Goal: Task Accomplishment & Management: Manage account settings

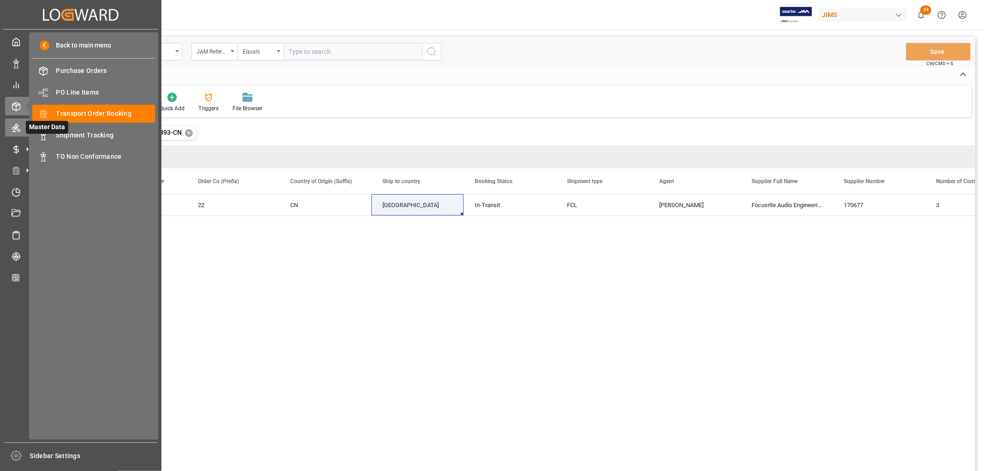
click at [16, 130] on icon at bounding box center [16, 128] width 8 height 8
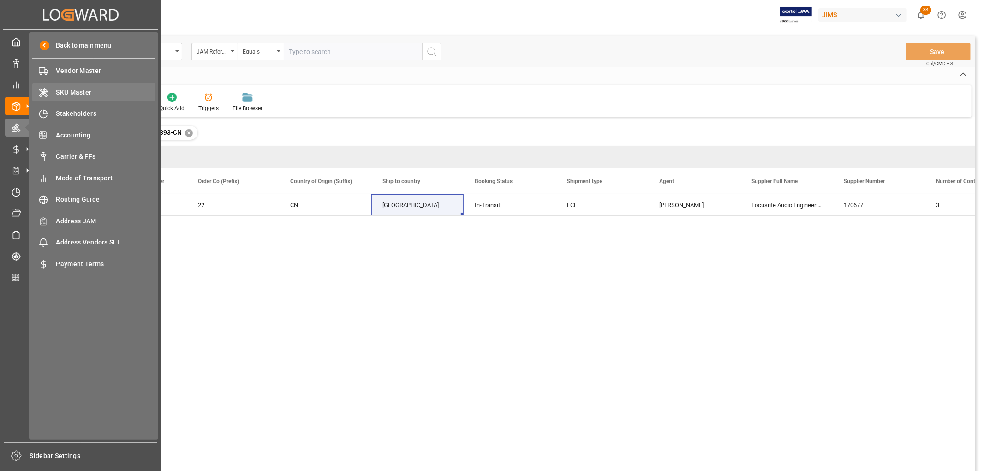
click at [81, 91] on span "SKU Master" at bounding box center [105, 93] width 99 height 10
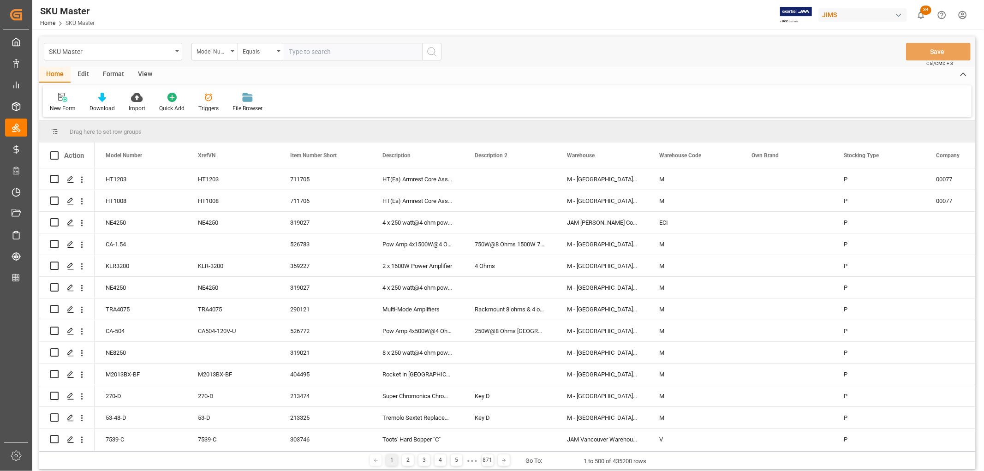
click at [308, 47] on input "text" at bounding box center [353, 52] width 138 height 18
paste input "SPARK-BATTERY"
type input "SPARK-BATTERY"
click at [433, 51] on icon "search button" at bounding box center [431, 51] width 11 height 11
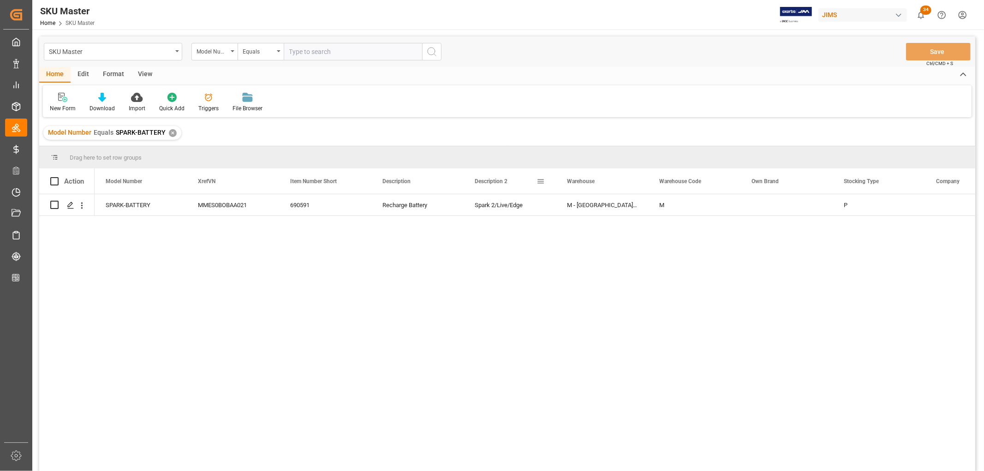
click at [540, 179] on span at bounding box center [540, 181] width 8 height 8
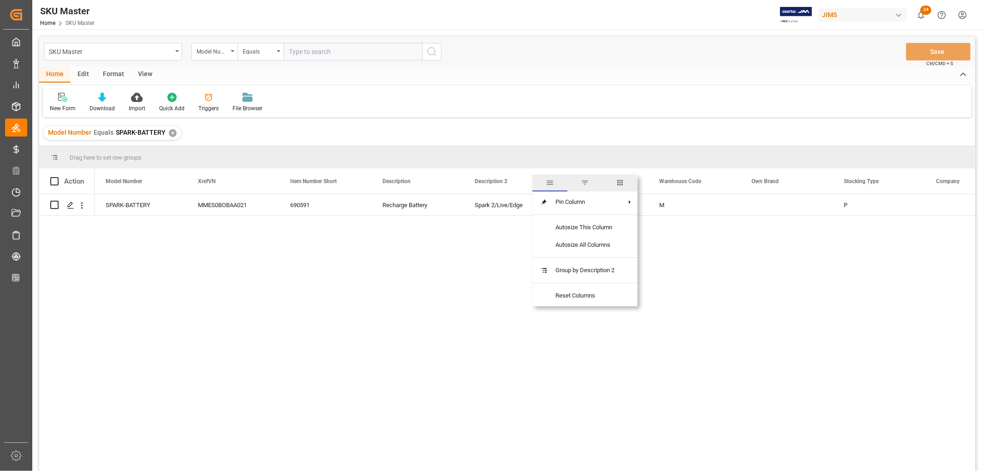
click at [618, 180] on span "columns" at bounding box center [620, 182] width 8 height 8
click at [542, 202] on input "Toggle Select All Columns" at bounding box center [542, 206] width 8 height 8
checkbox input "false"
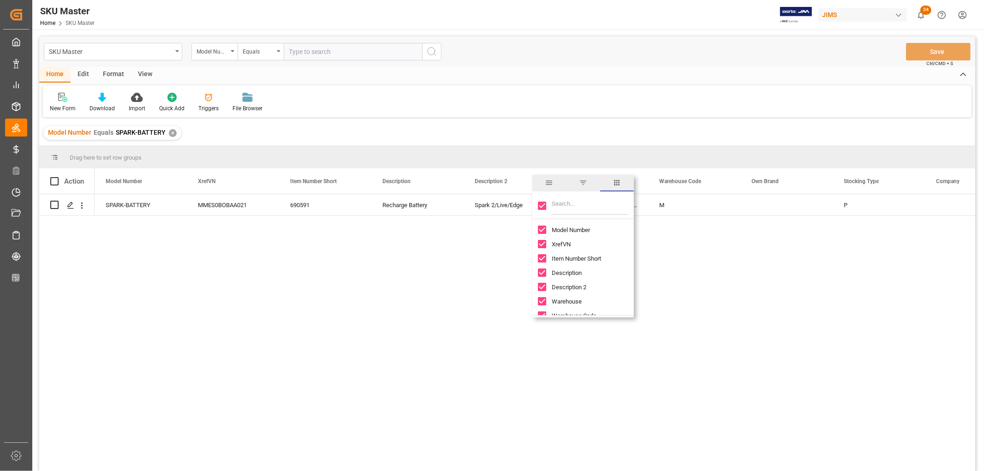
checkbox input "false"
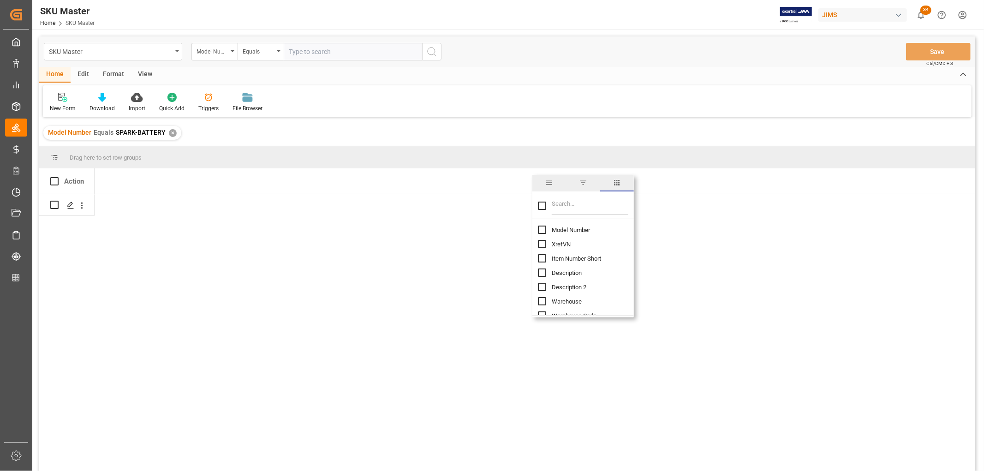
click at [541, 229] on input "Model Number column toggle visibility (hidden)" at bounding box center [542, 229] width 8 height 8
checkbox input "true"
checkbox input "false"
click at [592, 199] on input "Filter Columns Input" at bounding box center [589, 205] width 77 height 18
type input "duty"
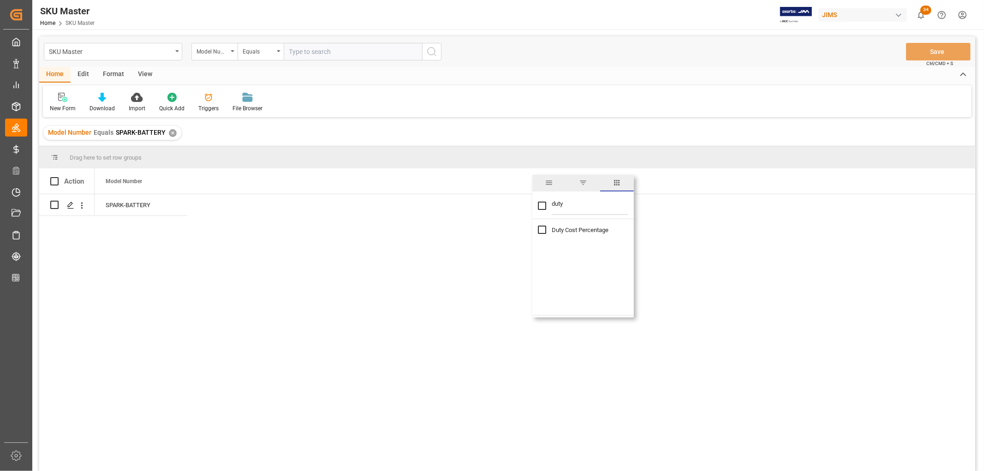
click at [540, 231] on input "Duty Cost Percentage column toggle visibility (hidden)" at bounding box center [542, 229] width 8 height 8
checkbox input "true"
click at [542, 125] on div "Model Number Equals SPARK-BATTERY ✕" at bounding box center [507, 133] width 936 height 26
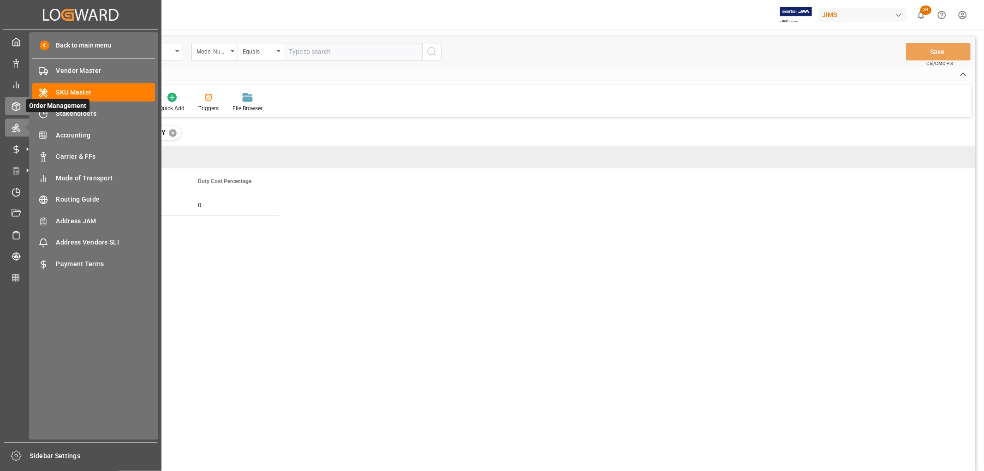
click at [21, 109] on div "Order Management Order Management" at bounding box center [80, 106] width 151 height 18
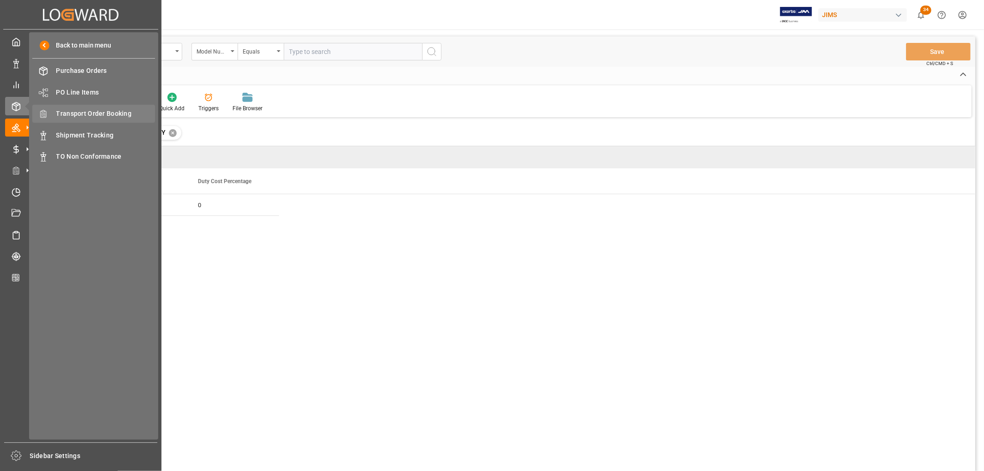
click at [87, 114] on span "Transport Order Booking" at bounding box center [105, 114] width 99 height 10
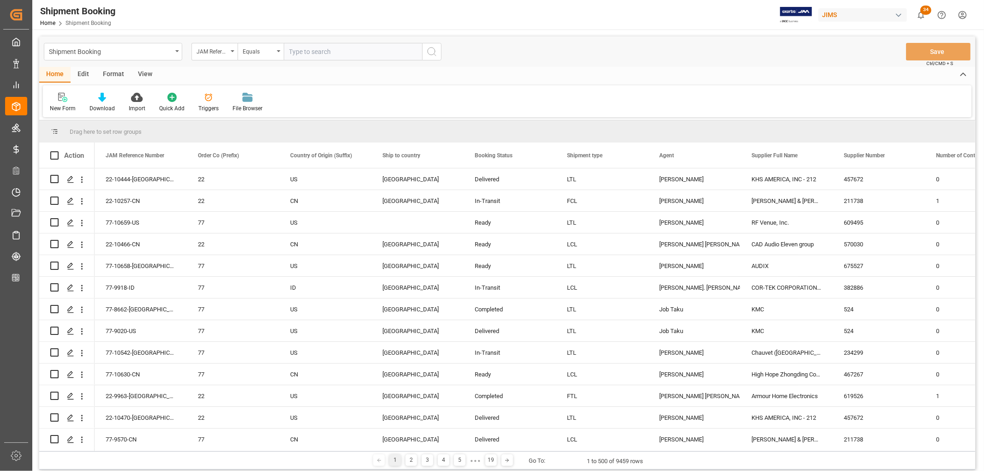
click at [513, 100] on div "New Form Download Import Quick Add Triggers File Browser" at bounding box center [507, 101] width 928 height 32
click at [329, 56] on input "text" at bounding box center [353, 52] width 138 height 18
paste input "77-9996-CA"
type input "77-9996-[GEOGRAPHIC_DATA]"
click at [434, 53] on circle "search button" at bounding box center [430, 50] width 7 height 7
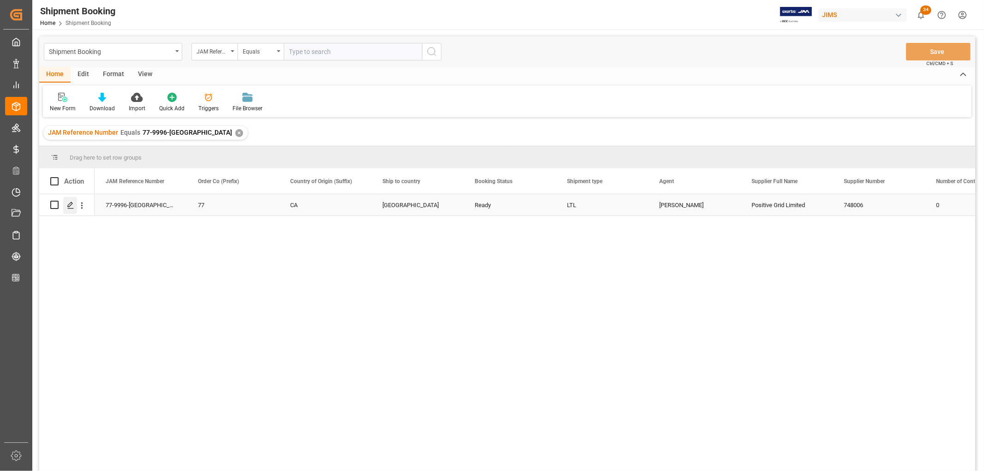
click at [69, 205] on icon "Press SPACE to select this row." at bounding box center [70, 205] width 7 height 7
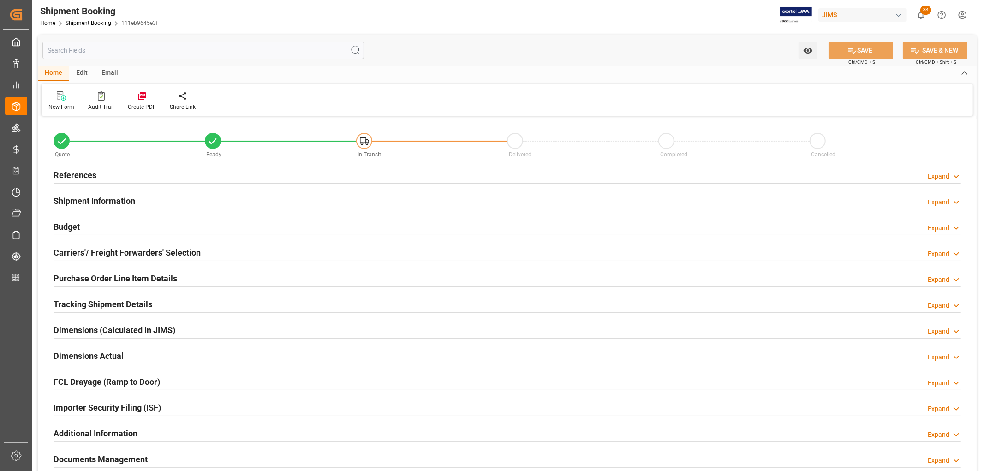
type input "75.0813"
type input "2362.4064"
type input "44990"
type input "6"
click at [73, 221] on h2 "Budget" at bounding box center [66, 226] width 26 height 12
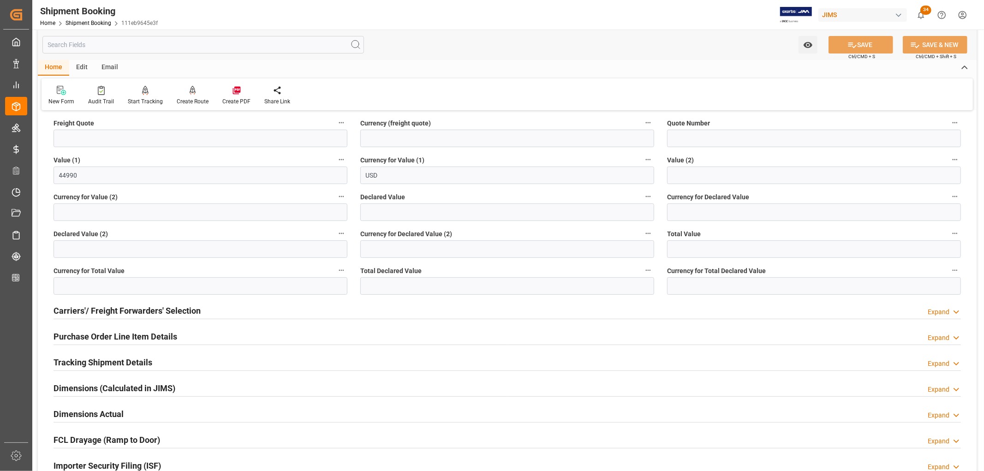
scroll to position [256, 0]
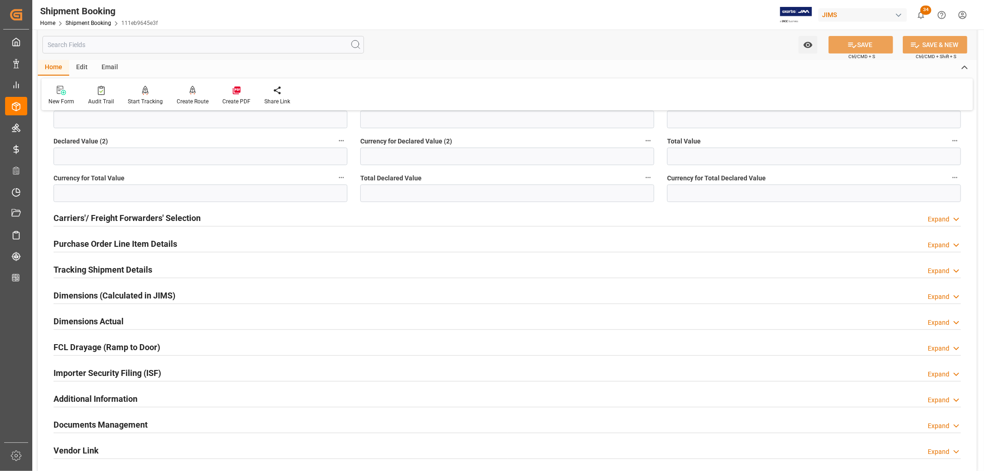
click at [93, 243] on h2 "Purchase Order Line Item Details" at bounding box center [115, 243] width 124 height 12
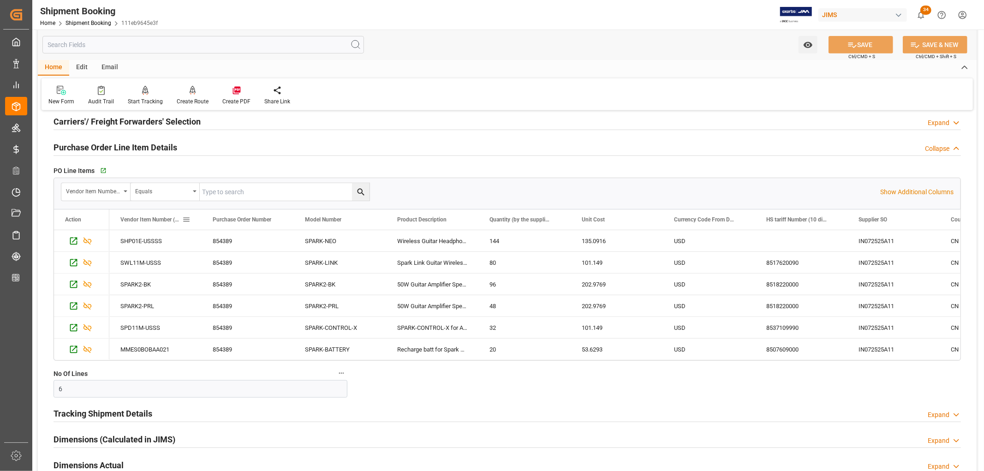
scroll to position [358, 0]
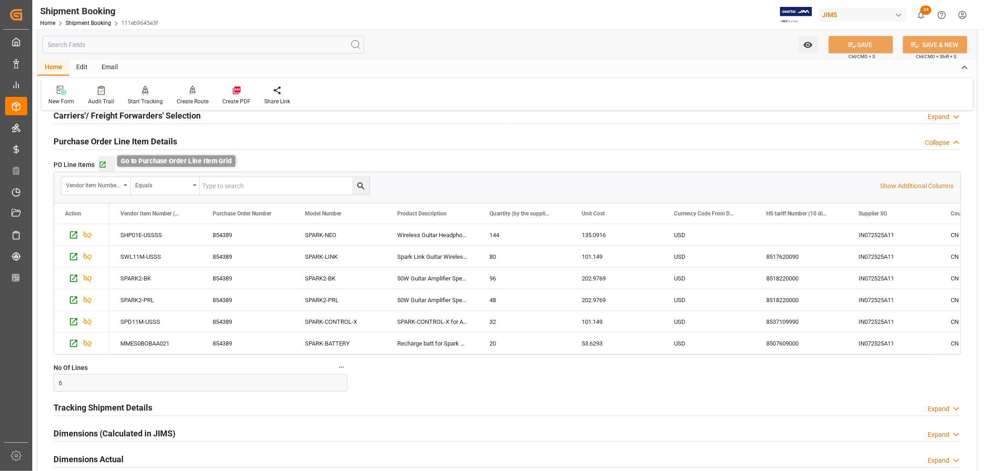
click at [103, 162] on icon "button" at bounding box center [103, 165] width 8 height 8
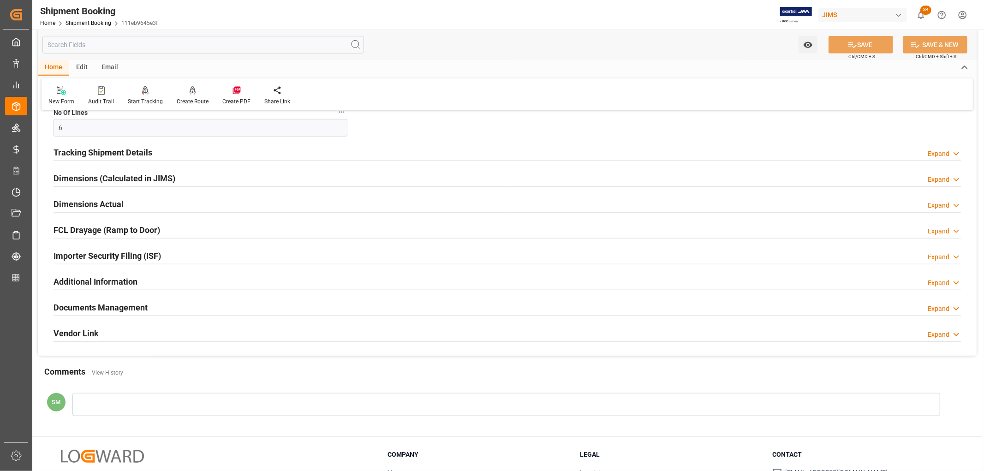
scroll to position [615, 0]
click at [114, 305] on h2 "Documents Management" at bounding box center [100, 306] width 94 height 12
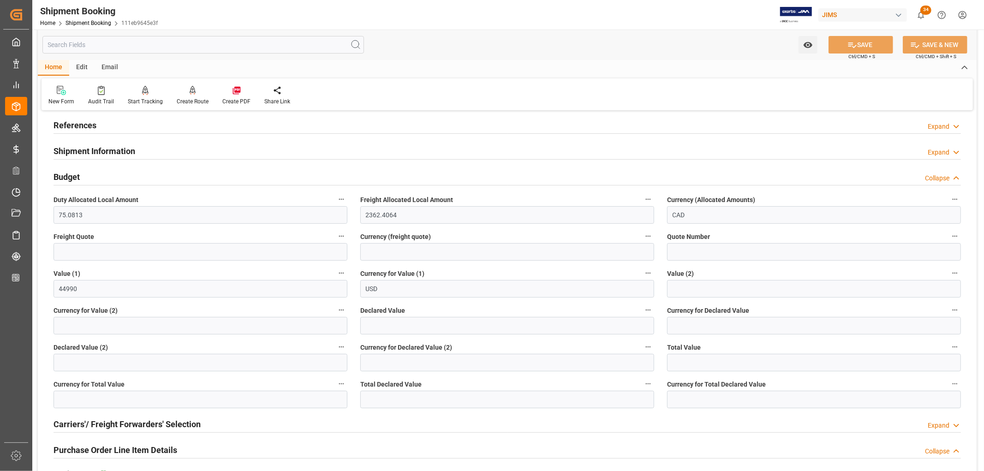
scroll to position [0, 0]
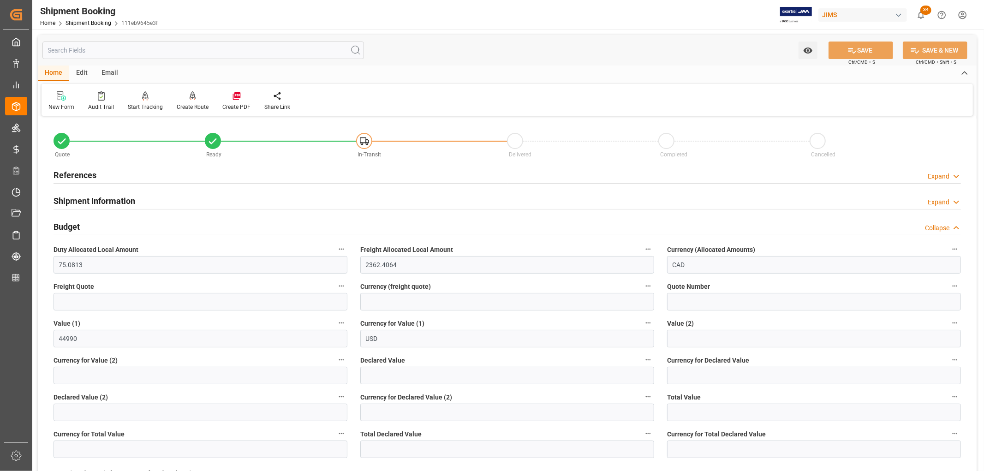
click at [101, 200] on h2 "Shipment Information" at bounding box center [94, 201] width 82 height 12
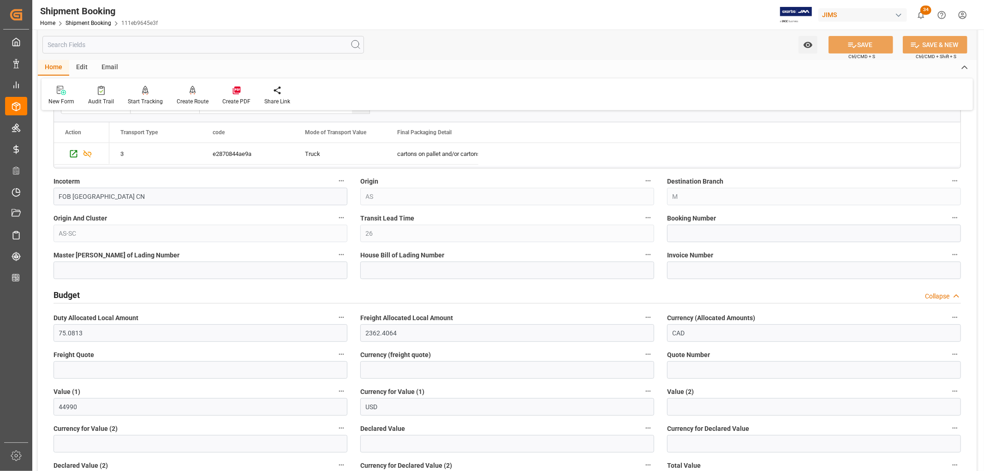
scroll to position [307, 0]
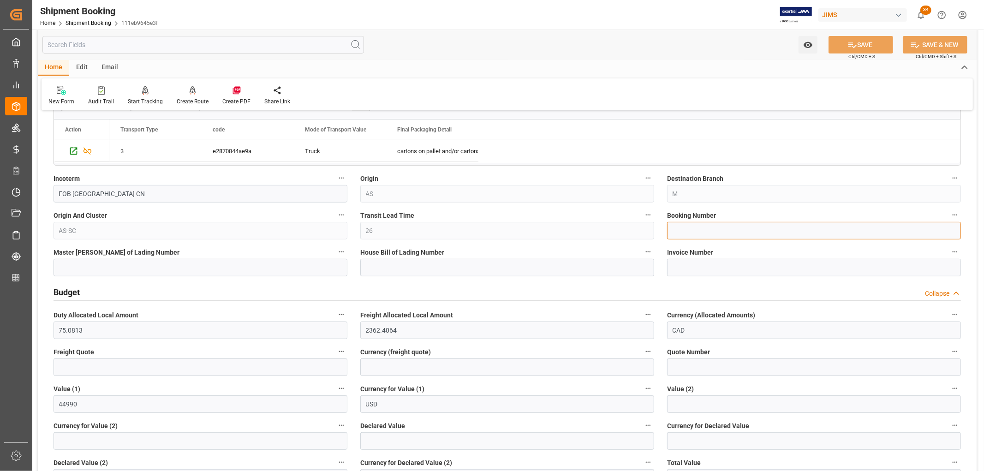
click at [694, 229] on input at bounding box center [814, 231] width 294 height 18
type input "test"
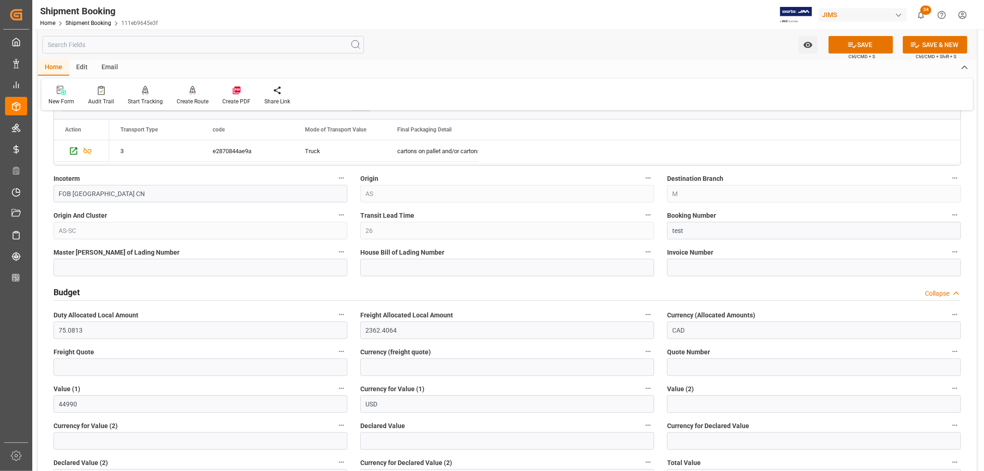
click at [715, 64] on div "Home Edit Email" at bounding box center [507, 68] width 938 height 16
click at [862, 43] on button "SAVE" at bounding box center [860, 45] width 65 height 18
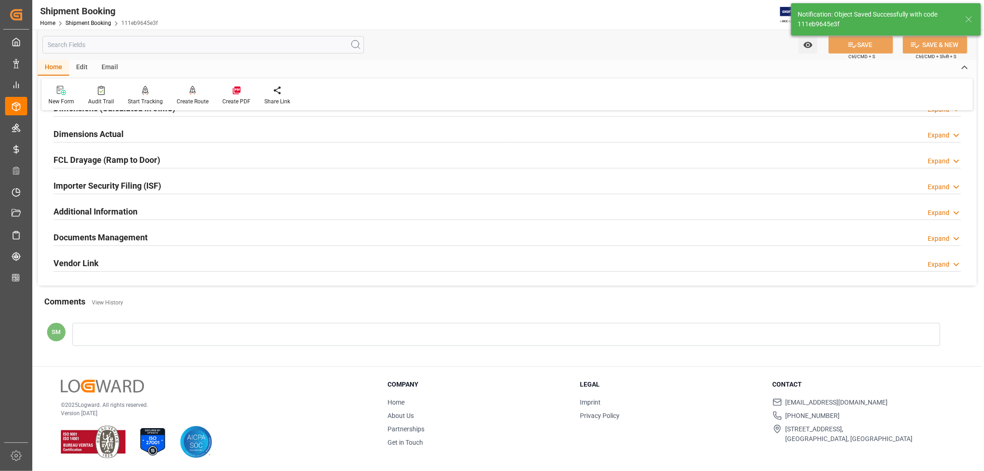
scroll to position [0, 0]
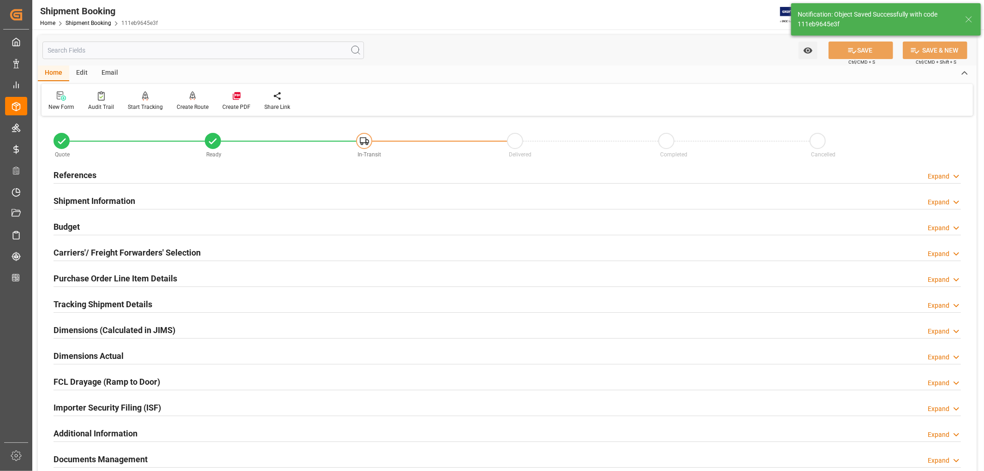
click at [66, 225] on h2 "Budget" at bounding box center [66, 226] width 26 height 12
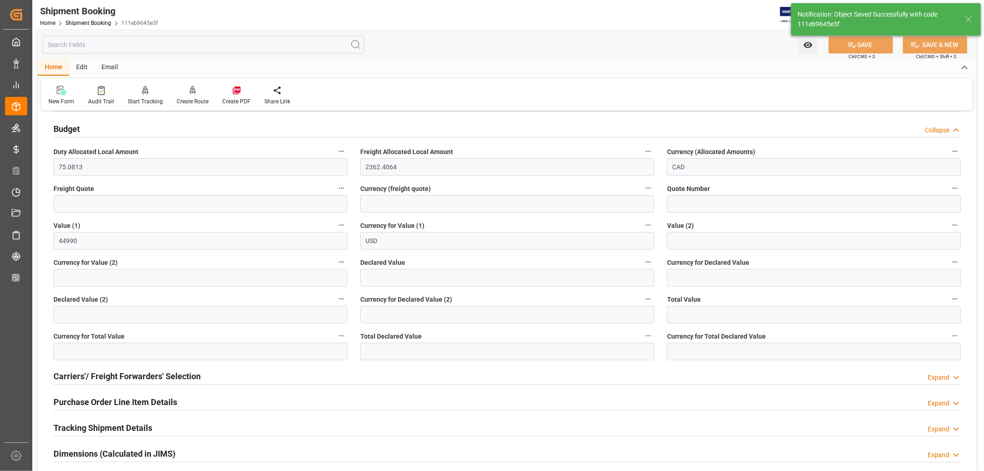
scroll to position [102, 0]
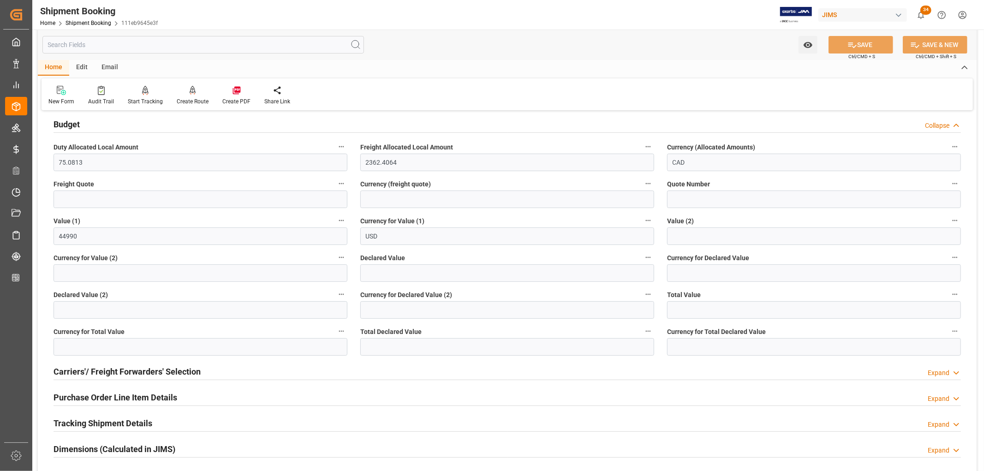
click at [67, 124] on h2 "Budget" at bounding box center [66, 124] width 26 height 12
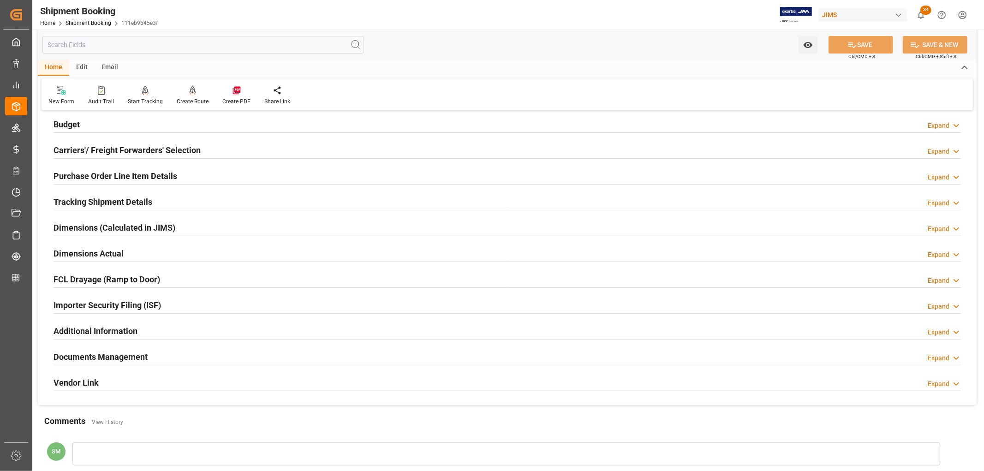
scroll to position [0, 0]
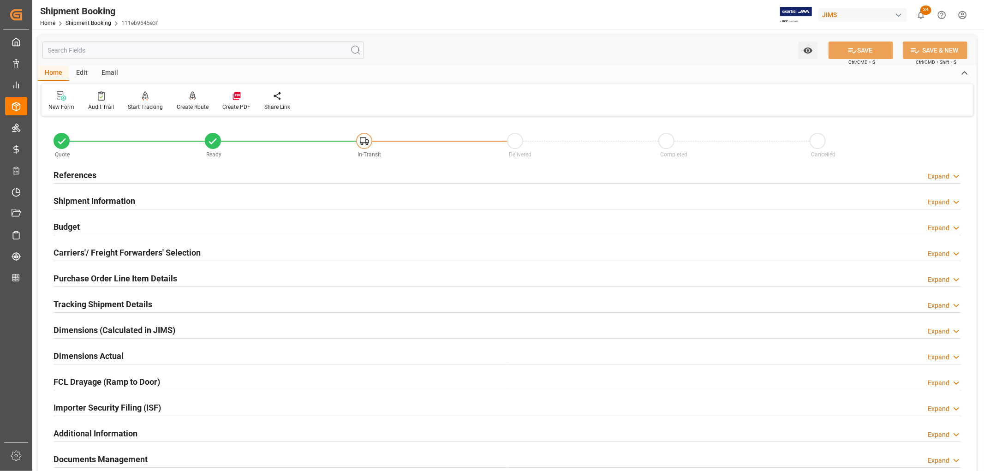
click at [89, 197] on h2 "Shipment Information" at bounding box center [94, 201] width 82 height 12
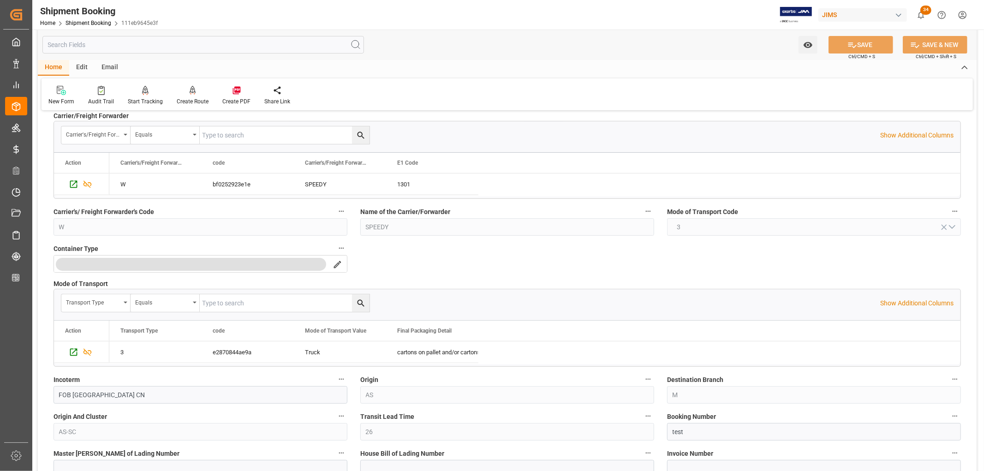
scroll to position [154, 0]
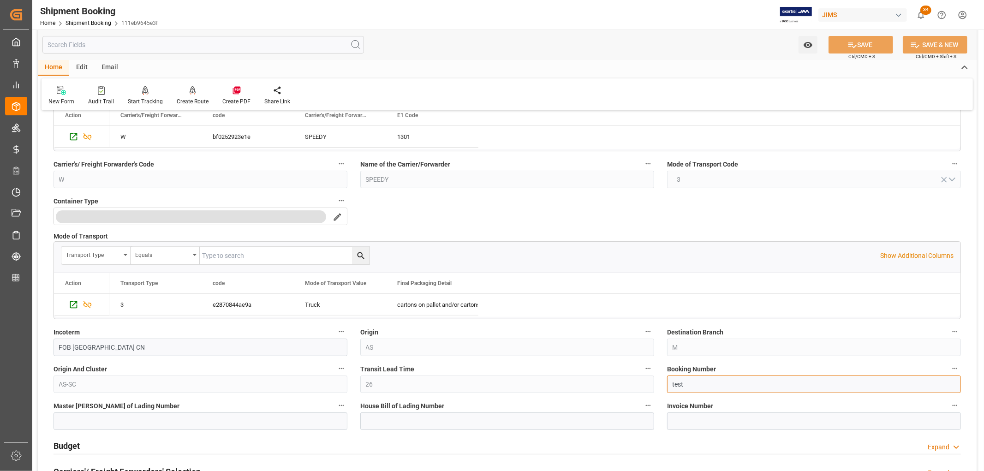
drag, startPoint x: 687, startPoint y: 386, endPoint x: 665, endPoint y: 388, distance: 22.2
click at [665, 388] on div "Booking Number test" at bounding box center [813, 377] width 307 height 37
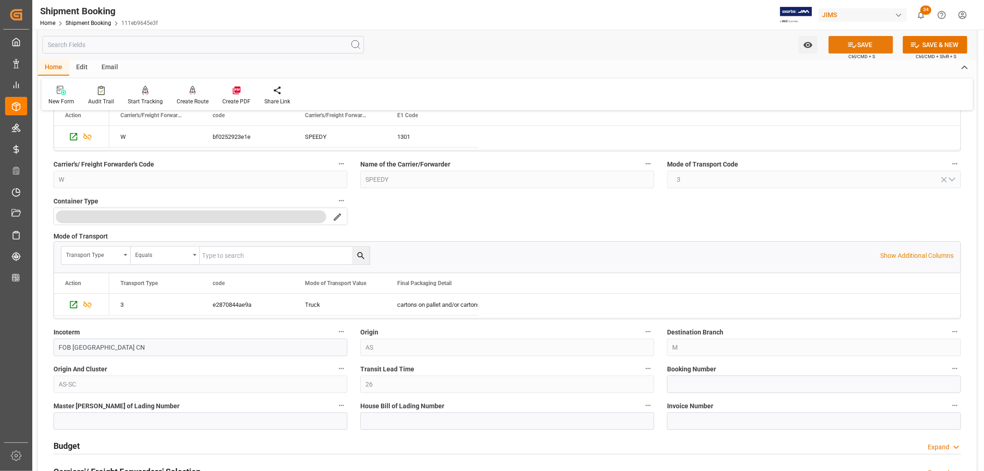
click at [860, 45] on button "SAVE" at bounding box center [860, 45] width 65 height 18
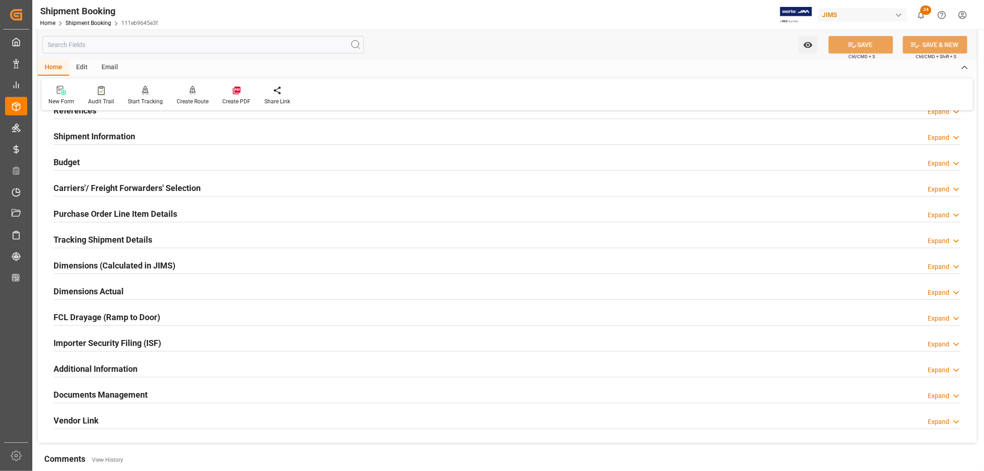
scroll to position [0, 0]
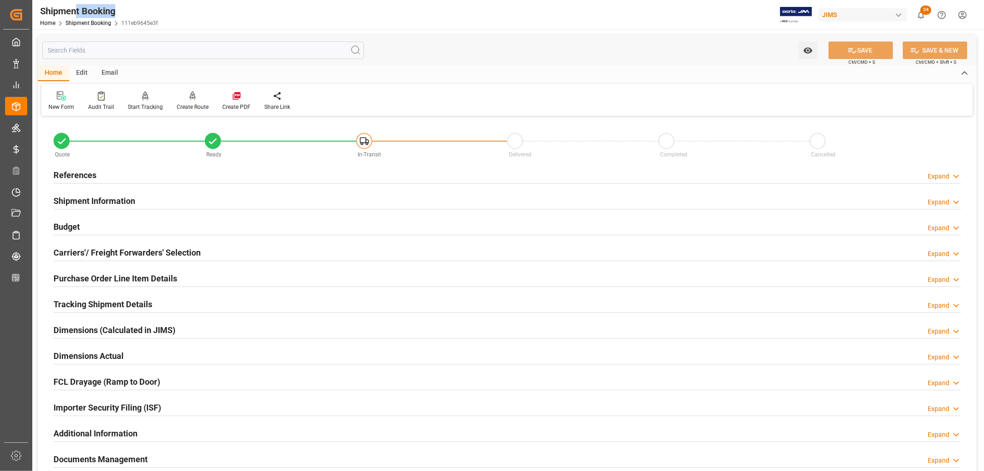
drag, startPoint x: 118, startPoint y: 11, endPoint x: 76, endPoint y: 9, distance: 41.5
click at [76, 9] on div "Shipment Booking" at bounding box center [99, 11] width 118 height 14
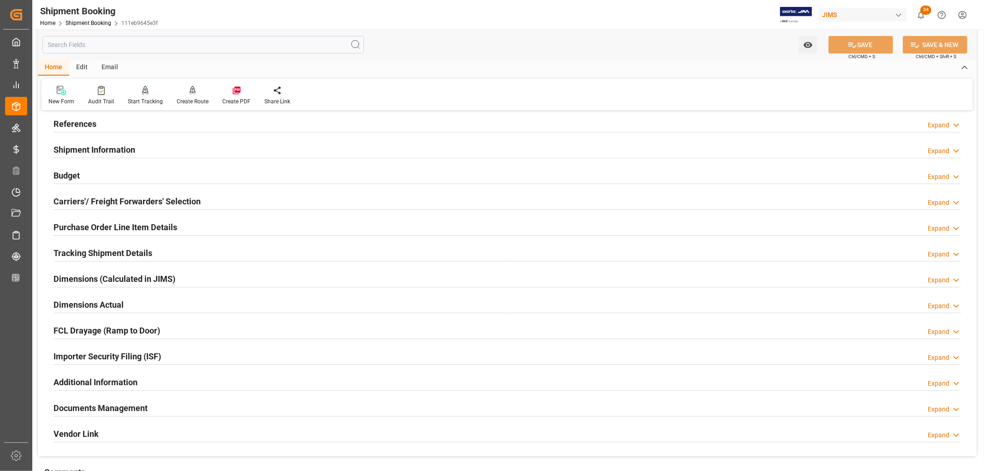
click at [97, 225] on h2 "Purchase Order Line Item Details" at bounding box center [115, 227] width 124 height 12
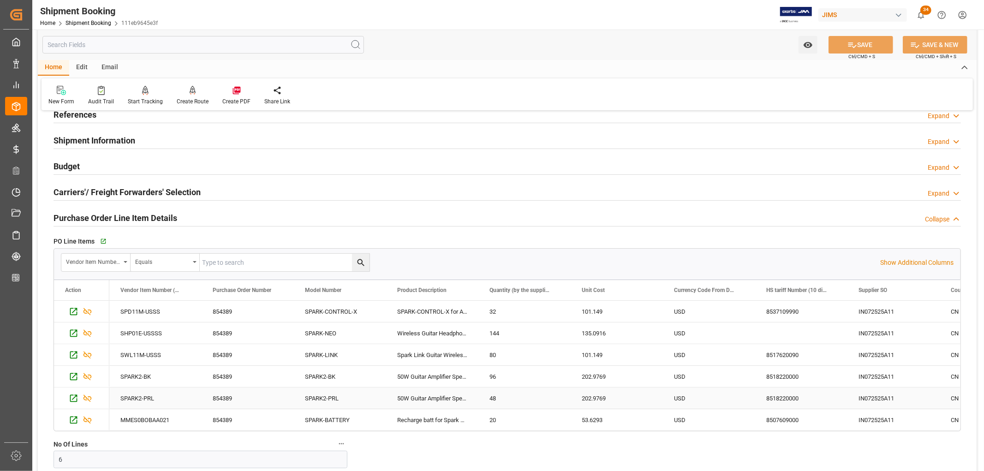
scroll to position [0, 0]
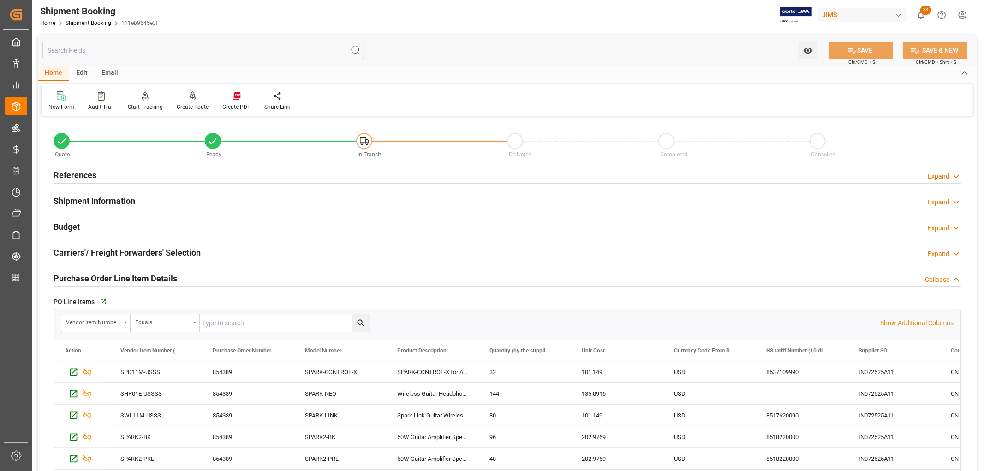
click at [70, 227] on h2 "Budget" at bounding box center [66, 226] width 26 height 12
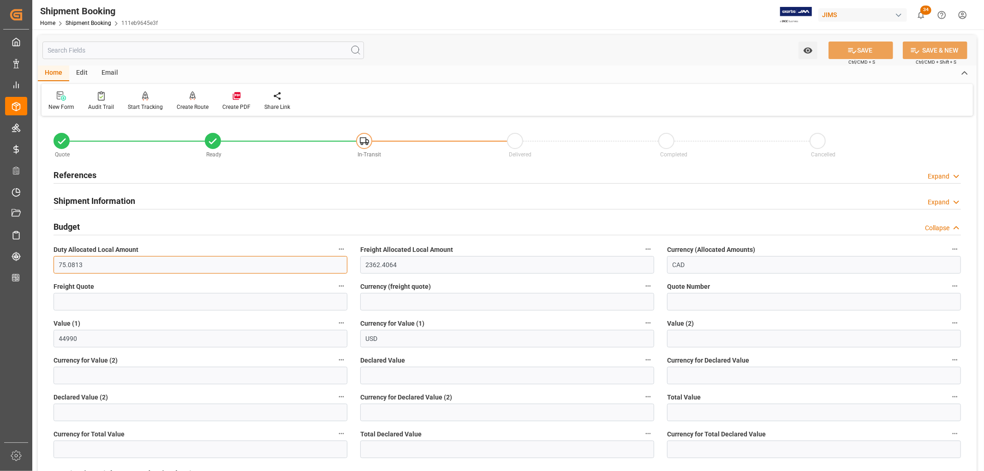
drag, startPoint x: 89, startPoint y: 265, endPoint x: 55, endPoint y: 265, distance: 33.2
click at [55, 265] on input "75.0813" at bounding box center [200, 265] width 294 height 18
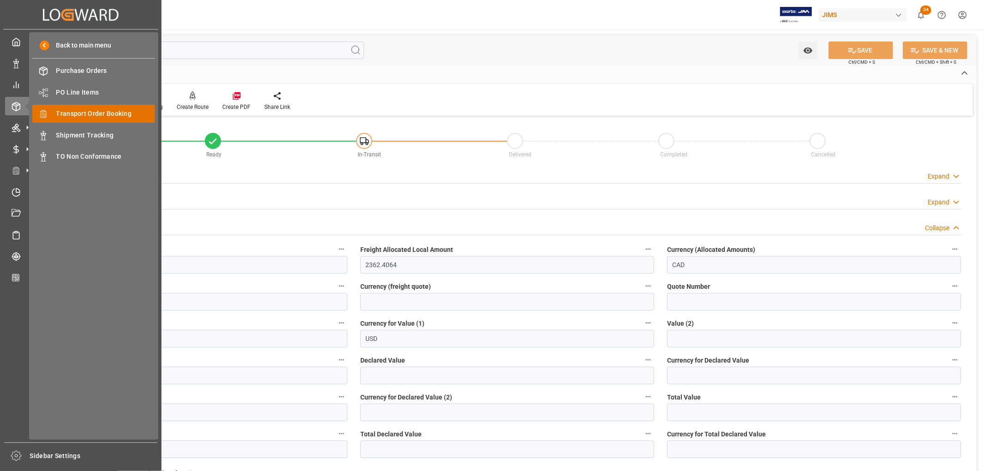
click at [94, 114] on span "Transport Order Booking" at bounding box center [105, 114] width 99 height 10
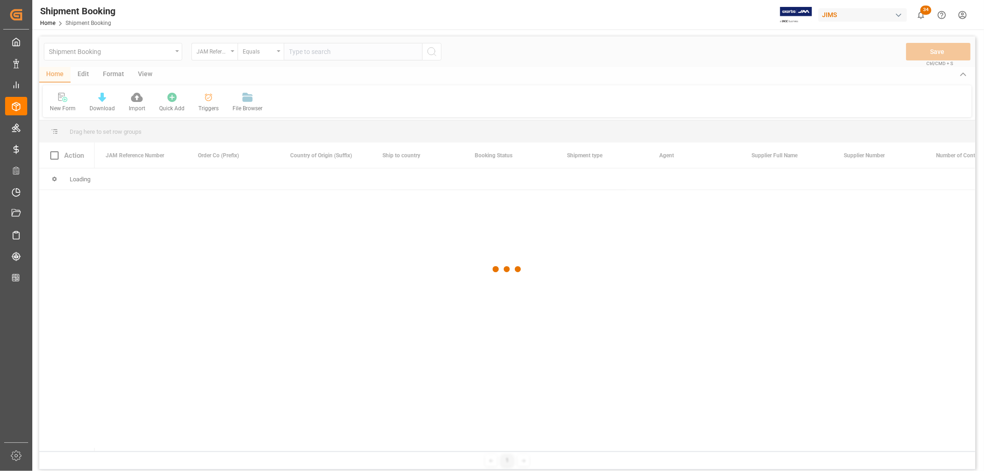
click at [314, 51] on div at bounding box center [507, 268] width 936 height 465
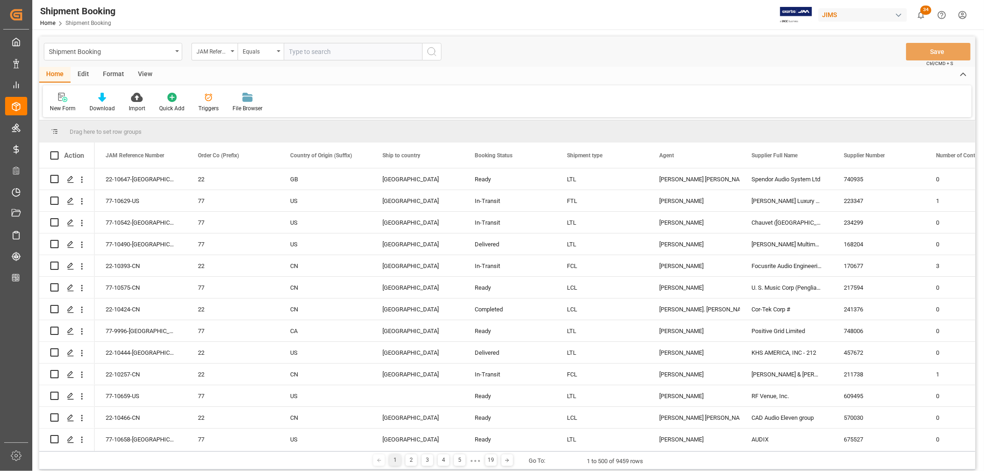
drag, startPoint x: 301, startPoint y: 46, endPoint x: 314, endPoint y: 49, distance: 13.3
click at [301, 45] on input "text" at bounding box center [353, 52] width 138 height 18
click at [309, 49] on input "77-1052-us" at bounding box center [353, 52] width 138 height 18
type input "77-10502-us"
click at [434, 51] on icon "search button" at bounding box center [431, 51] width 11 height 11
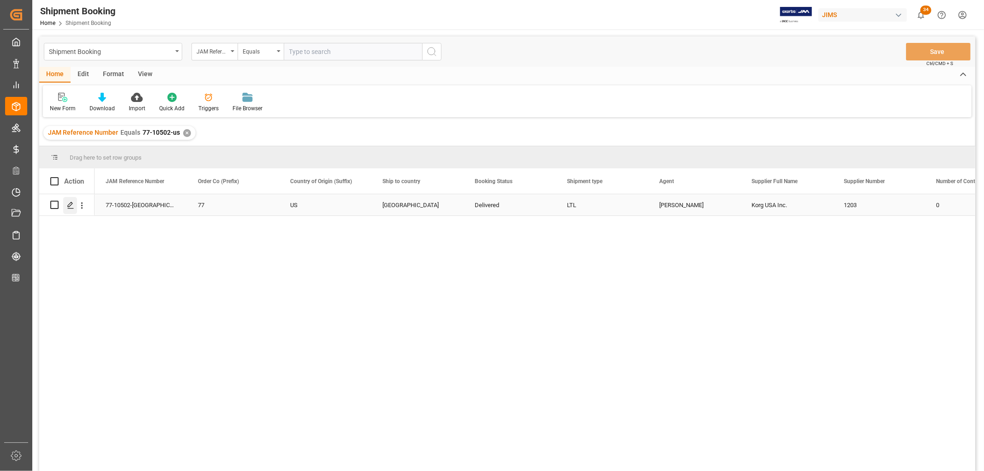
click at [67, 203] on icon "Press SPACE to select this row." at bounding box center [70, 205] width 7 height 7
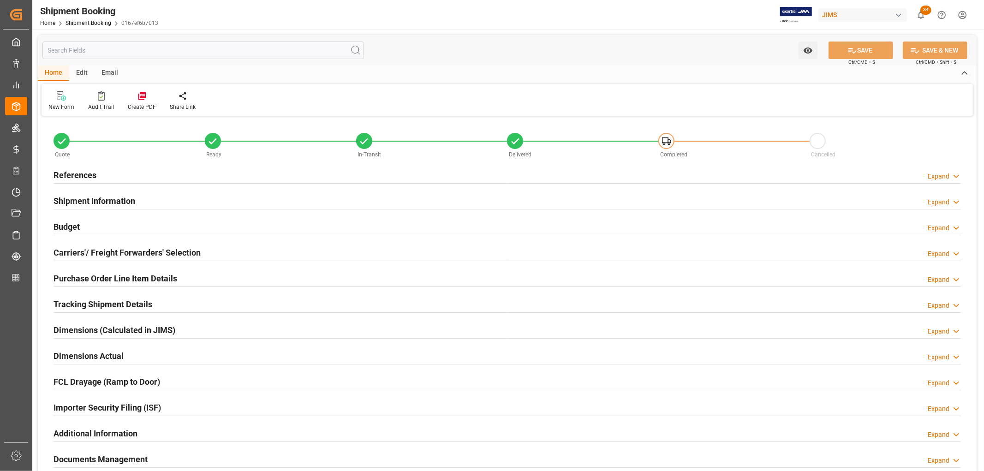
type input "0.703"
type input "14.4658"
type input "139.82"
type input "3800"
type input "5"
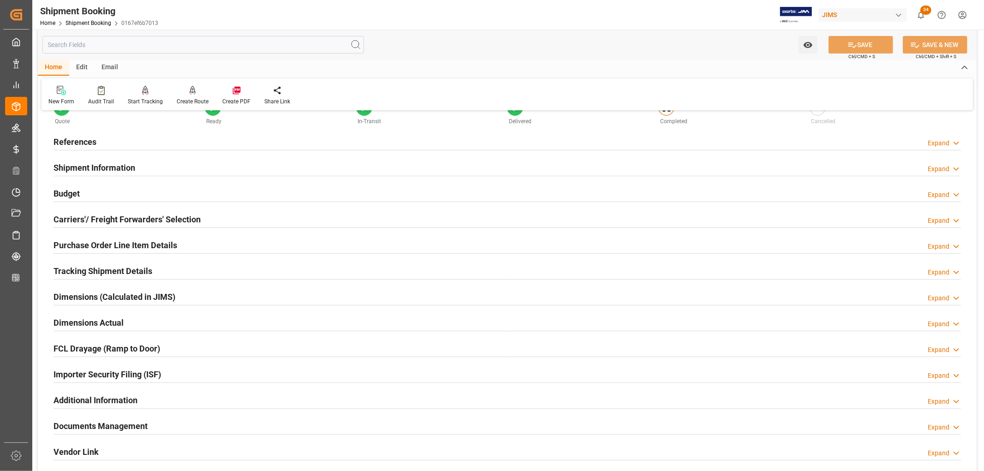
scroll to position [51, 0]
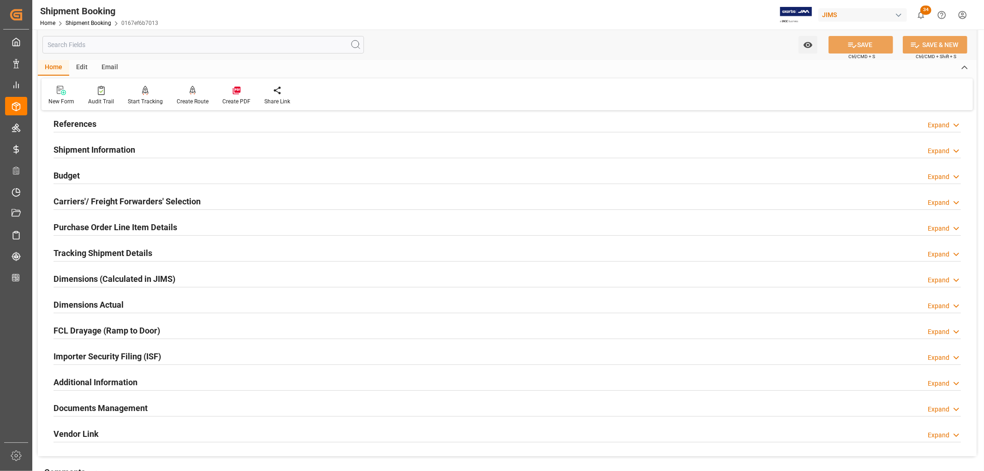
click at [81, 178] on div "Budget Expand" at bounding box center [506, 175] width 907 height 18
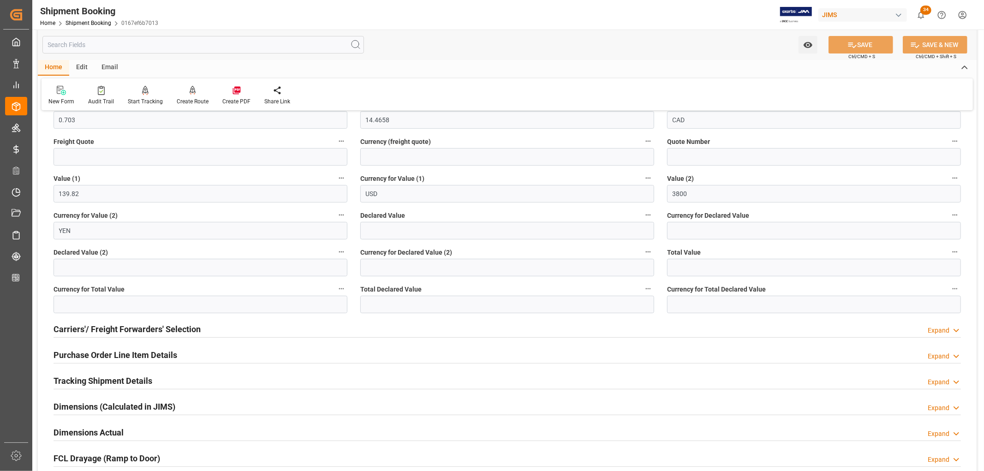
scroll to position [154, 0]
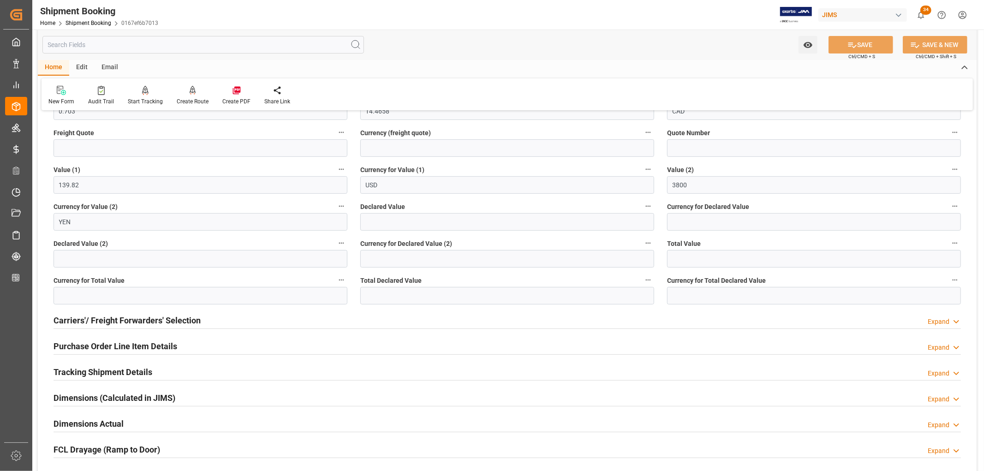
click at [132, 340] on h2 "Purchase Order Line Item Details" at bounding box center [115, 346] width 124 height 12
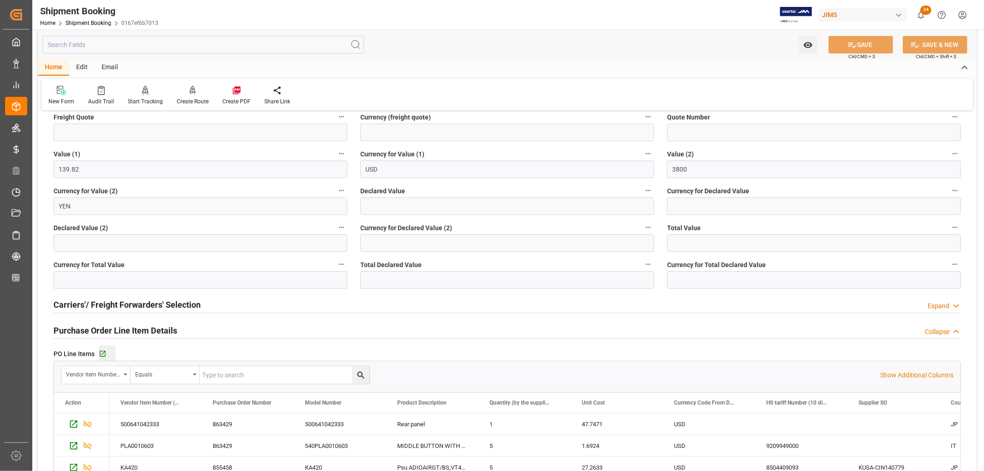
scroll to position [205, 0]
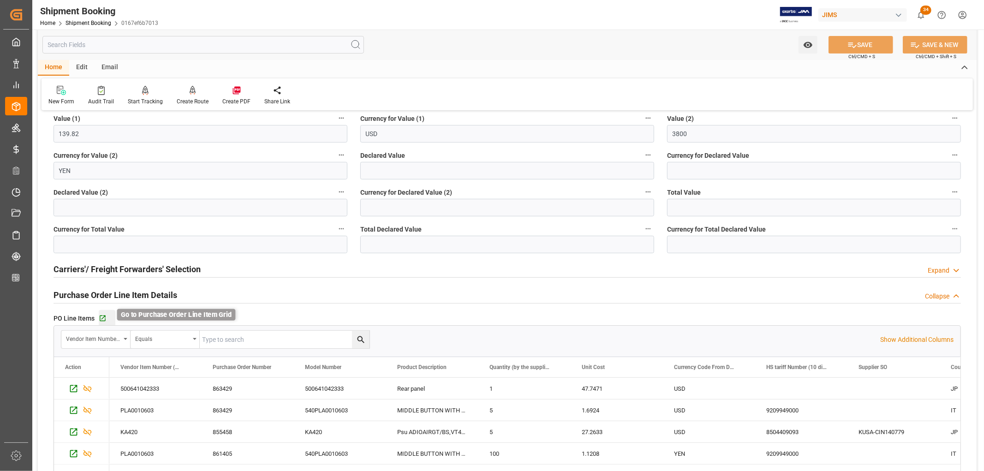
click at [100, 317] on icon "button" at bounding box center [103, 318] width 6 height 6
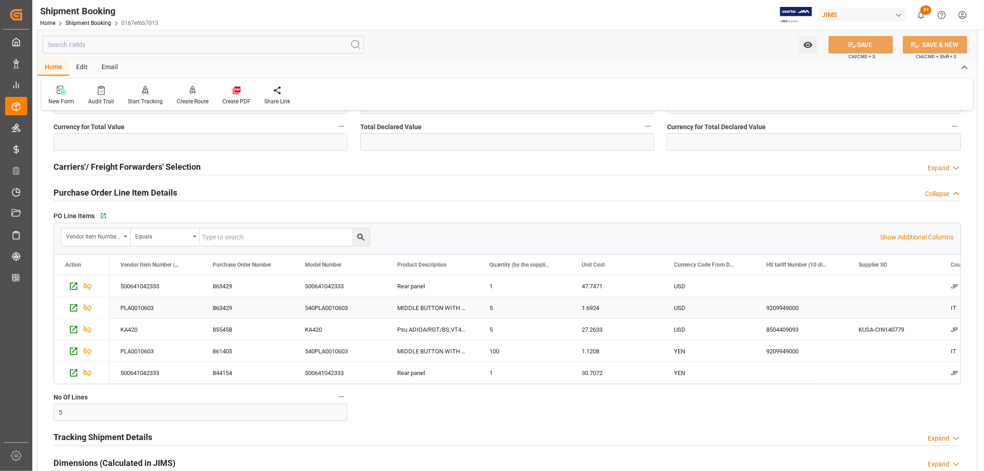
click at [228, 306] on div "863429" at bounding box center [248, 307] width 92 height 21
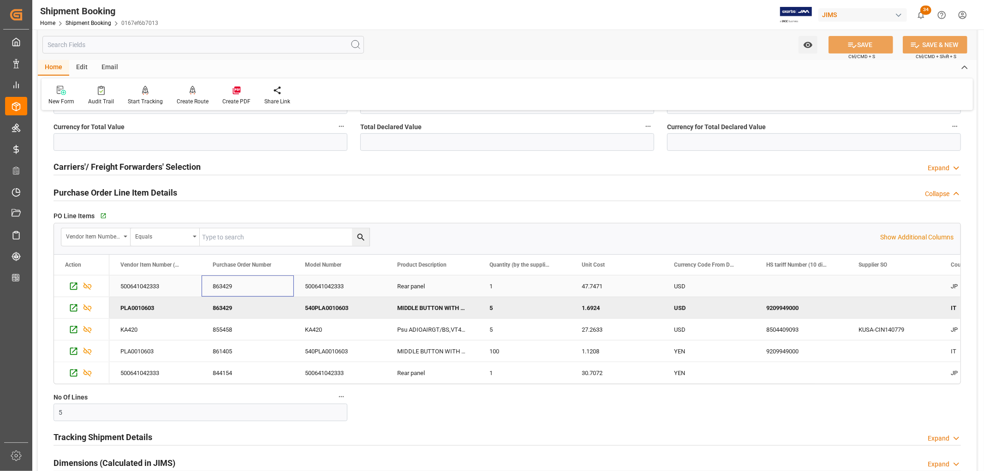
click at [224, 288] on div "863429" at bounding box center [248, 285] width 92 height 21
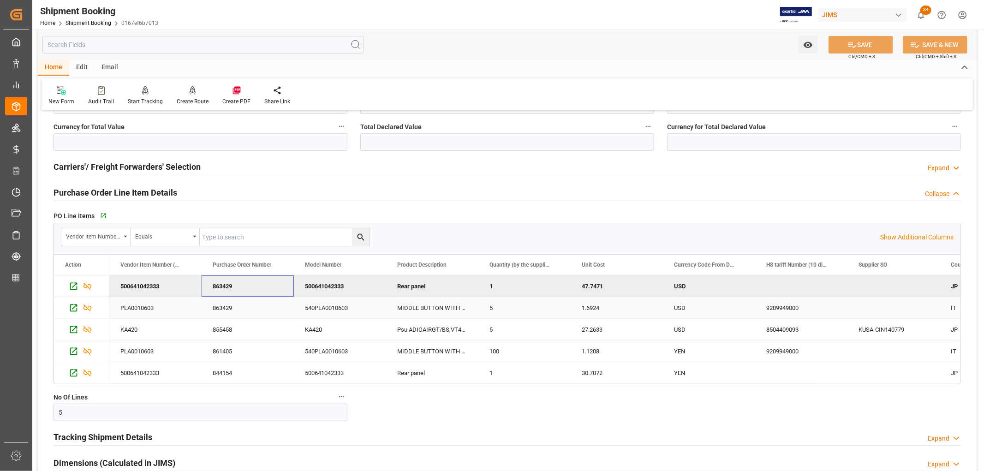
click at [223, 307] on div "863429" at bounding box center [248, 307] width 92 height 21
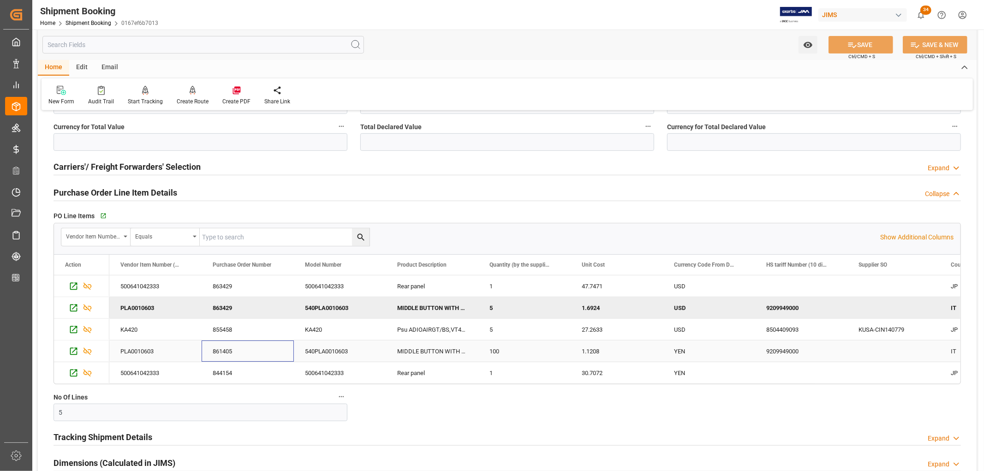
click at [220, 347] on div "861405" at bounding box center [248, 350] width 92 height 21
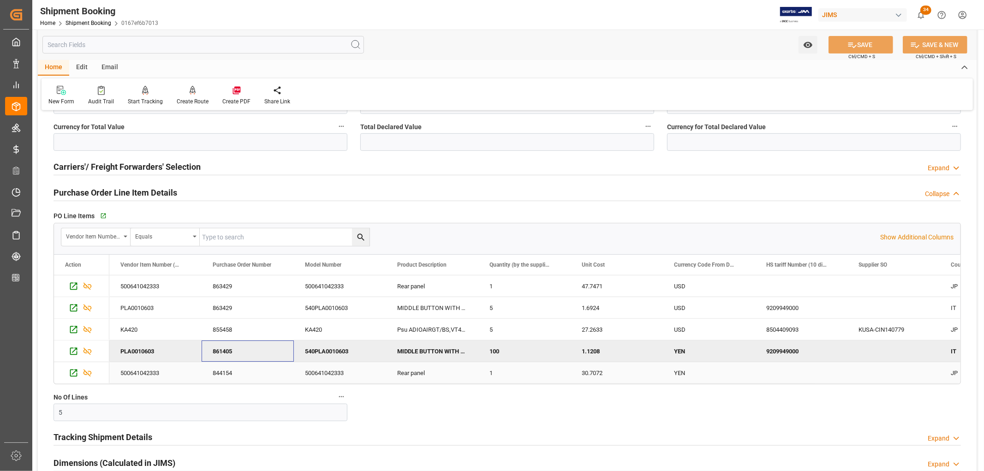
click at [223, 369] on div "844154" at bounding box center [248, 372] width 92 height 21
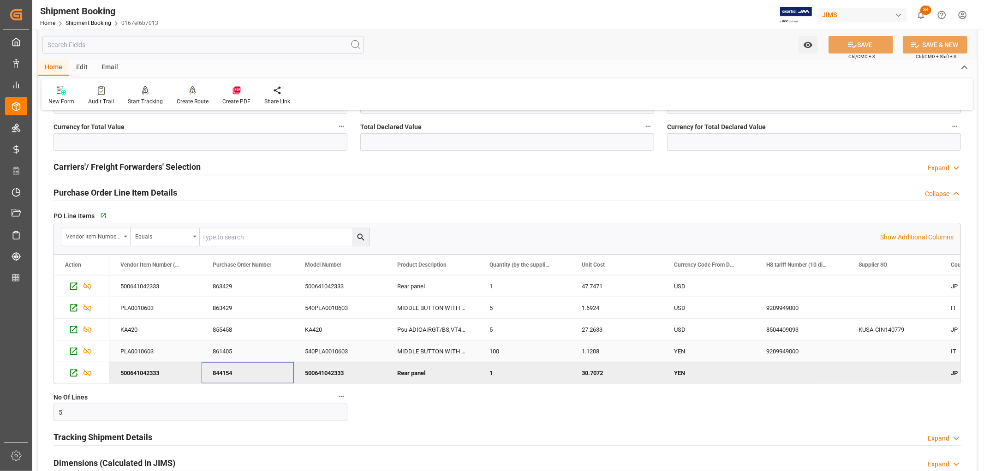
click at [225, 357] on div "861405" at bounding box center [248, 350] width 92 height 21
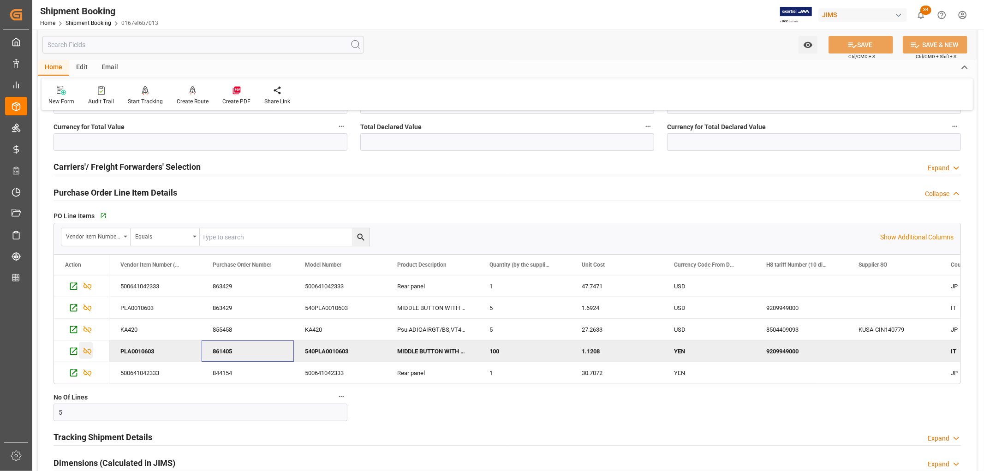
click at [89, 352] on icon "Press SPACE to deselect this row." at bounding box center [88, 351] width 10 height 10
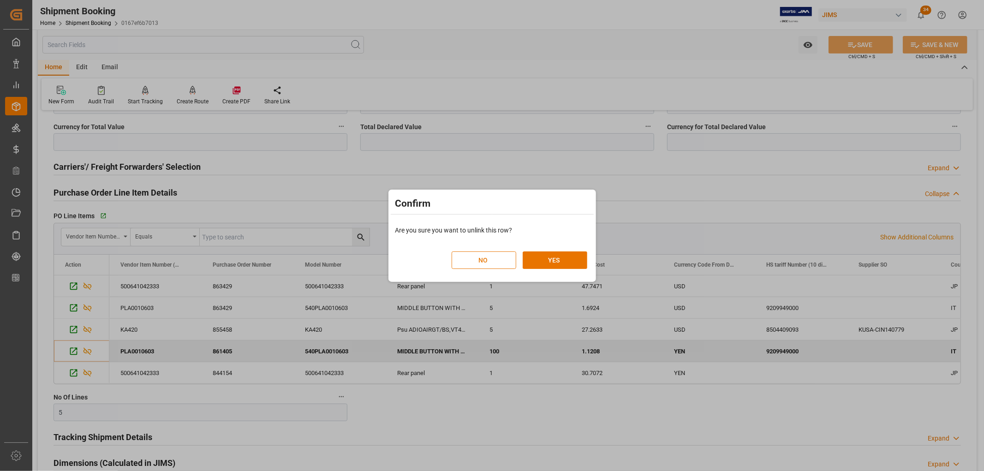
click at [487, 263] on button "NO" at bounding box center [483, 260] width 65 height 18
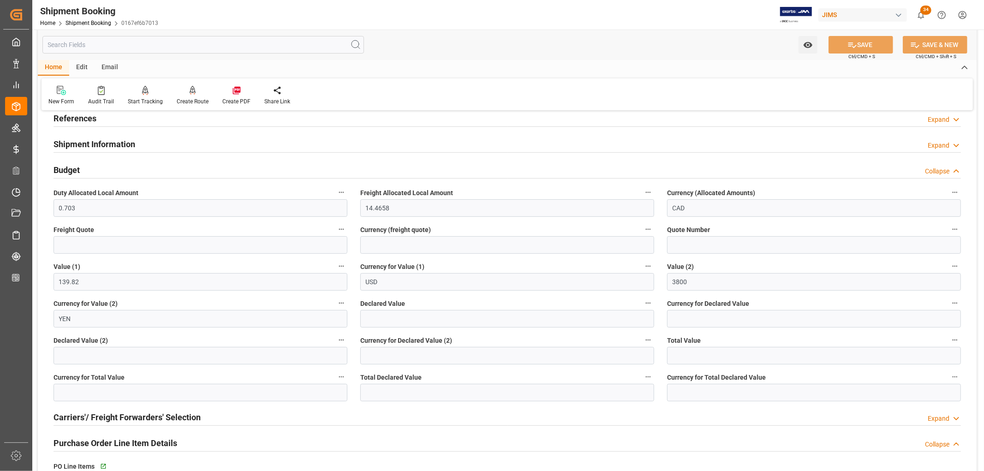
scroll to position [0, 0]
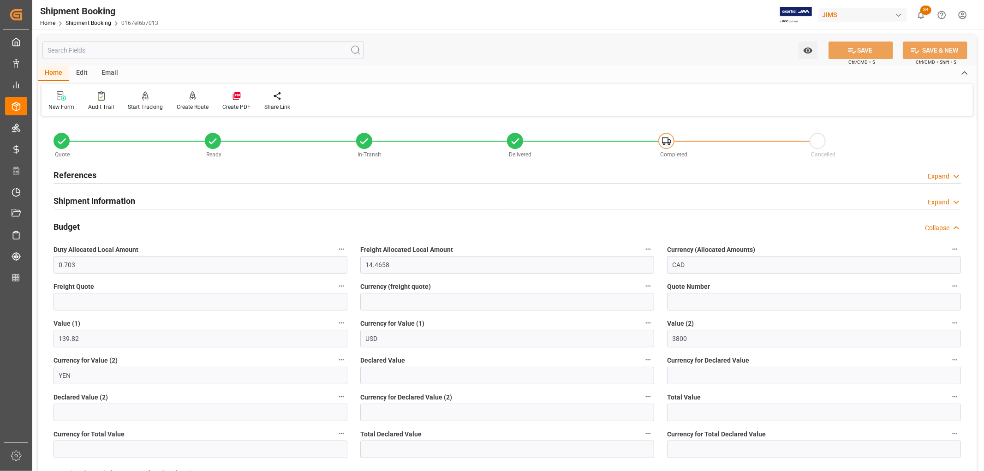
click at [71, 170] on h2 "References" at bounding box center [74, 175] width 43 height 12
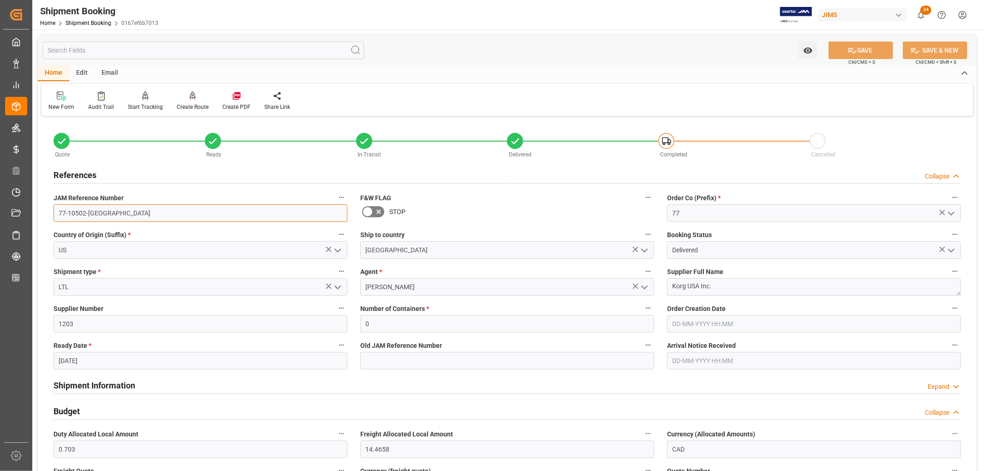
drag, startPoint x: 107, startPoint y: 216, endPoint x: 53, endPoint y: 211, distance: 55.1
click at [53, 211] on div "JAM Reference Number 77-10502-US" at bounding box center [200, 206] width 307 height 37
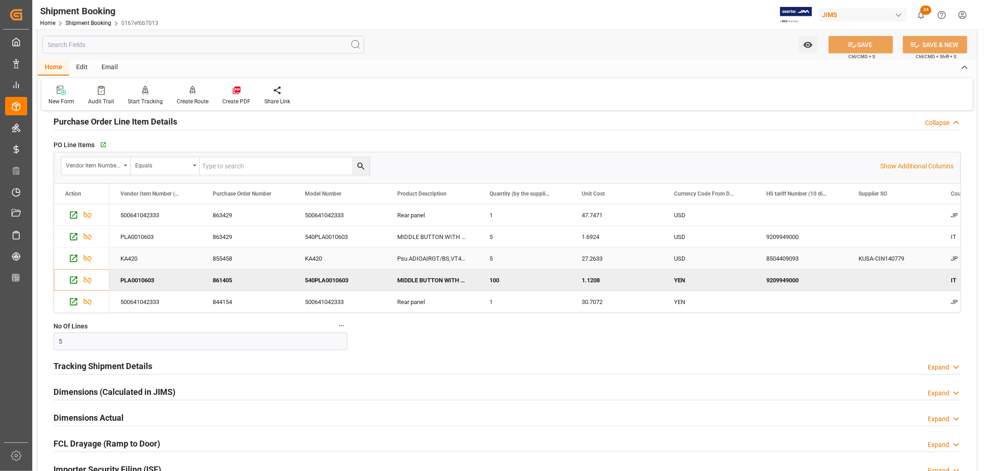
scroll to position [563, 0]
click at [229, 286] on div "861405" at bounding box center [248, 278] width 92 height 21
click at [902, 275] on div "Press SPACE to deselect this row." at bounding box center [893, 278] width 92 height 21
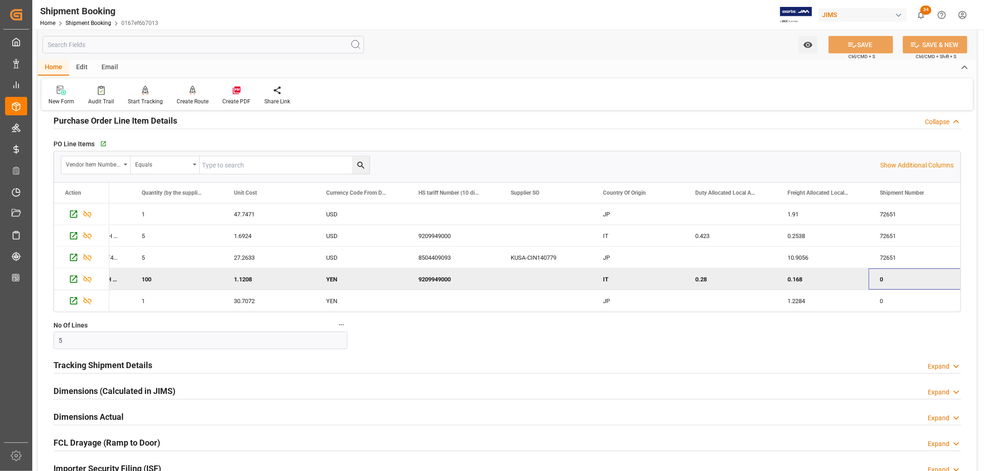
scroll to position [0, 440]
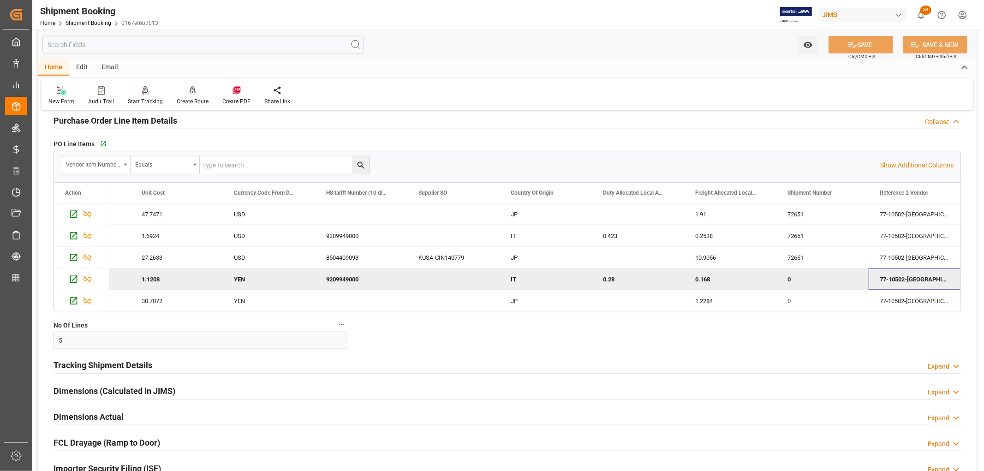
click at [337, 280] on div "9209949000" at bounding box center [361, 278] width 92 height 21
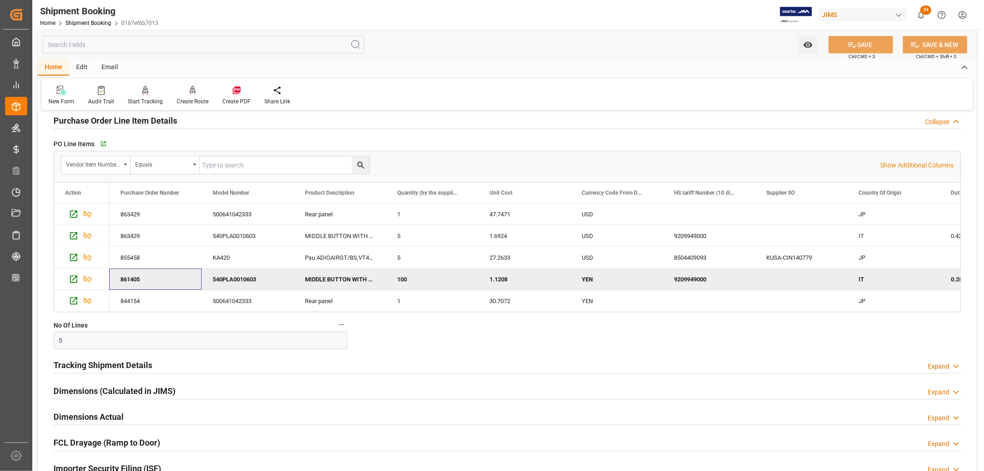
scroll to position [0, 0]
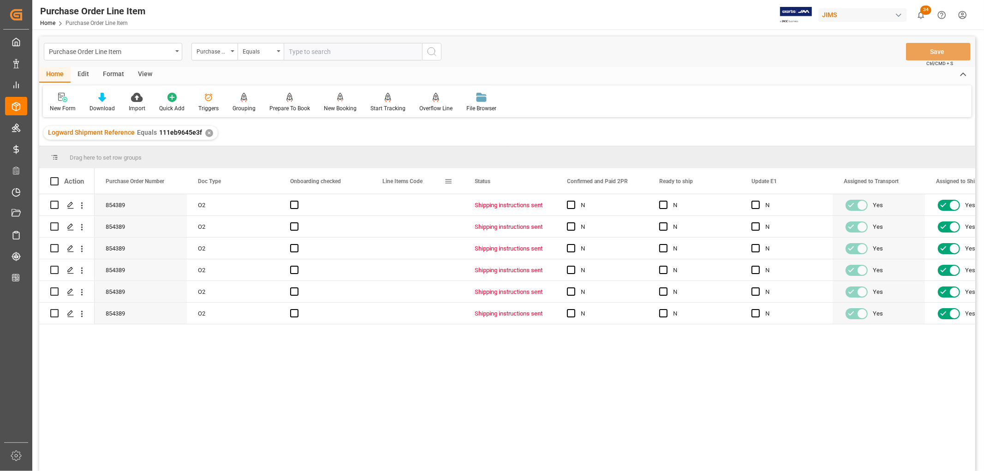
click at [446, 180] on span at bounding box center [448, 181] width 8 height 8
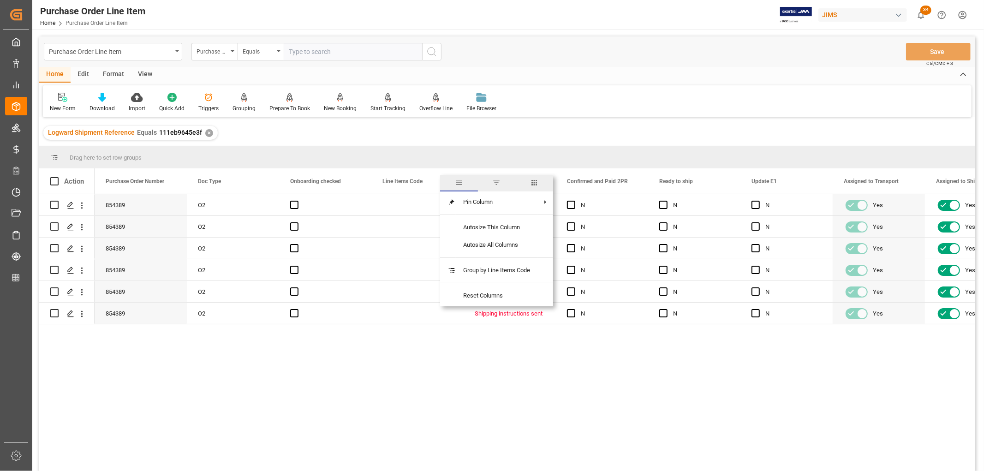
click at [540, 182] on span "columns" at bounding box center [534, 183] width 38 height 17
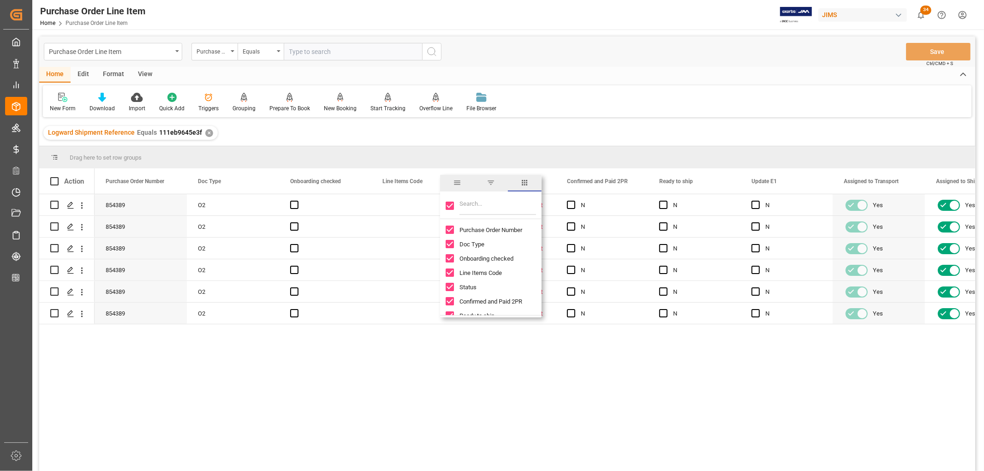
click at [450, 205] on input "Toggle Select All Columns" at bounding box center [449, 206] width 8 height 8
checkbox input "false"
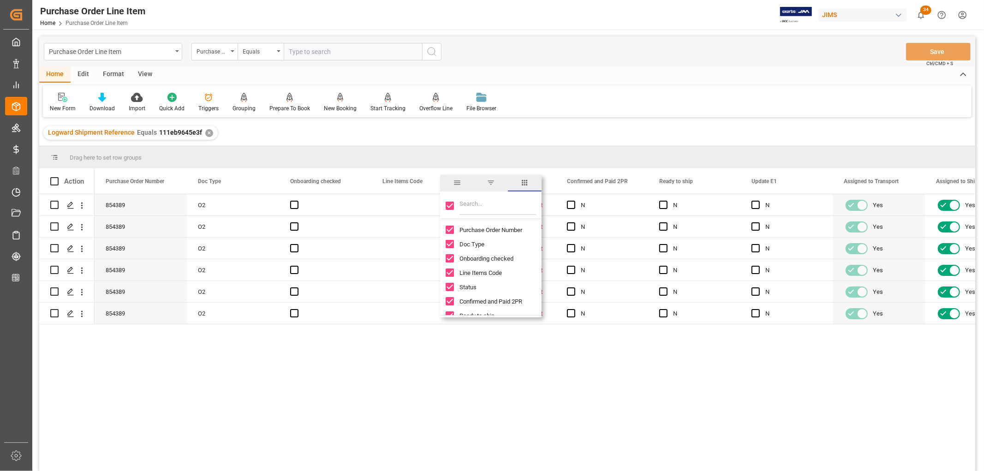
checkbox input "false"
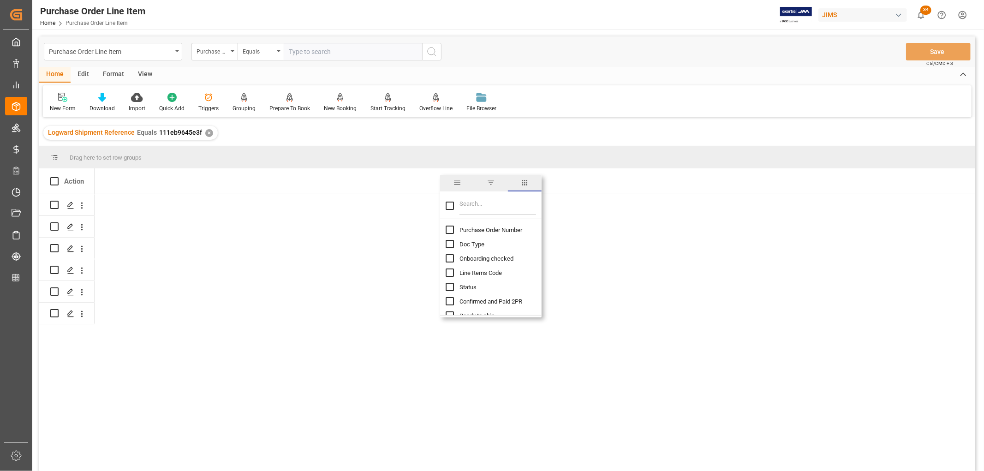
click at [450, 230] on input "Purchase Order Number column toggle visibility (hidden)" at bounding box center [449, 229] width 8 height 8
checkbox input "true"
checkbox input "false"
click at [479, 204] on input "Filter Columns Input" at bounding box center [497, 205] width 77 height 18
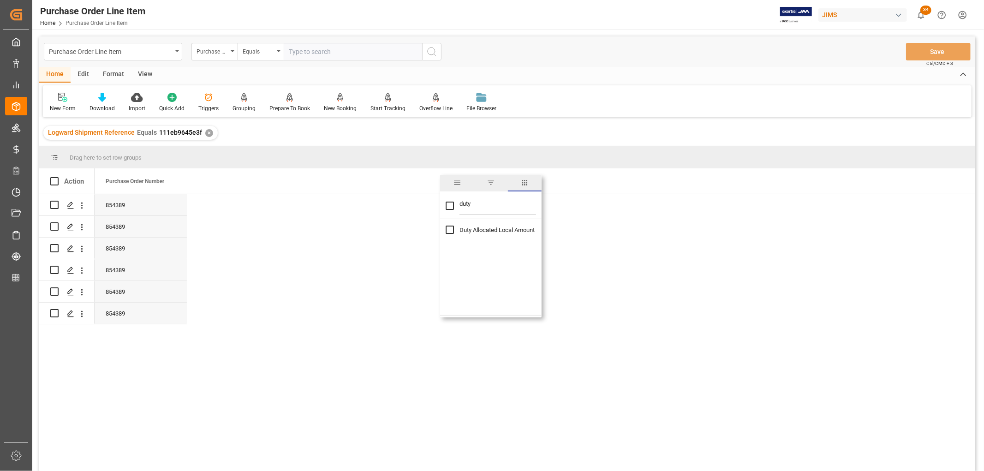
type input "duty"
click at [450, 232] on input "Duty Allocated Local Amount column toggle visibility (hidden)" at bounding box center [449, 229] width 8 height 8
checkbox input "true"
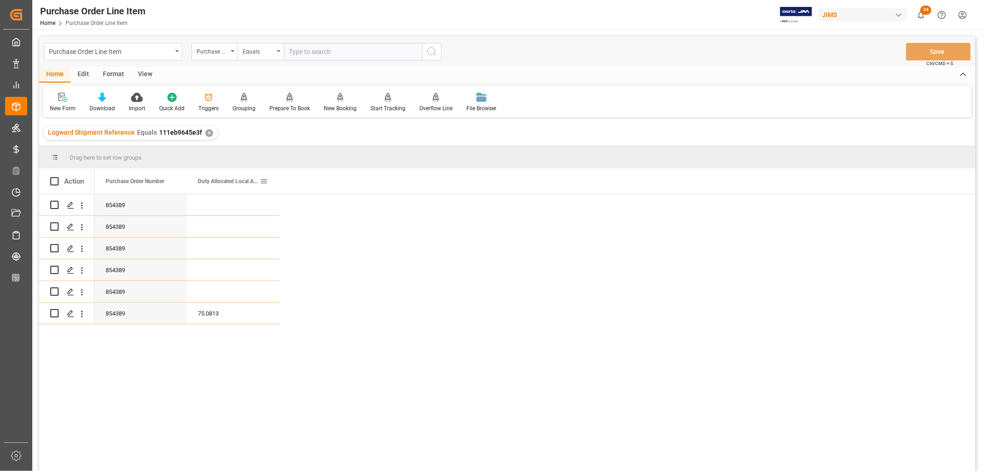
click at [265, 181] on span at bounding box center [264, 181] width 8 height 8
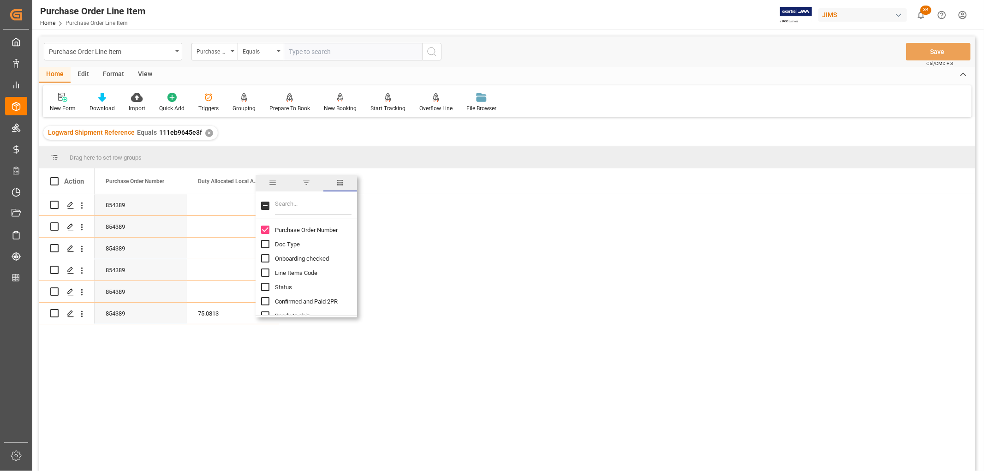
click at [293, 208] on input "Filter Columns Input" at bounding box center [313, 205] width 77 height 18
type input "s"
checkbox input "false"
type input "model"
click at [263, 225] on div "Model Number" at bounding box center [311, 230] width 101 height 14
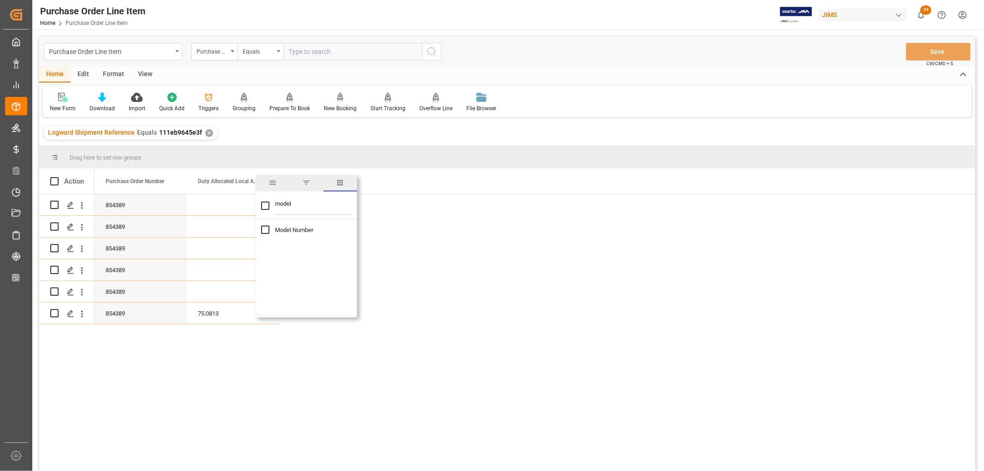
click at [262, 231] on input "Model Number column toggle visibility (hidden)" at bounding box center [265, 229] width 8 height 8
checkbox input "true"
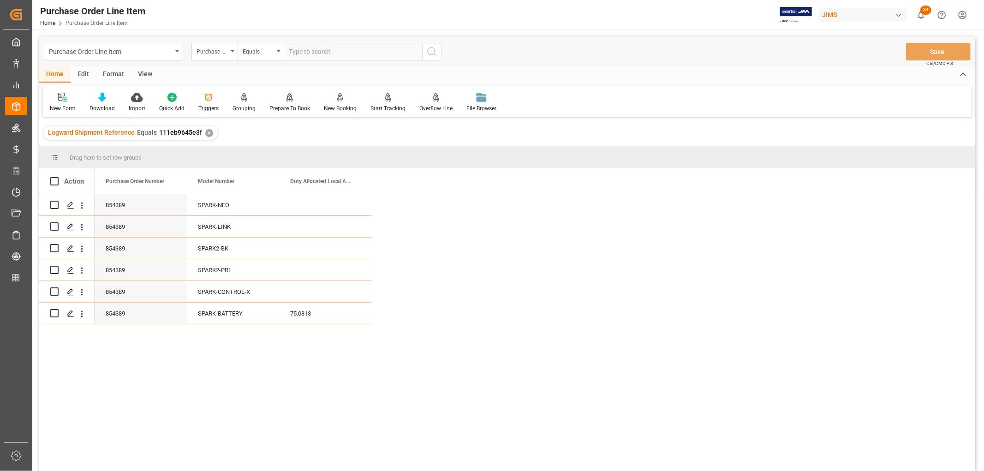
click at [623, 81] on div "Home Edit Format View" at bounding box center [507, 75] width 936 height 16
click at [218, 320] on div "SPARK-BATTERY" at bounding box center [233, 312] width 92 height 21
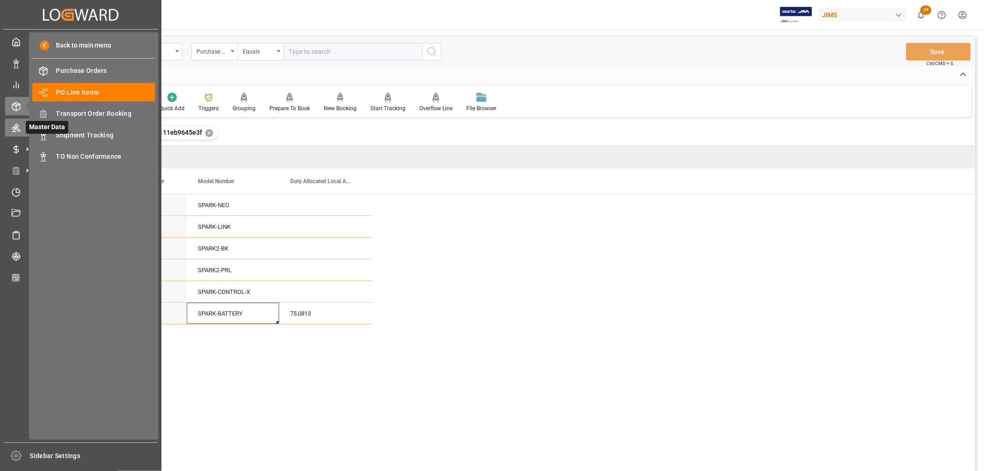
click at [24, 127] on icon at bounding box center [28, 128] width 10 height 10
click at [23, 128] on icon at bounding box center [28, 128] width 10 height 10
click at [13, 127] on icon at bounding box center [16, 127] width 9 height 9
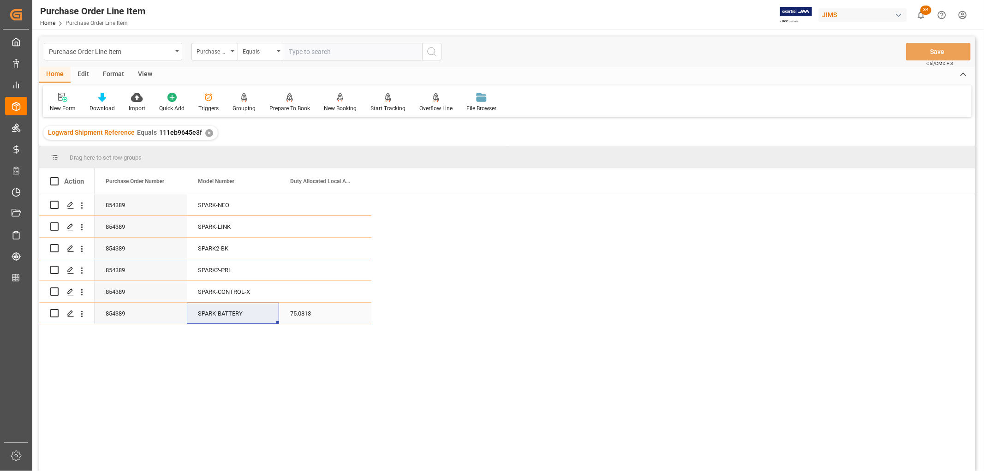
click at [215, 314] on div "SPARK-BATTERY" at bounding box center [233, 312] width 92 height 21
click at [219, 317] on div "SPARK-BATTERY" at bounding box center [233, 312] width 92 height 21
click at [121, 206] on div "854389" at bounding box center [141, 204] width 92 height 21
click at [219, 319] on div "SPARK-BATTERY" at bounding box center [233, 312] width 92 height 21
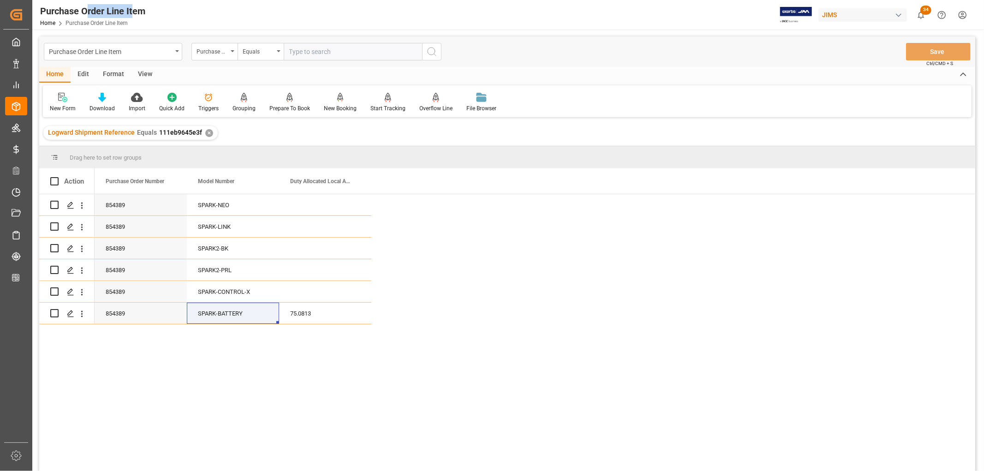
drag, startPoint x: 86, startPoint y: 12, endPoint x: 132, endPoint y: 10, distance: 46.6
click at [132, 10] on div "Purchase Order Line Item" at bounding box center [92, 11] width 105 height 14
click at [300, 315] on div "75.0813" at bounding box center [325, 312] width 92 height 21
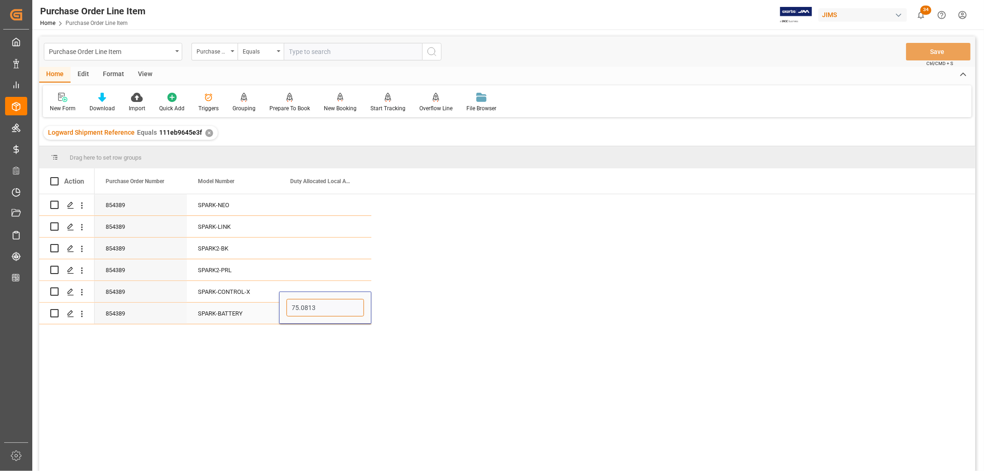
drag, startPoint x: 316, startPoint y: 306, endPoint x: 284, endPoint y: 305, distance: 31.8
click at [284, 305] on div "75.0813" at bounding box center [325, 307] width 92 height 32
click at [339, 387] on div "854389 SPARK-NEO 854389 SPARK-LINK 854389 SPARK2-BK 854389 SPARK2-PRL 854389 SP…" at bounding box center [535, 335] width 880 height 283
click at [233, 288] on div "SPARK-CONTROL-X" at bounding box center [233, 291] width 92 height 21
click at [316, 394] on div "854389 SPARK-NEO 854389 SPARK-LINK 854389 SPARK2-BK 854389 SPARK2-PRL 854389 SP…" at bounding box center [535, 335] width 880 height 283
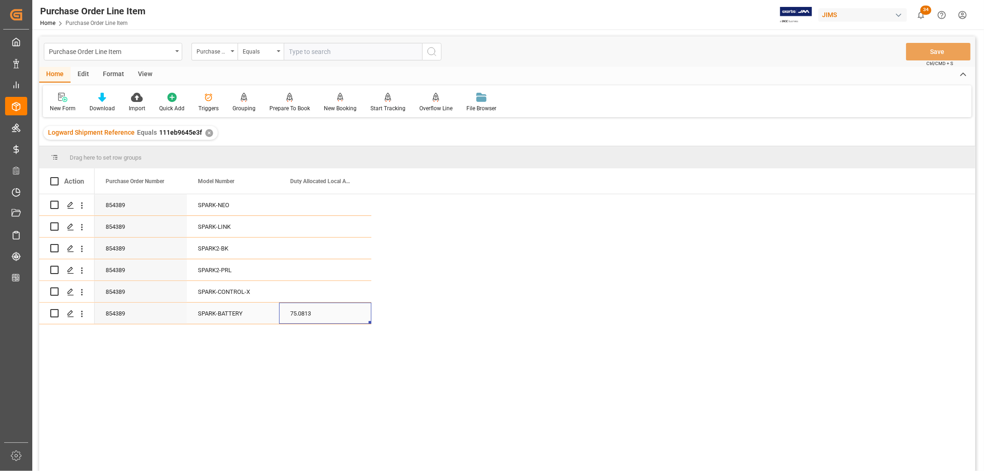
click at [296, 317] on div "75.0813" at bounding box center [325, 312] width 92 height 21
click at [308, 311] on div "75.0813" at bounding box center [325, 312] width 92 height 21
drag, startPoint x: 319, startPoint y: 307, endPoint x: 292, endPoint y: 306, distance: 26.3
click at [292, 306] on input "75.0813" at bounding box center [324, 308] width 77 height 18
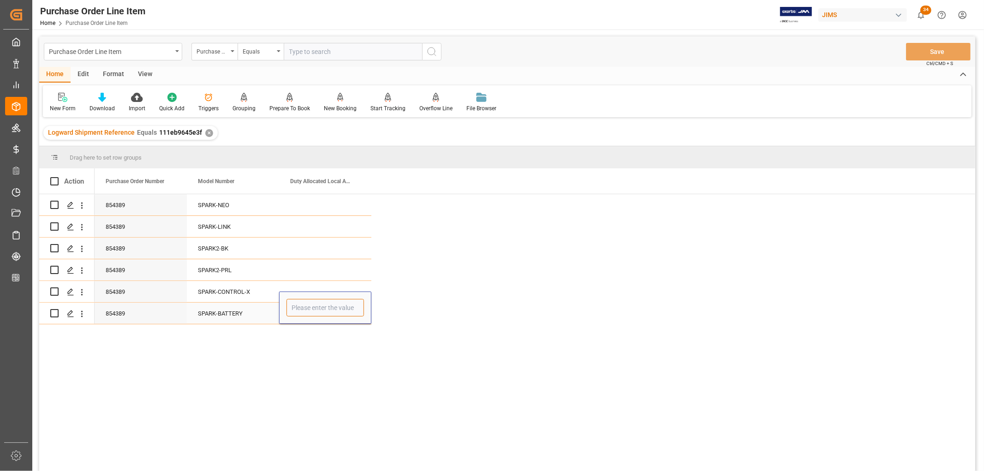
type input "0"
click at [312, 271] on div "Press SPACE to select this row." at bounding box center [325, 269] width 92 height 21
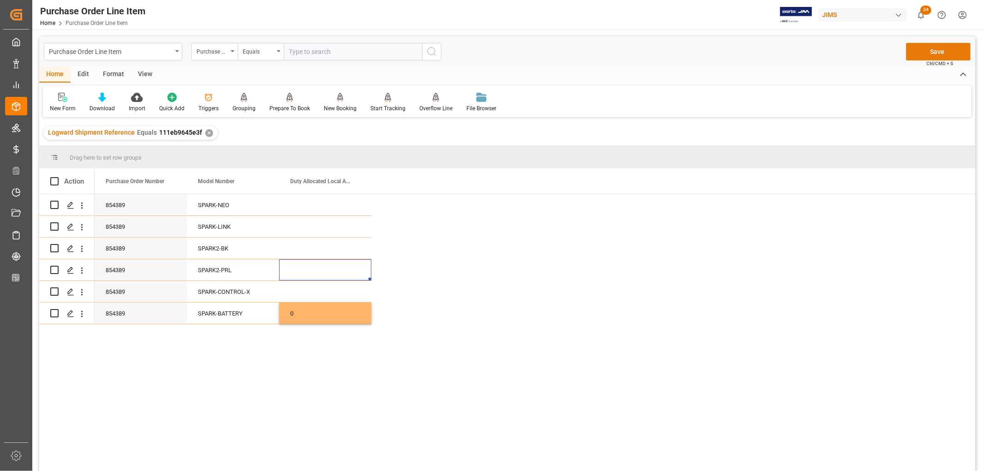
click at [932, 52] on button "Save" at bounding box center [938, 52] width 65 height 18
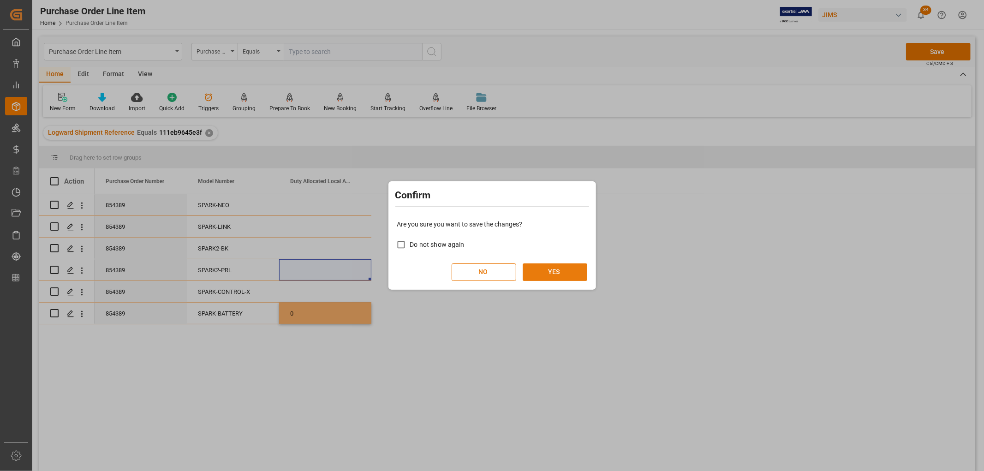
click at [555, 268] on button "YES" at bounding box center [554, 272] width 65 height 18
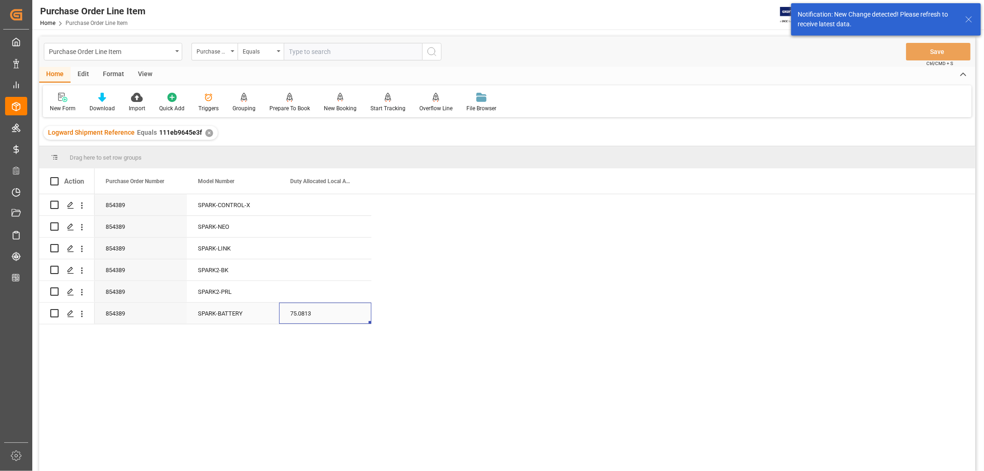
click at [306, 319] on div "75.0813" at bounding box center [325, 312] width 92 height 21
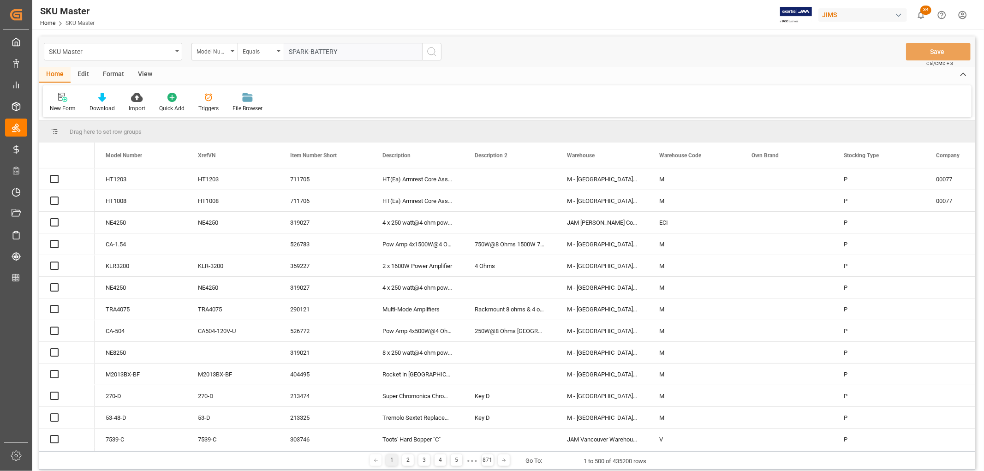
type input "SPARK-BATTERY"
click at [432, 53] on icon "search button" at bounding box center [431, 51] width 11 height 11
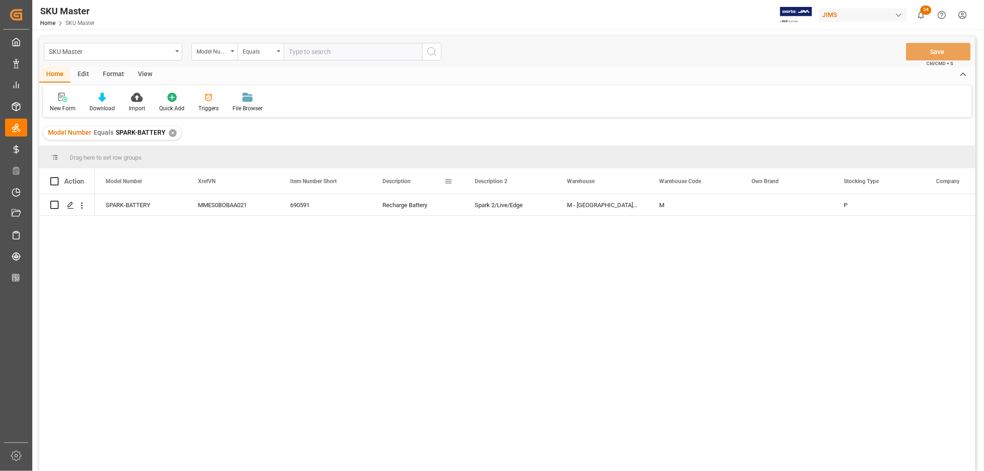
click at [449, 180] on span at bounding box center [448, 181] width 8 height 8
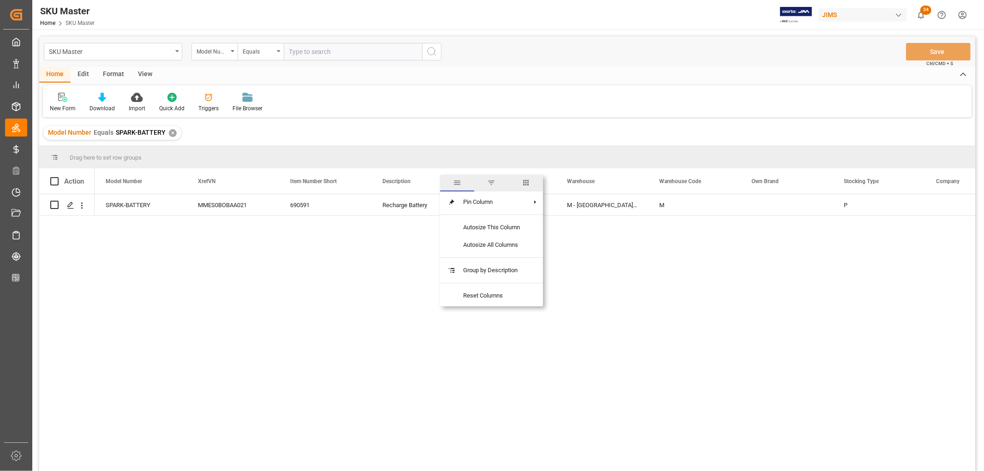
click at [526, 180] on span "columns" at bounding box center [526, 182] width 8 height 8
click at [449, 205] on input "Toggle Select All Columns" at bounding box center [449, 206] width 8 height 8
checkbox input "false"
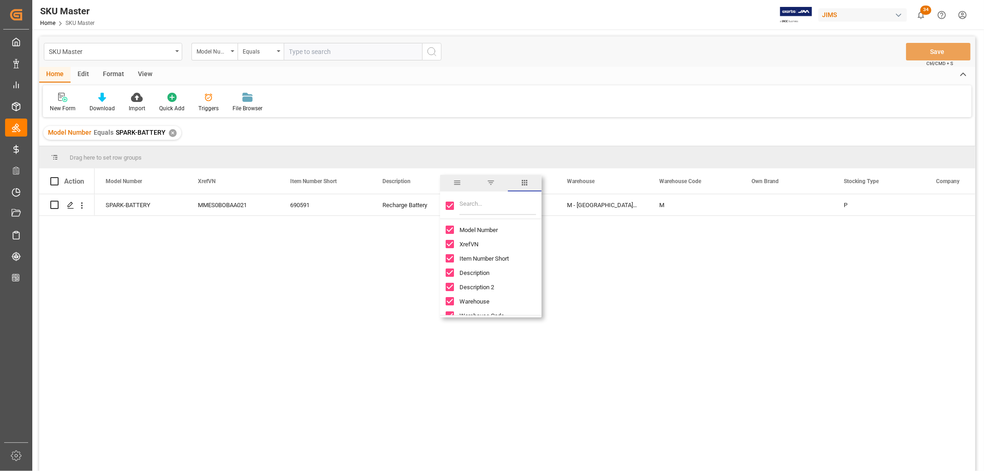
checkbox input "false"
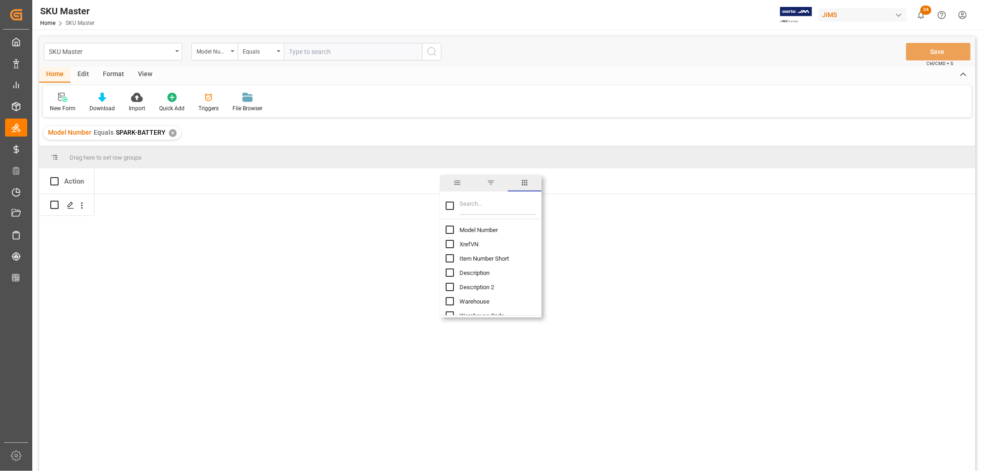
click at [448, 231] on input "Model Number column toggle visibility (hidden)" at bounding box center [449, 229] width 8 height 8
checkbox input "true"
checkbox input "false"
click at [474, 204] on input "Filter Columns Input" at bounding box center [497, 205] width 77 height 18
type input "duty"
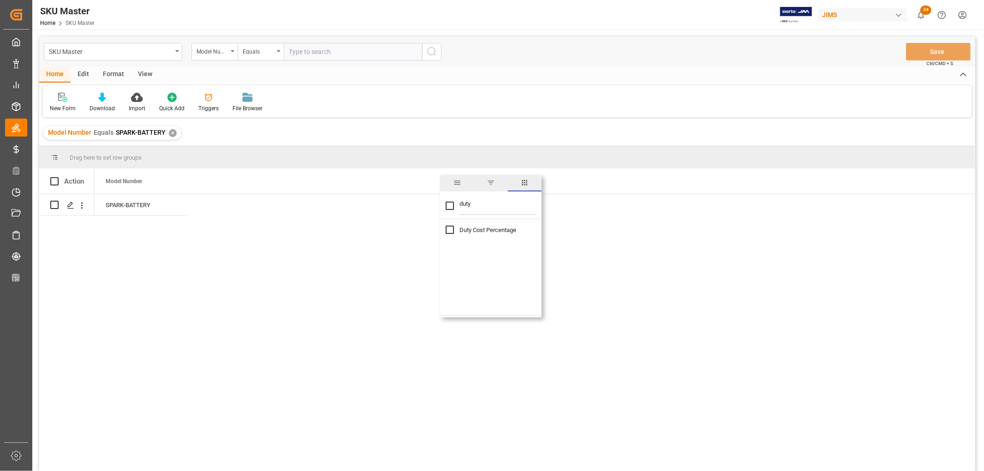
click at [448, 231] on input "Duty Cost Percentage column toggle visibility (hidden)" at bounding box center [449, 229] width 8 height 8
checkbox input "true"
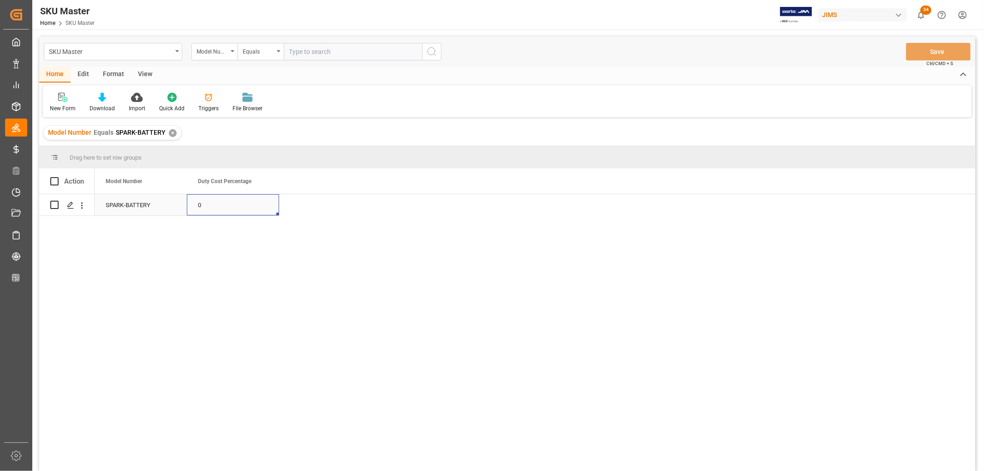
click at [206, 209] on div "0" at bounding box center [233, 204] width 92 height 21
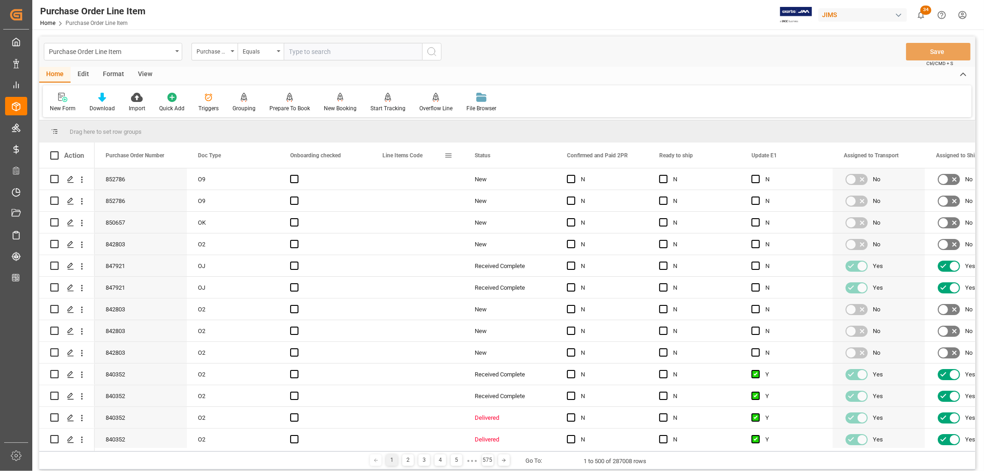
click at [448, 154] on span at bounding box center [448, 155] width 8 height 8
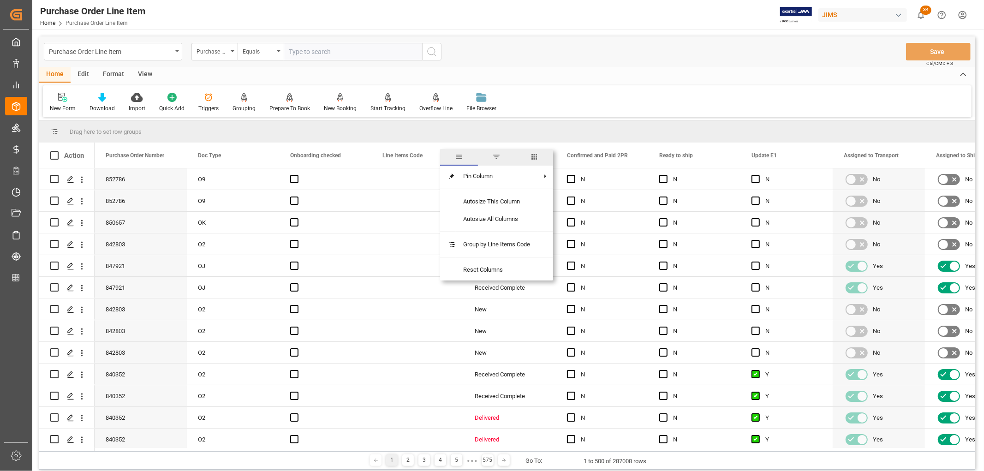
click at [535, 158] on span "columns" at bounding box center [534, 157] width 8 height 8
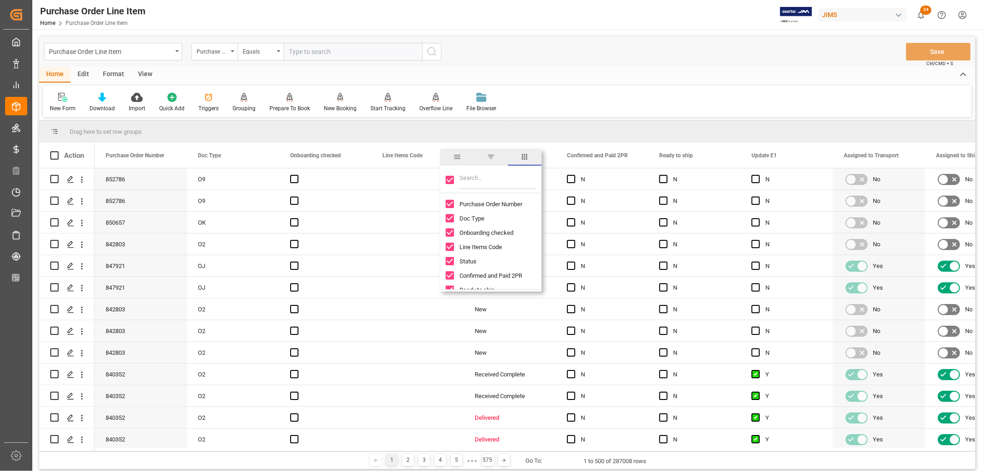
click at [448, 179] on input "Toggle Select All Columns" at bounding box center [449, 180] width 8 height 8
checkbox input "false"
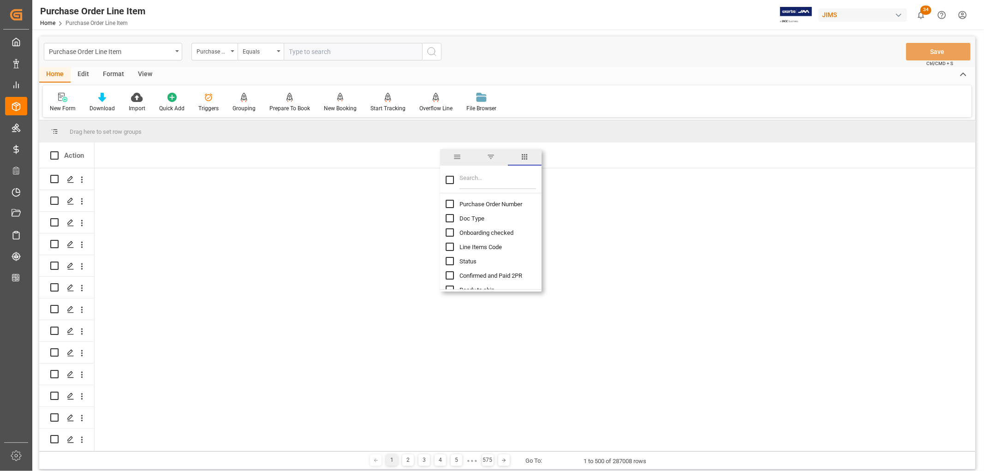
checkbox input "false"
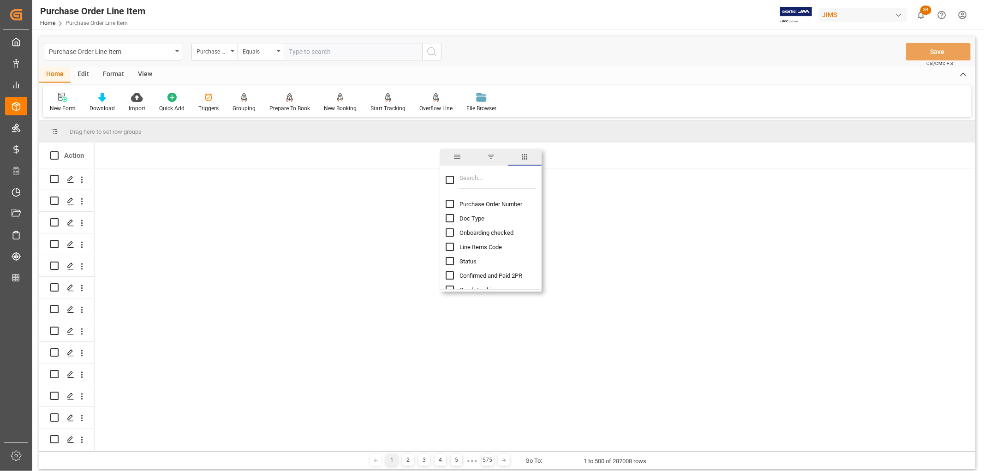
checkbox input "false"
click at [448, 205] on input "Purchase Order Number column toggle visibility (hidden)" at bounding box center [449, 204] width 8 height 8
checkbox input "true"
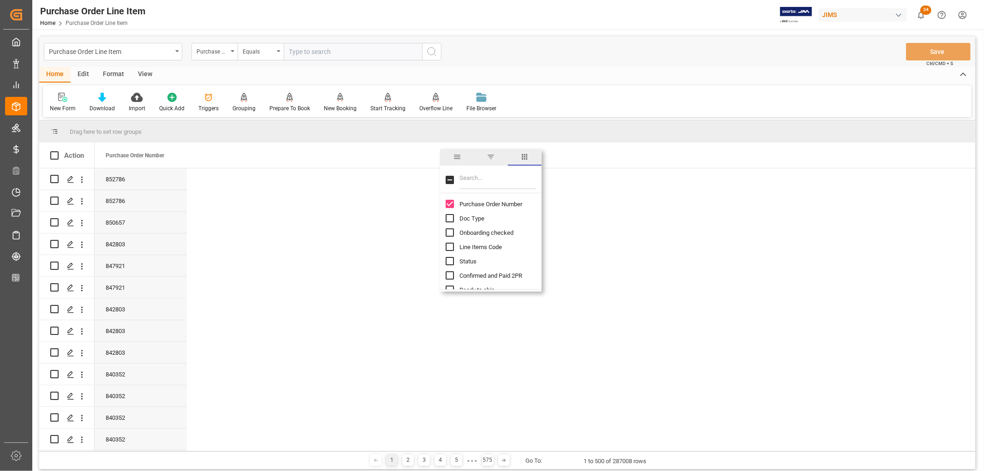
checkbox input "false"
click at [480, 180] on input "Filter Columns Input" at bounding box center [497, 180] width 77 height 18
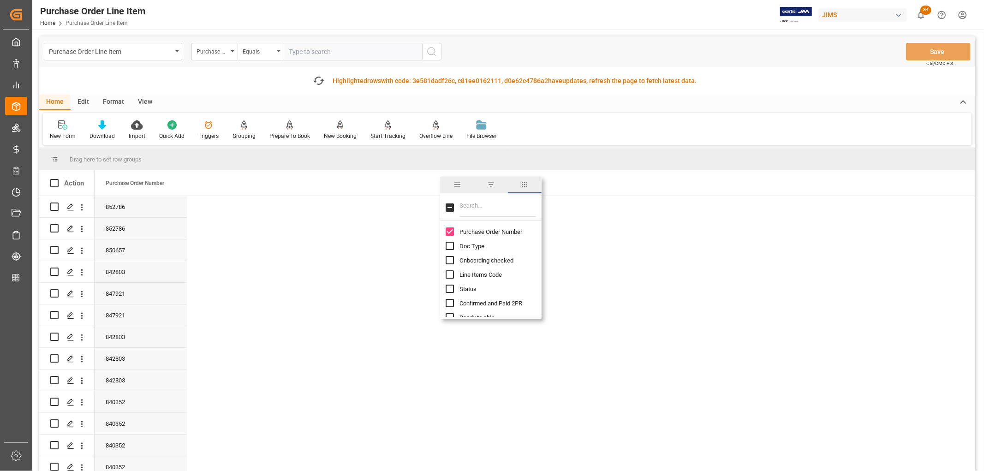
type input "d"
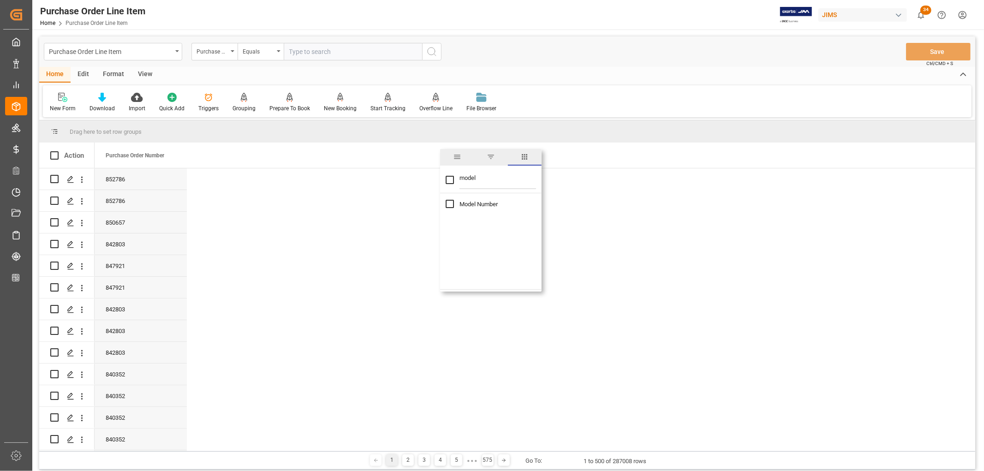
type input "model"
click at [451, 205] on input "Model Number column toggle visibility (hidden)" at bounding box center [449, 204] width 8 height 8
checkbox input "true"
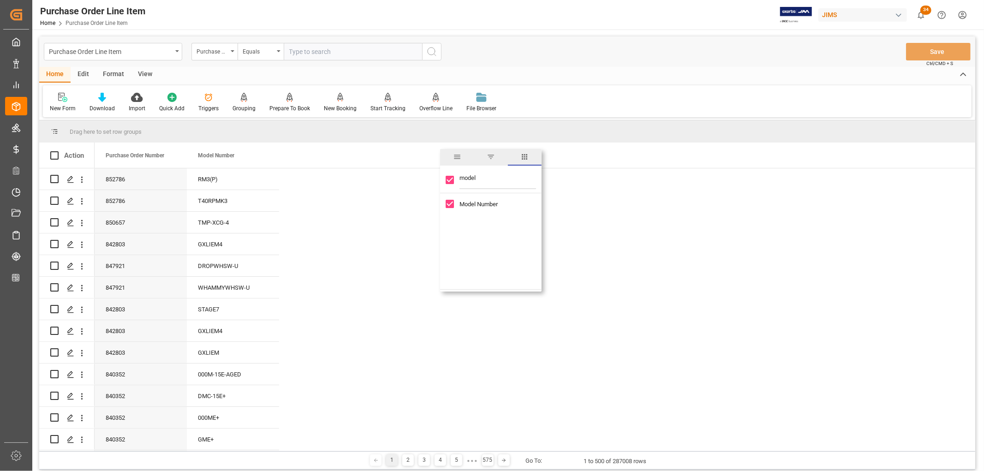
click at [466, 177] on input "model" at bounding box center [497, 180] width 77 height 18
type input "du"
checkbox input "false"
type input "duty"
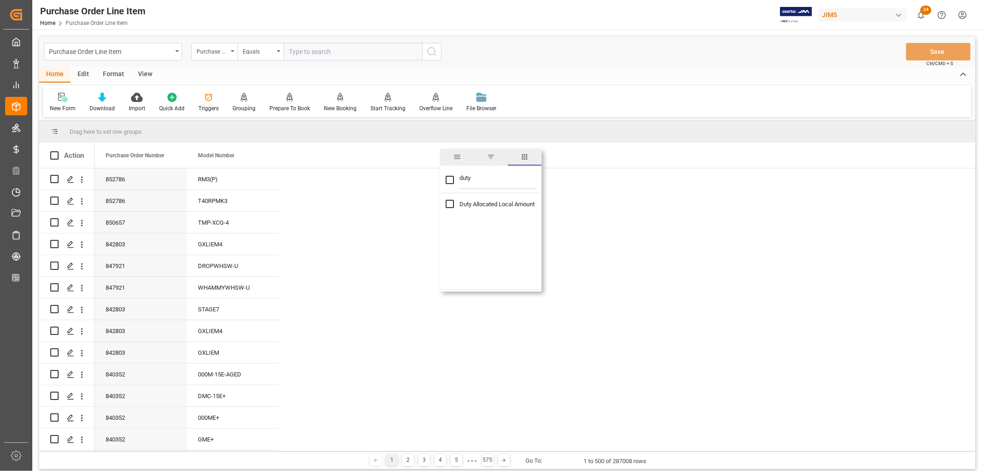
click at [464, 205] on span "Duty Allocated Local Amount" at bounding box center [496, 204] width 75 height 7
checkbox input "true"
click at [266, 155] on span at bounding box center [264, 155] width 8 height 8
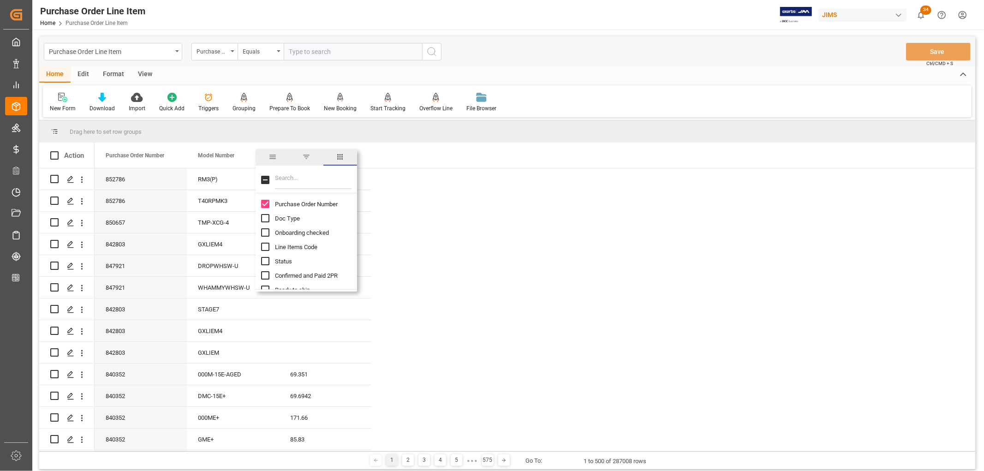
click at [307, 154] on span "filter" at bounding box center [306, 157] width 8 height 8
type input "SPARK-BATTERY"
click at [312, 231] on button "Apply" at bounding box center [317, 233] width 17 height 9
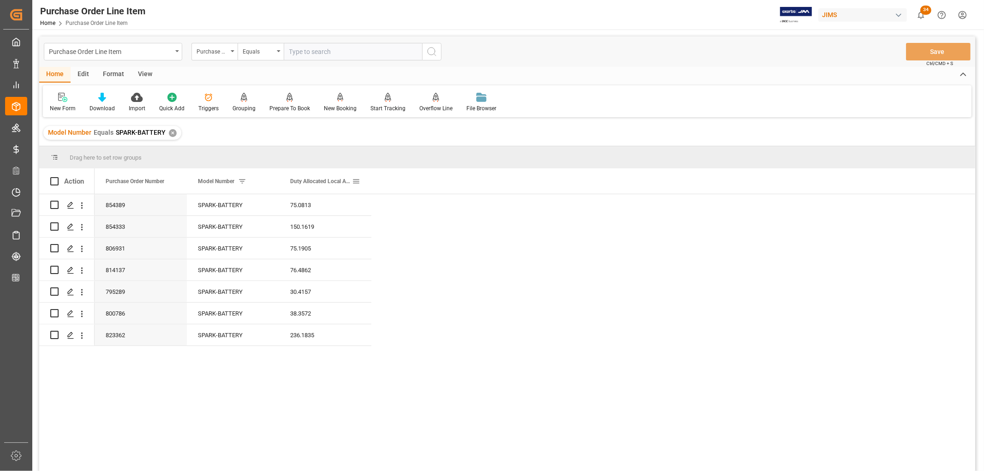
click at [356, 183] on span at bounding box center [356, 181] width 8 height 8
click at [369, 231] on input "Filter Value" at bounding box center [398, 231] width 90 height 18
click at [431, 181] on span "columns" at bounding box center [432, 182] width 8 height 8
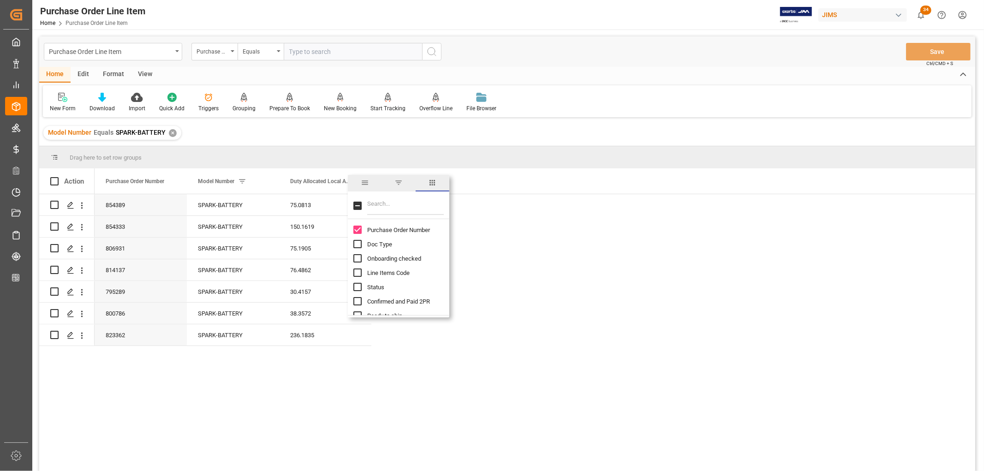
click at [385, 206] on input "Filter Columns Input" at bounding box center [405, 205] width 77 height 18
type input "status"
click at [357, 228] on input "Status column toggle visibility (hidden)" at bounding box center [357, 229] width 8 height 8
checkbox input "true"
checkbox input "false"
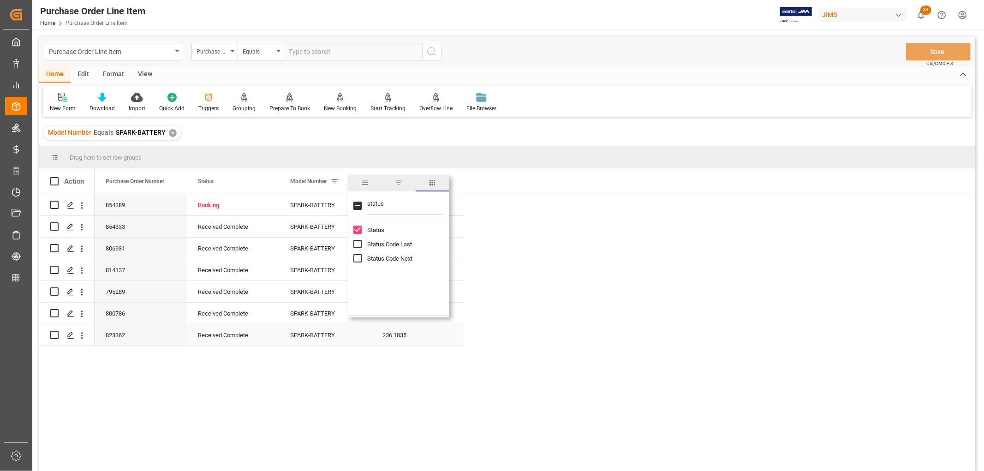
click at [219, 340] on div "Received Complete" at bounding box center [233, 335] width 70 height 21
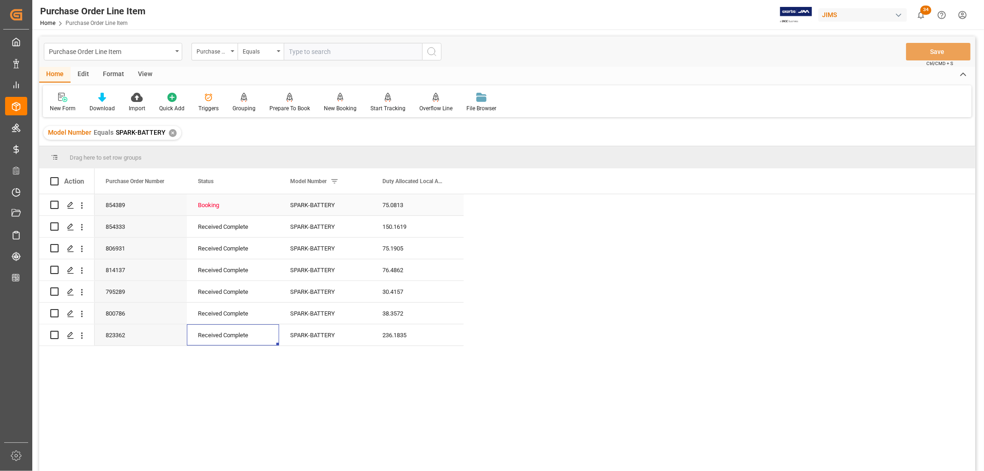
click at [211, 204] on div "Booking" at bounding box center [233, 205] width 70 height 21
click at [398, 204] on div "75.0813" at bounding box center [417, 204] width 92 height 21
drag, startPoint x: 229, startPoint y: 209, endPoint x: 242, endPoint y: 208, distance: 13.4
click at [228, 209] on div "Booking" at bounding box center [233, 205] width 70 height 21
click at [330, 202] on div "SPARK-BATTERY" at bounding box center [325, 204] width 92 height 21
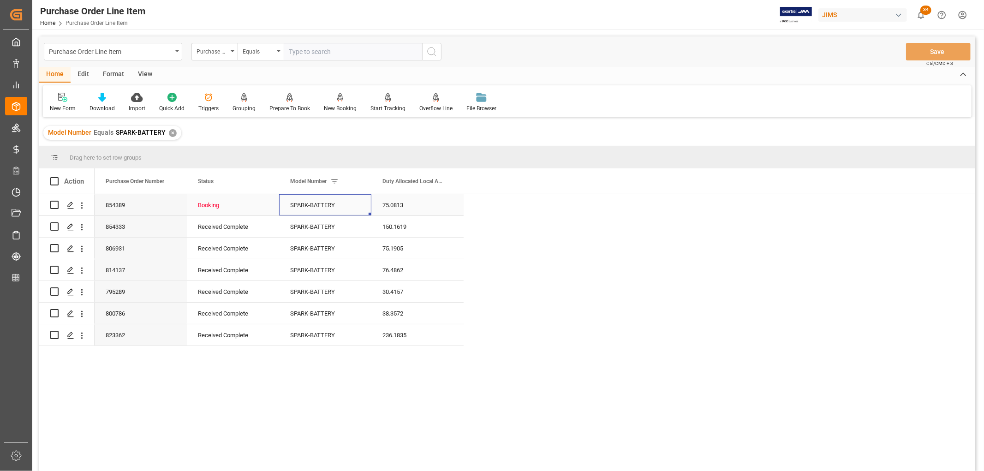
click at [389, 202] on div "75.0813" at bounding box center [417, 204] width 92 height 21
click at [227, 206] on div "Booking" at bounding box center [233, 205] width 70 height 21
click at [391, 208] on div "75.0813" at bounding box center [417, 204] width 92 height 21
click at [308, 210] on div "SPARK-BATTERY" at bounding box center [325, 204] width 92 height 21
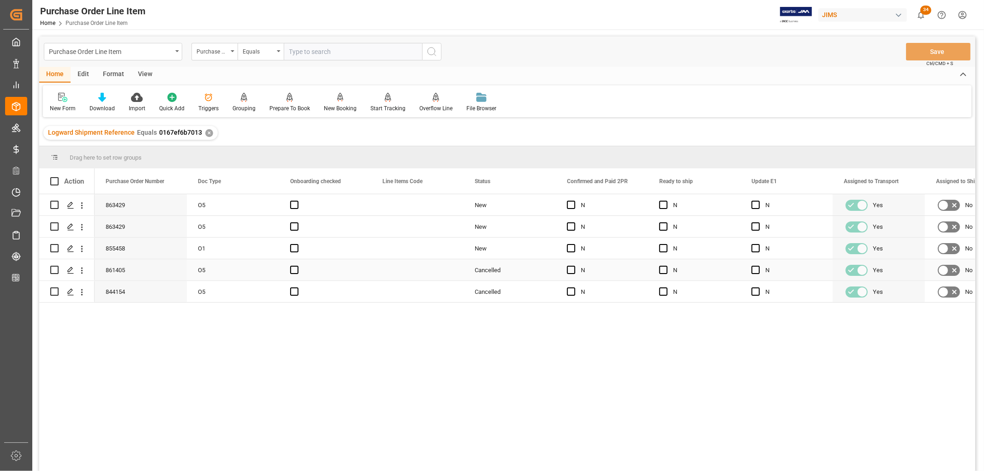
click at [473, 271] on div "Cancelled" at bounding box center [509, 269] width 92 height 21
click at [486, 296] on div "Cancelled" at bounding box center [509, 291] width 70 height 21
click at [537, 178] on span at bounding box center [540, 181] width 8 height 8
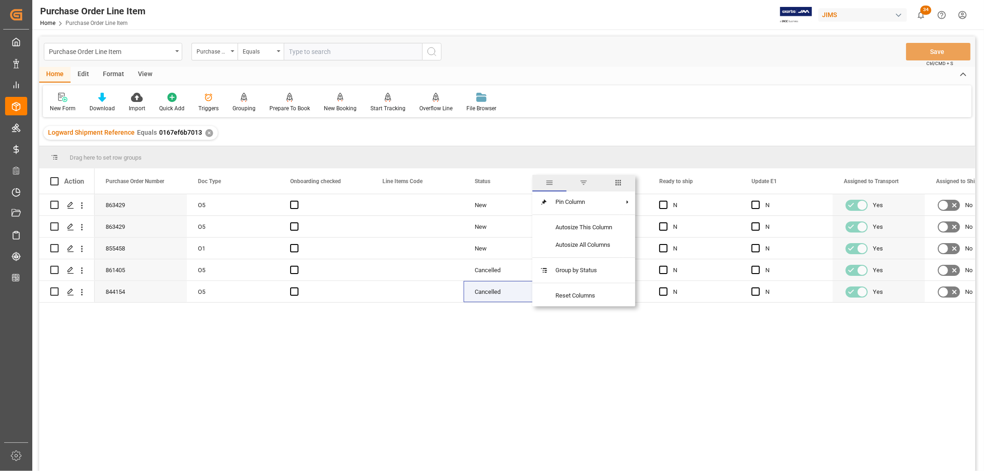
click at [623, 178] on span "columns" at bounding box center [618, 183] width 34 height 17
click at [543, 200] on div at bounding box center [582, 206] width 101 height 26
click at [541, 204] on input "Toggle Select All Columns" at bounding box center [542, 206] width 8 height 8
checkbox input "false"
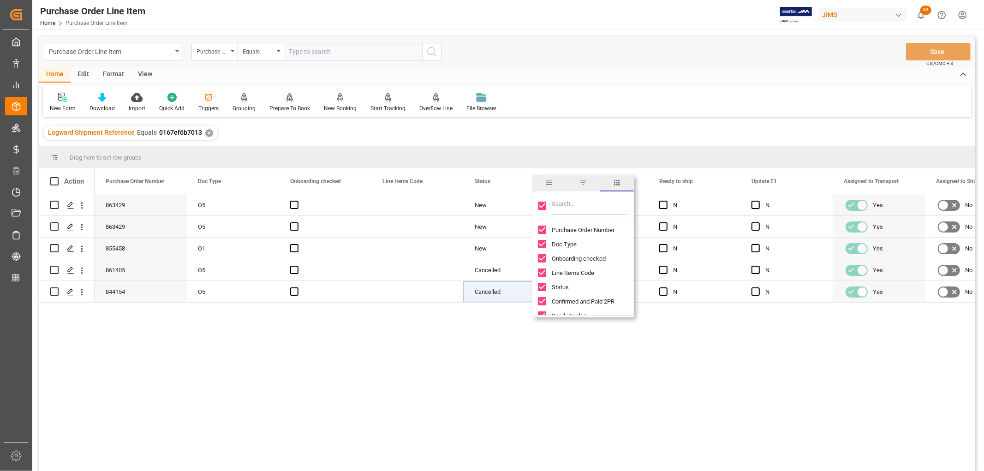
checkbox input "false"
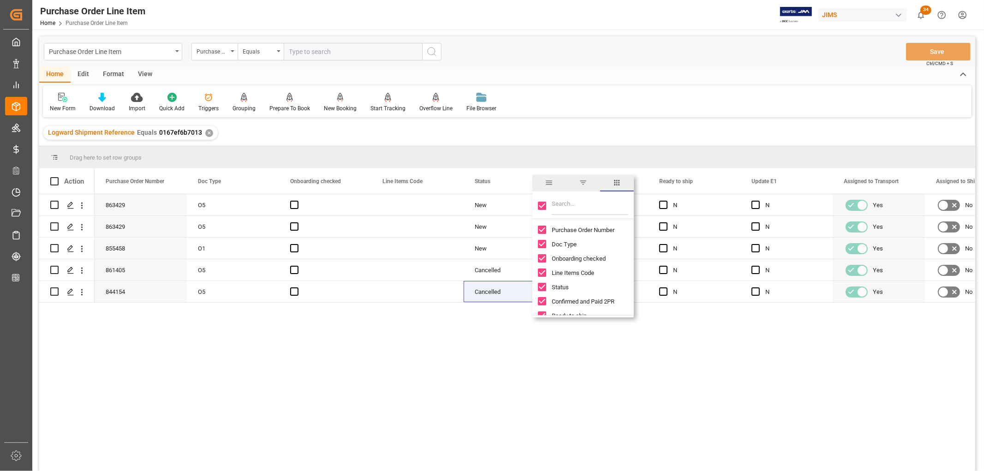
checkbox input "false"
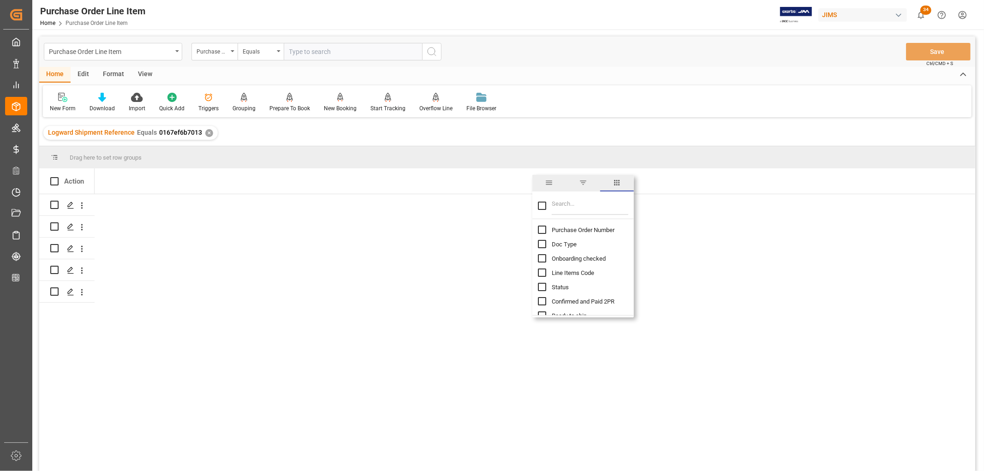
click at [540, 231] on input "Purchase Order Number column toggle visibility (hidden)" at bounding box center [542, 229] width 8 height 8
checkbox input "true"
checkbox input "false"
click at [570, 202] on input "Filter Columns Input" at bounding box center [589, 205] width 77 height 18
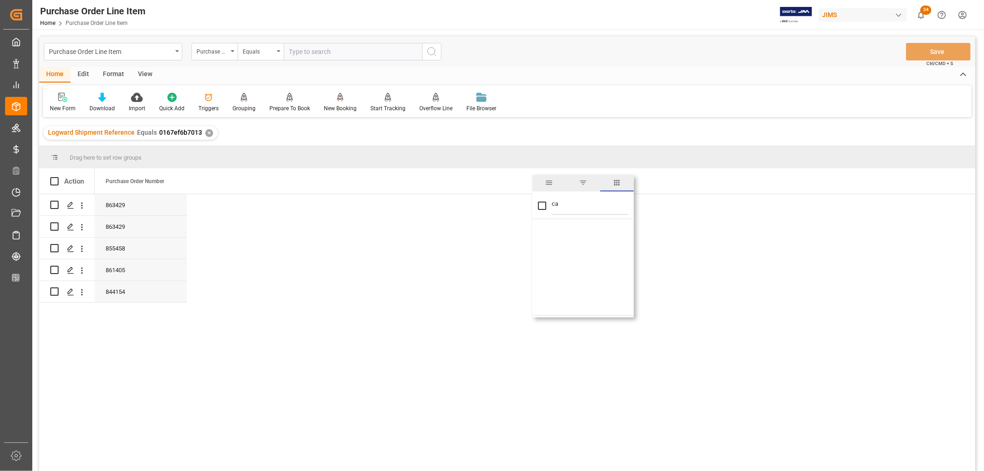
type input "c"
checkbox input "false"
type input "status"
click at [545, 231] on input "Status column toggle visibility (hidden)" at bounding box center [542, 229] width 8 height 8
checkbox input "true"
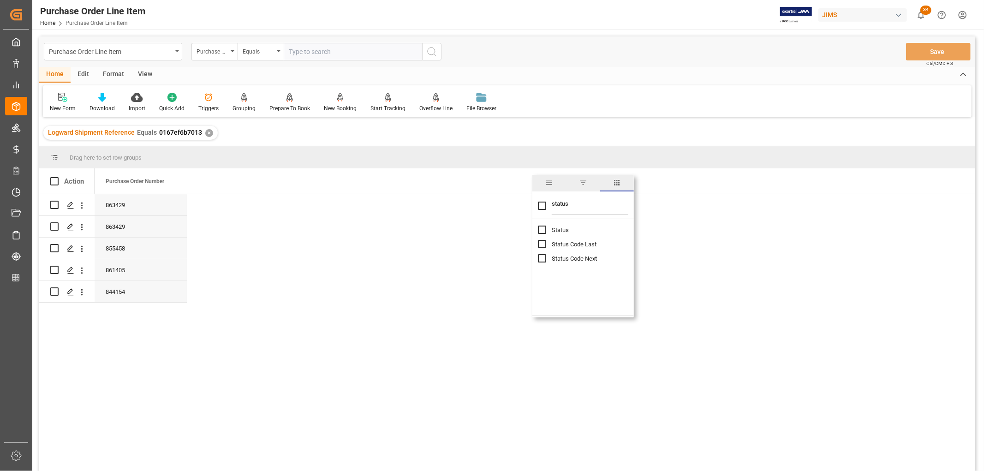
checkbox input "false"
drag, startPoint x: 556, startPoint y: 203, endPoint x: 547, endPoint y: 202, distance: 9.3
click at [547, 202] on div "status" at bounding box center [582, 206] width 101 height 26
type input "ref"
click at [538, 271] on input "Reference 2 Vendor column toggle visibility (hidden)" at bounding box center [542, 272] width 8 height 8
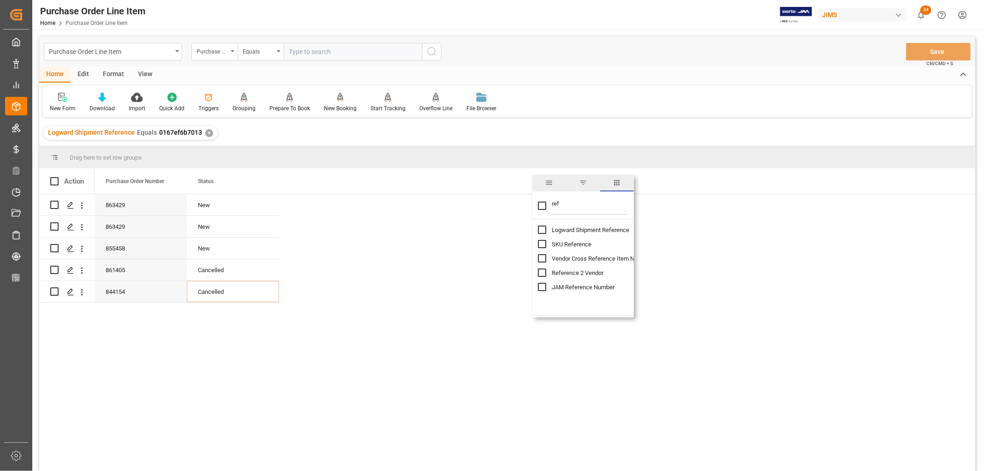
checkbox input "true"
checkbox input "false"
click at [574, 111] on div "New Form Download Import Quick Add Triggers Grouping Grouping Tooltip Prepare T…" at bounding box center [507, 101] width 928 height 32
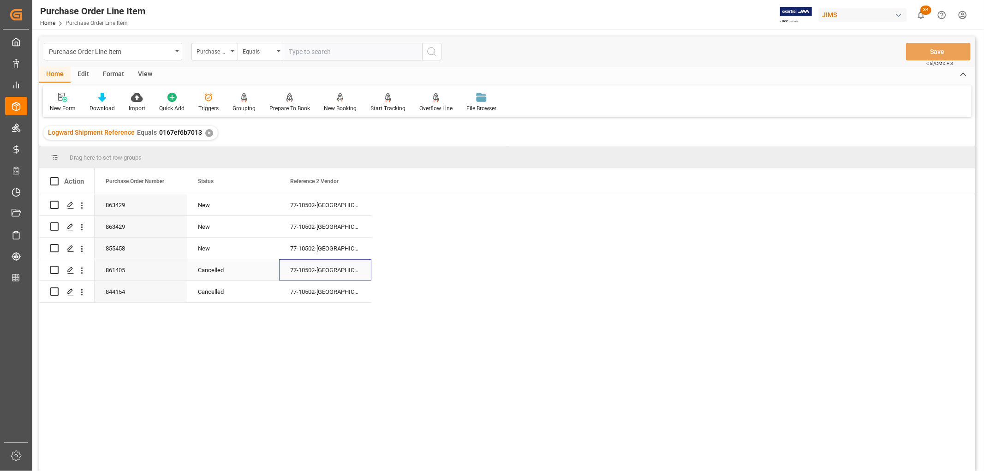
click at [319, 272] on div "77-10502-[GEOGRAPHIC_DATA]" at bounding box center [325, 269] width 92 height 21
click at [358, 180] on span at bounding box center [356, 181] width 8 height 8
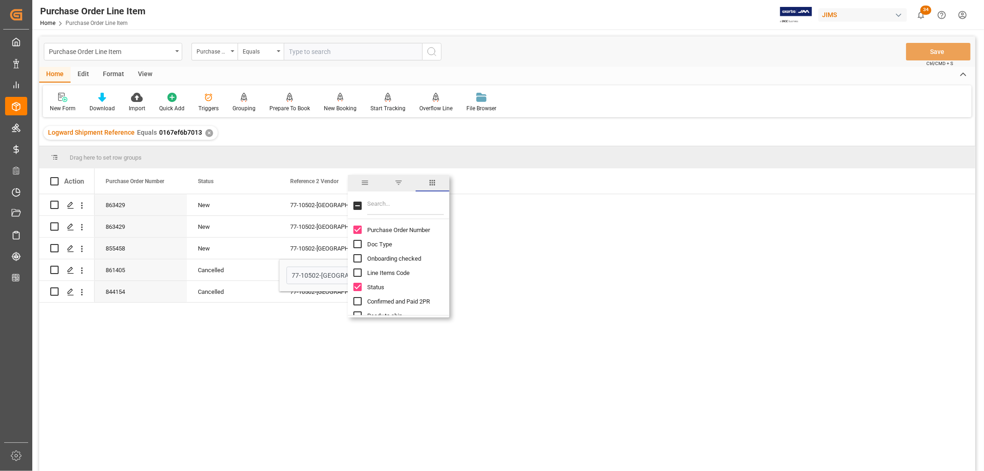
click at [389, 202] on input "Filter Columns Input" at bounding box center [405, 205] width 77 height 18
type input "line"
click at [358, 242] on input "Line Number column toggle visibility (hidden)" at bounding box center [357, 244] width 8 height 8
checkbox input "true"
checkbox input "false"
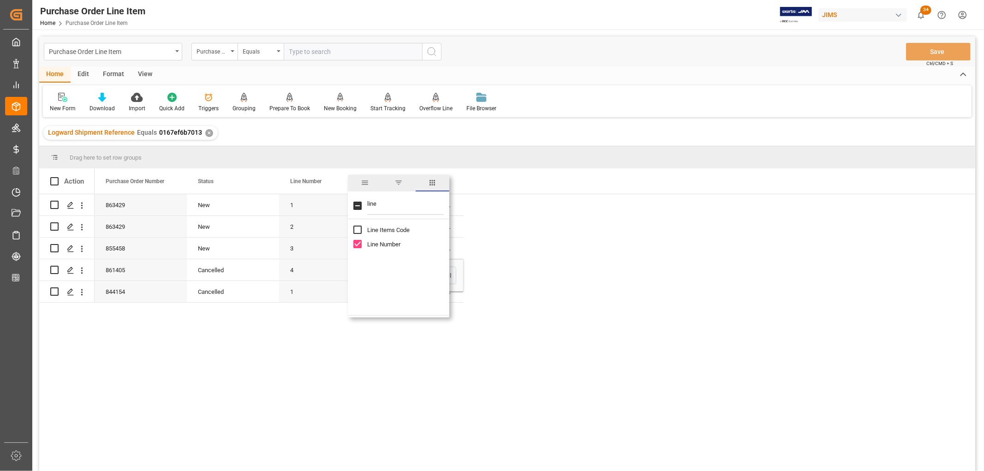
click at [623, 113] on div "New Form Download Import Quick Add Triggers Grouping Grouping Tooltip Prepare T…" at bounding box center [507, 101] width 928 height 32
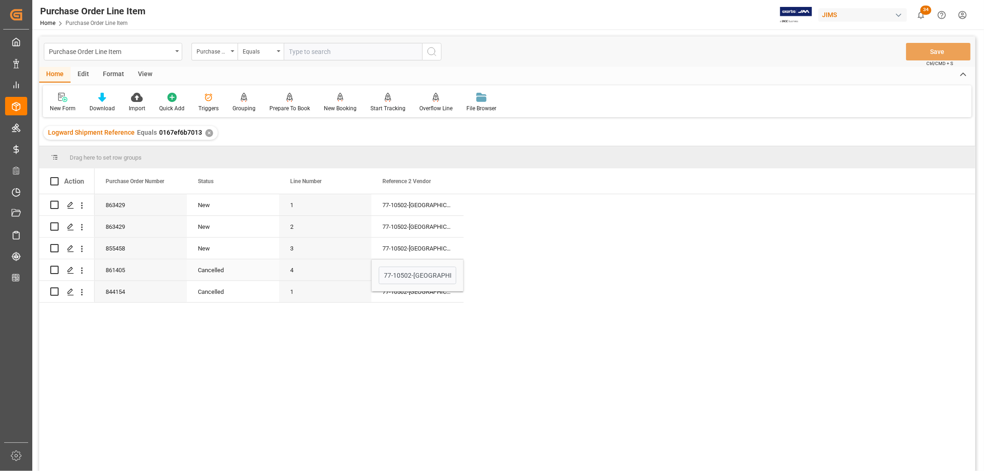
click at [303, 275] on div "4" at bounding box center [325, 269] width 92 height 21
click at [119, 275] on div "861405" at bounding box center [141, 269] width 92 height 21
click at [119, 293] on div "844154" at bounding box center [141, 291] width 92 height 21
click at [404, 268] on div "77-10502-[GEOGRAPHIC_DATA]" at bounding box center [417, 269] width 92 height 21
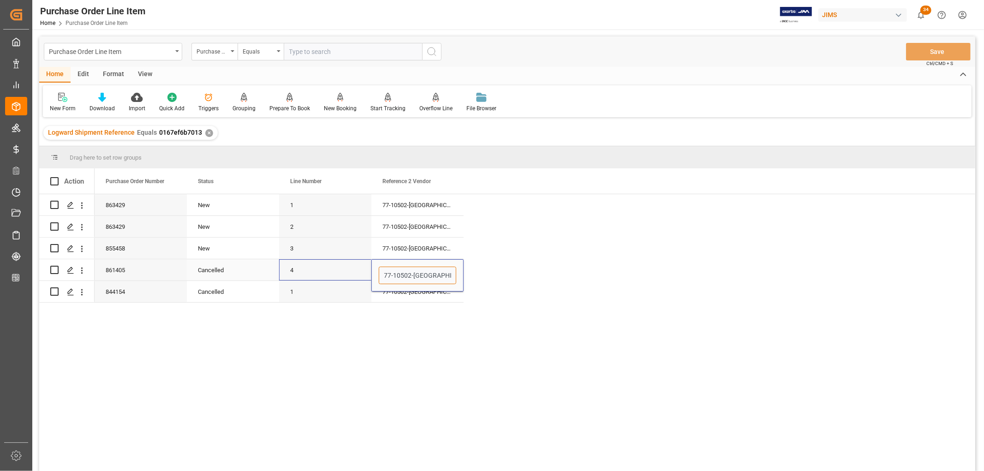
drag, startPoint x: 424, startPoint y: 274, endPoint x: 363, endPoint y: 274, distance: 61.3
click at [363, 274] on div "861405 Cancelled 77-10502-US 4" at bounding box center [279, 270] width 369 height 22
click at [300, 294] on div "1" at bounding box center [325, 291] width 92 height 21
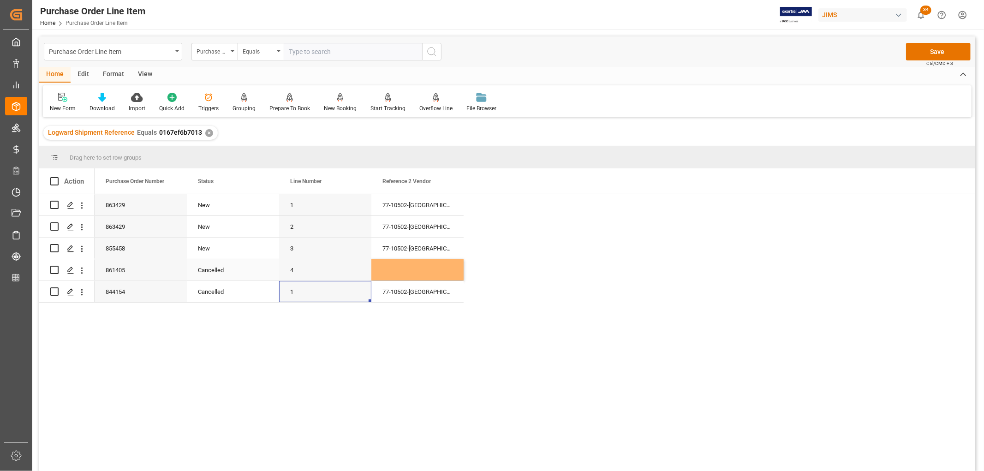
click at [211, 271] on div "Cancelled" at bounding box center [233, 270] width 70 height 21
click at [401, 292] on div "77-10502-[GEOGRAPHIC_DATA]" at bounding box center [417, 291] width 92 height 21
click at [402, 288] on input "77-10502-[GEOGRAPHIC_DATA]" at bounding box center [417, 286] width 77 height 18
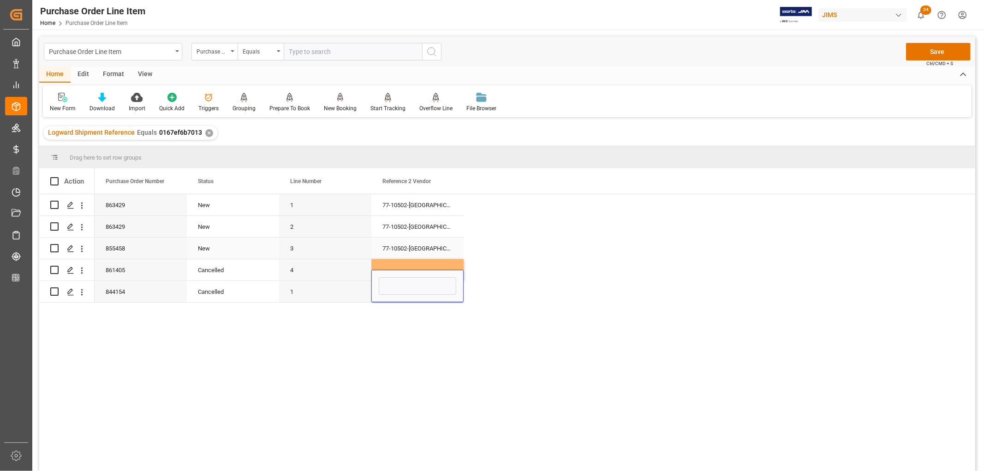
click at [408, 245] on div "77-10502-[GEOGRAPHIC_DATA]" at bounding box center [417, 247] width 92 height 21
click at [408, 268] on div "Press SPACE to select this row." at bounding box center [417, 269] width 92 height 21
click at [409, 292] on div "Press SPACE to select this row." at bounding box center [417, 291] width 92 height 21
click at [225, 267] on div "Cancelled" at bounding box center [233, 270] width 70 height 21
click at [215, 291] on div "Cancelled" at bounding box center [233, 291] width 70 height 21
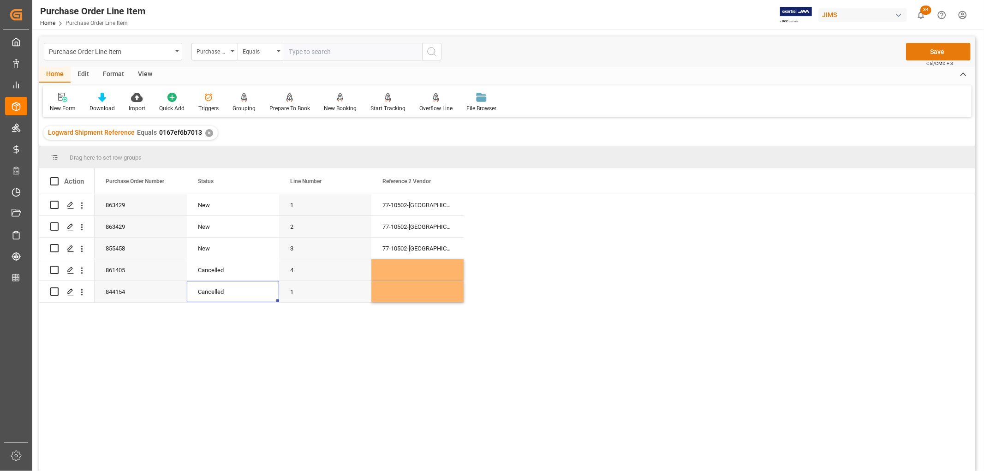
click at [937, 53] on button "Save" at bounding box center [938, 52] width 65 height 18
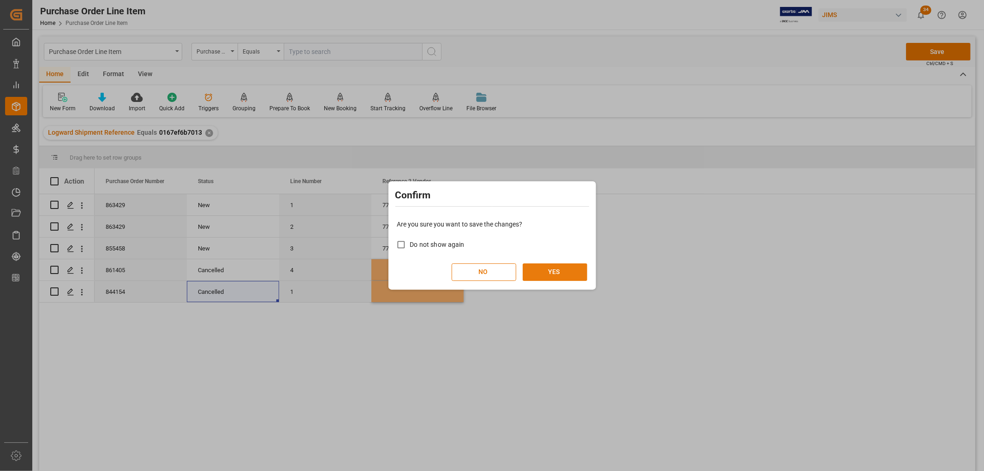
click at [551, 271] on button "YES" at bounding box center [554, 272] width 65 height 18
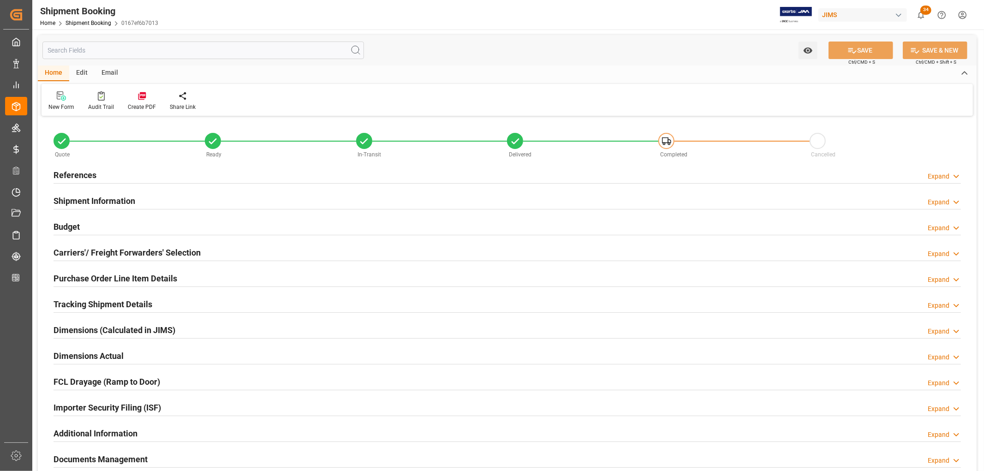
type input "0.703"
type input "14.4658"
type input "139.82"
type input "3800"
click at [66, 219] on div "Budget" at bounding box center [66, 226] width 26 height 18
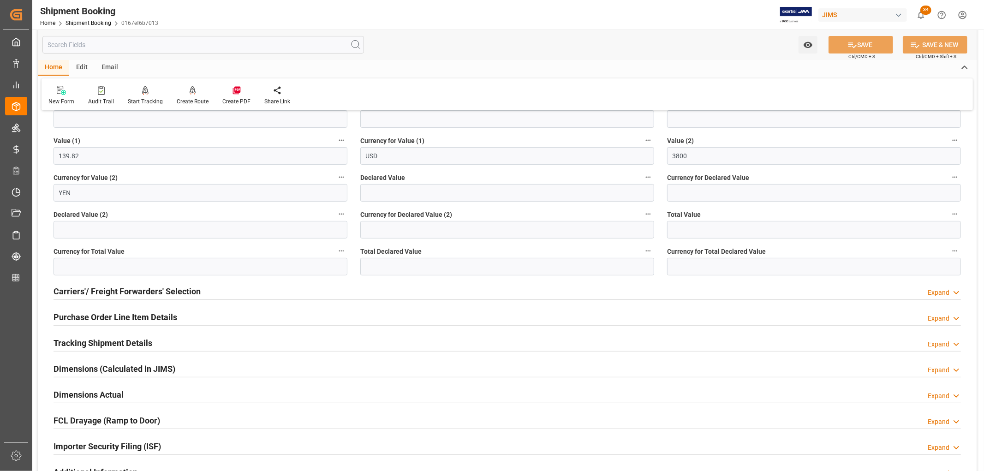
scroll to position [256, 0]
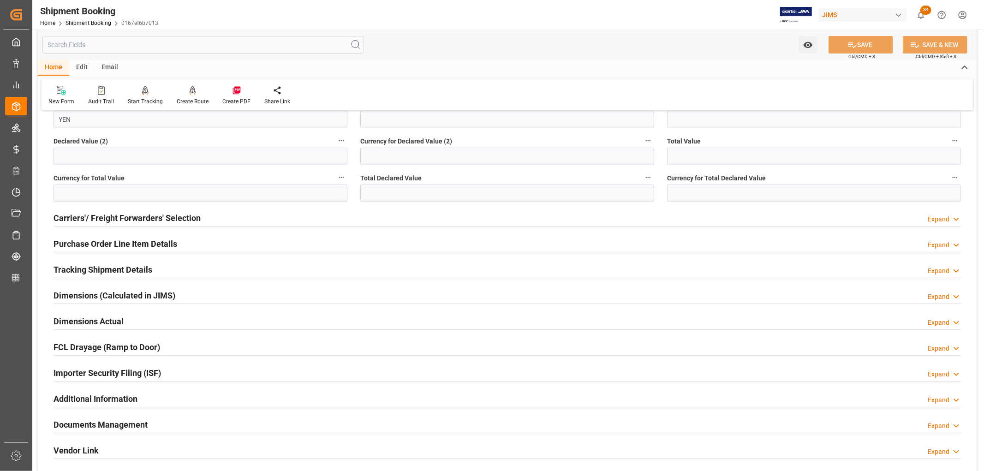
click at [114, 245] on h2 "Purchase Order Line Item Details" at bounding box center [115, 243] width 124 height 12
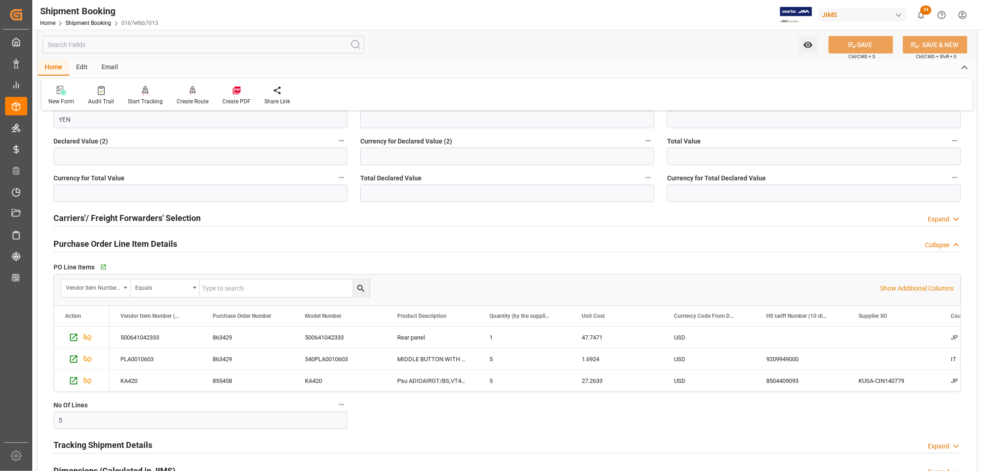
click at [114, 245] on h2 "Purchase Order Line Item Details" at bounding box center [115, 243] width 124 height 12
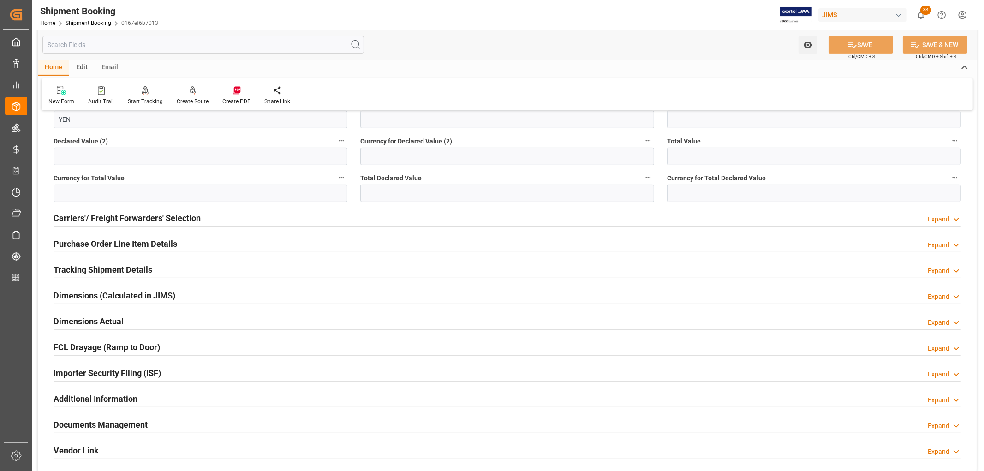
click at [130, 240] on h2 "Purchase Order Line Item Details" at bounding box center [115, 243] width 124 height 12
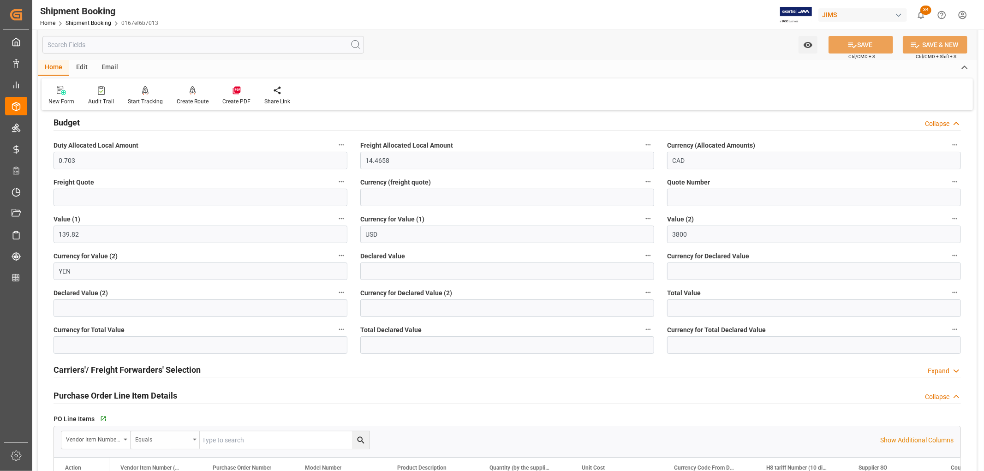
scroll to position [51, 0]
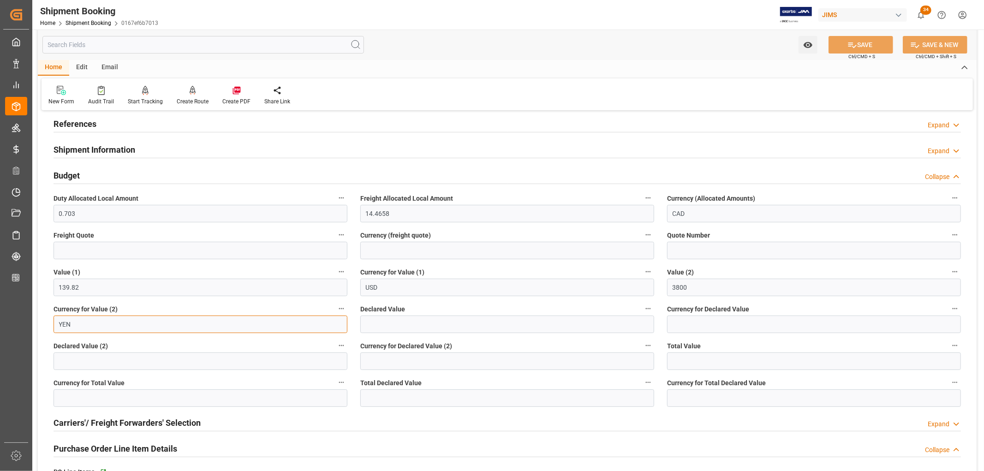
drag, startPoint x: 75, startPoint y: 325, endPoint x: 57, endPoint y: 325, distance: 18.0
click at [57, 325] on input "YEN" at bounding box center [200, 324] width 294 height 18
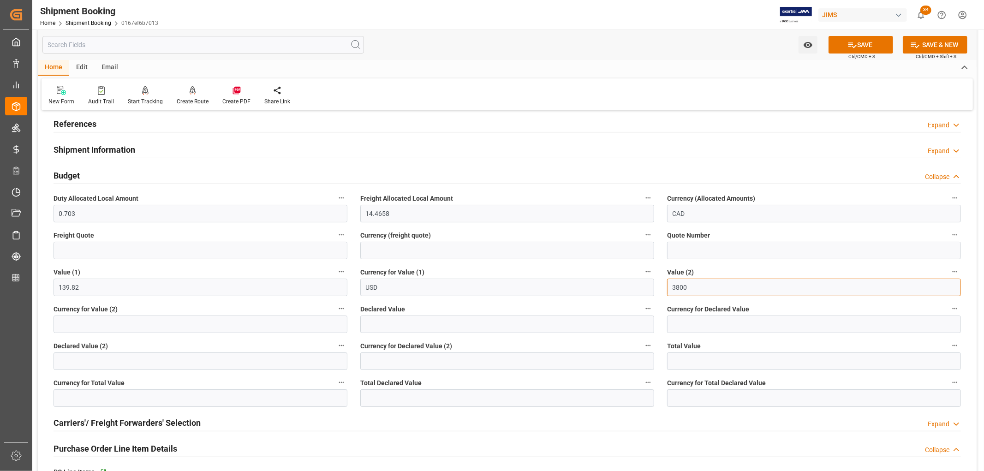
drag, startPoint x: 695, startPoint y: 288, endPoint x: 656, endPoint y: 285, distance: 39.3
click at [656, 285] on div "Quote Ready In-Transit Delivered Completed Cancelled References Expand JAM Refe…" at bounding box center [507, 459] width 938 height 785
type input "0"
click at [858, 40] on button "SAVE" at bounding box center [860, 45] width 65 height 18
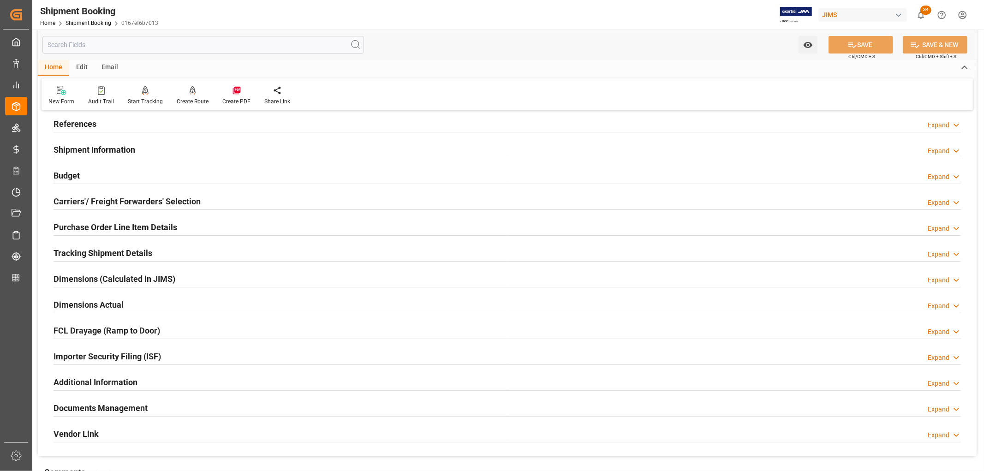
click at [66, 175] on h2 "Budget" at bounding box center [66, 175] width 26 height 12
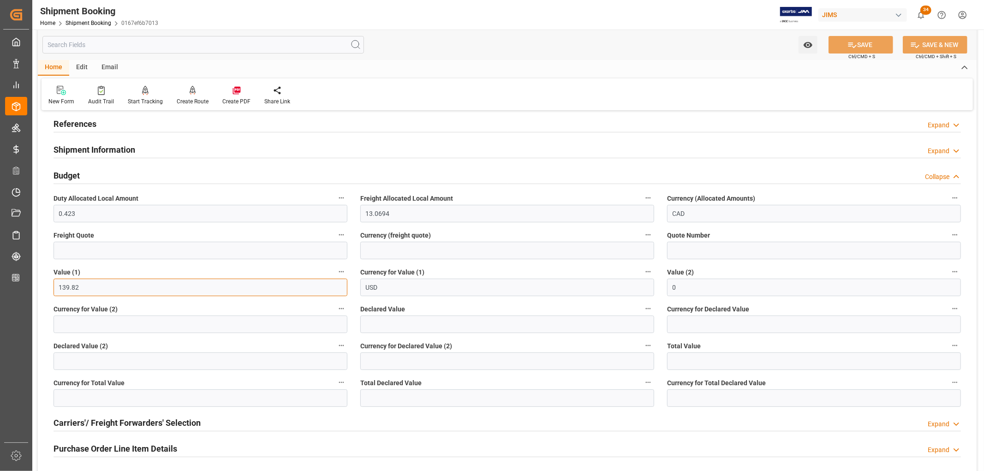
drag, startPoint x: 59, startPoint y: 289, endPoint x: 84, endPoint y: 289, distance: 25.8
click at [84, 289] on input "139.82" at bounding box center [200, 288] width 294 height 18
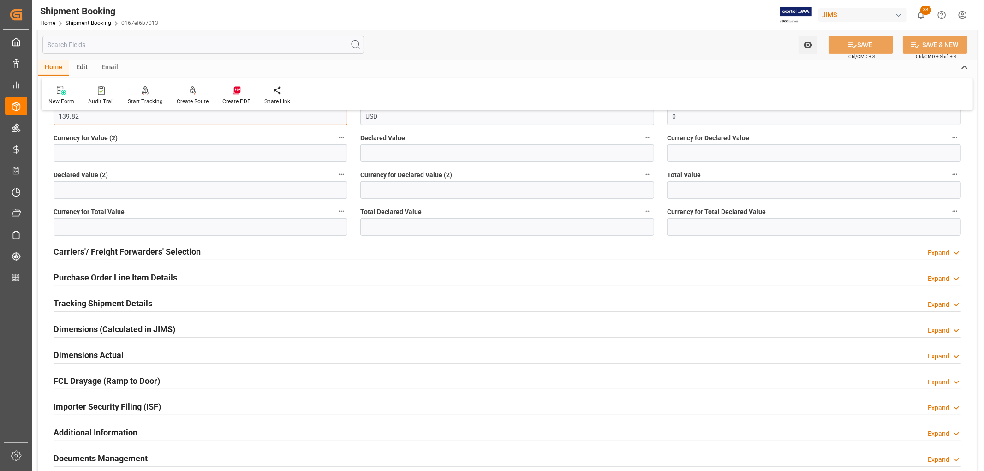
scroll to position [307, 0]
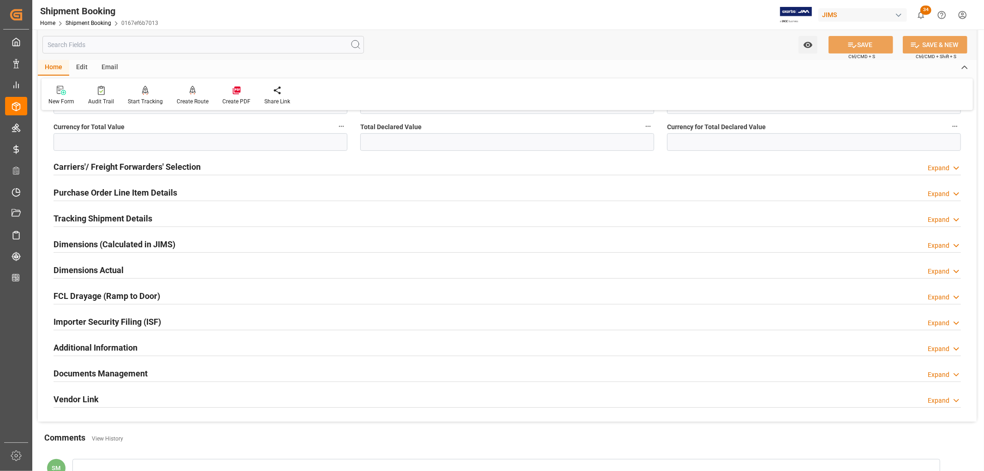
click at [65, 218] on h2 "Tracking Shipment Details" at bounding box center [102, 218] width 99 height 12
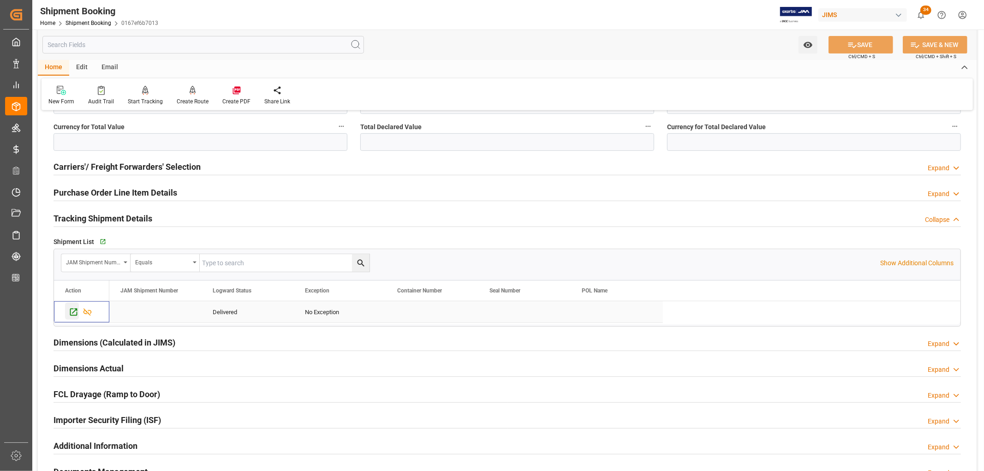
click at [73, 312] on icon "Press SPACE to select this row." at bounding box center [73, 311] width 7 height 7
click at [93, 188] on h2 "Purchase Order Line Item Details" at bounding box center [115, 192] width 124 height 12
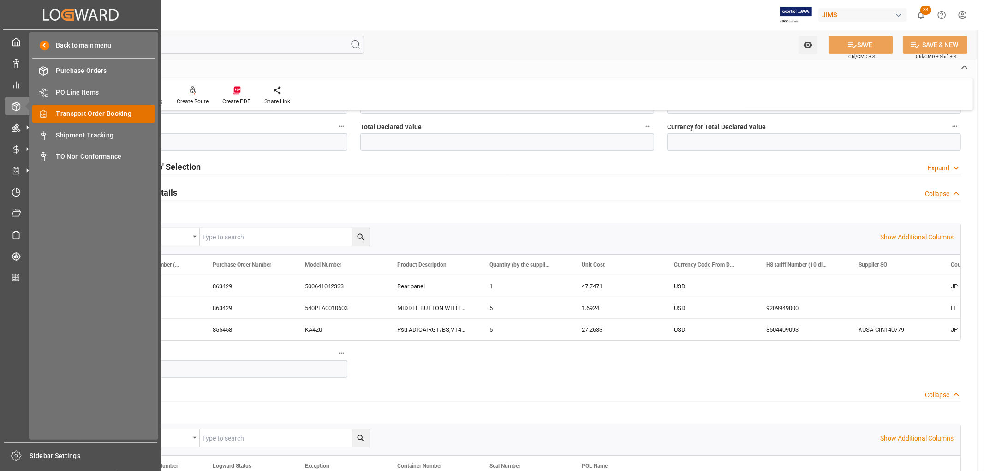
click at [101, 112] on span "Transport Order Booking" at bounding box center [105, 114] width 99 height 10
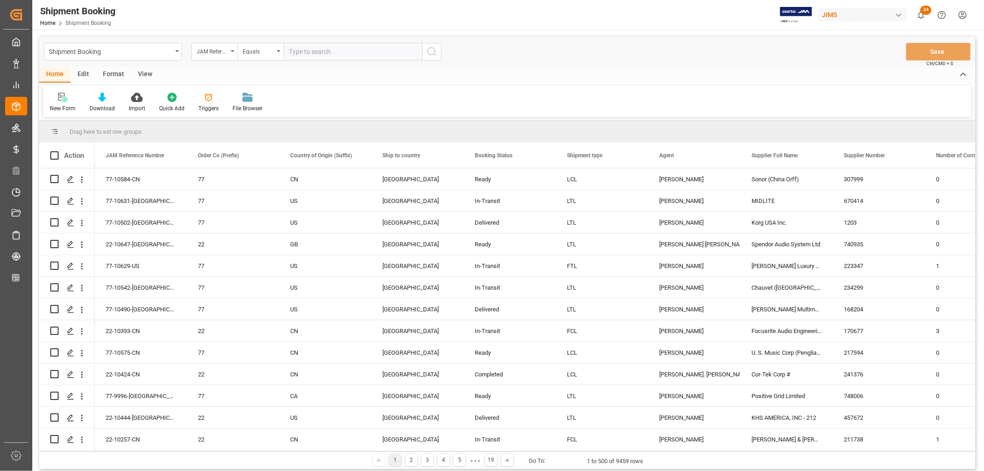
click at [312, 53] on input "text" at bounding box center [353, 52] width 138 height 18
type input "22-10470-[GEOGRAPHIC_DATA]"
click at [434, 47] on icon "search button" at bounding box center [431, 51] width 11 height 11
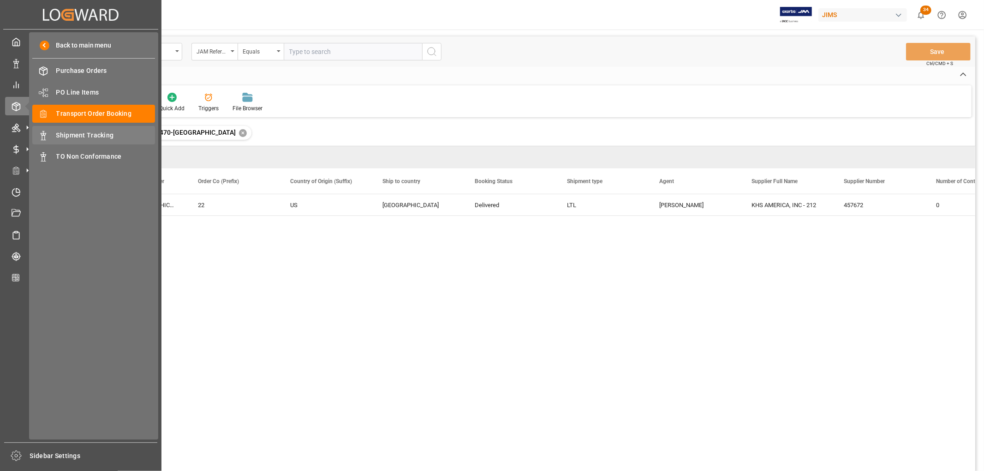
click at [89, 132] on span "Shipment Tracking" at bounding box center [105, 135] width 99 height 10
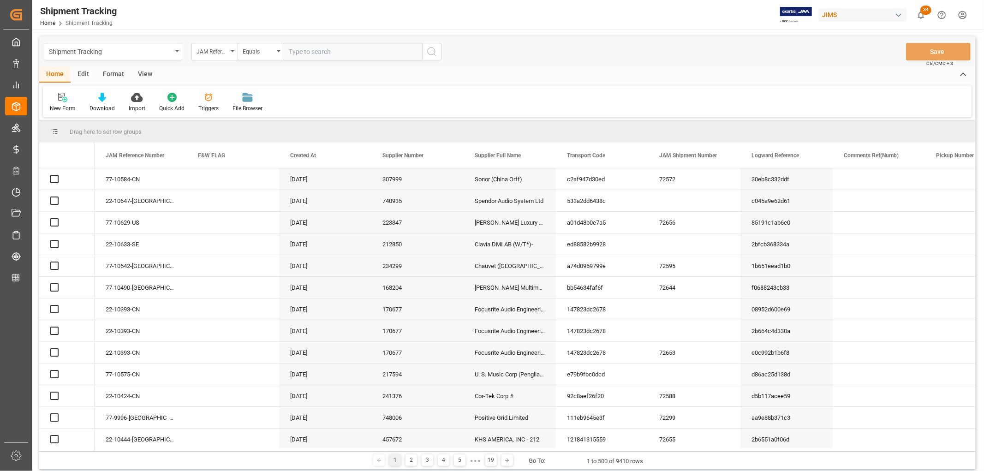
click at [312, 53] on input "text" at bounding box center [353, 52] width 138 height 18
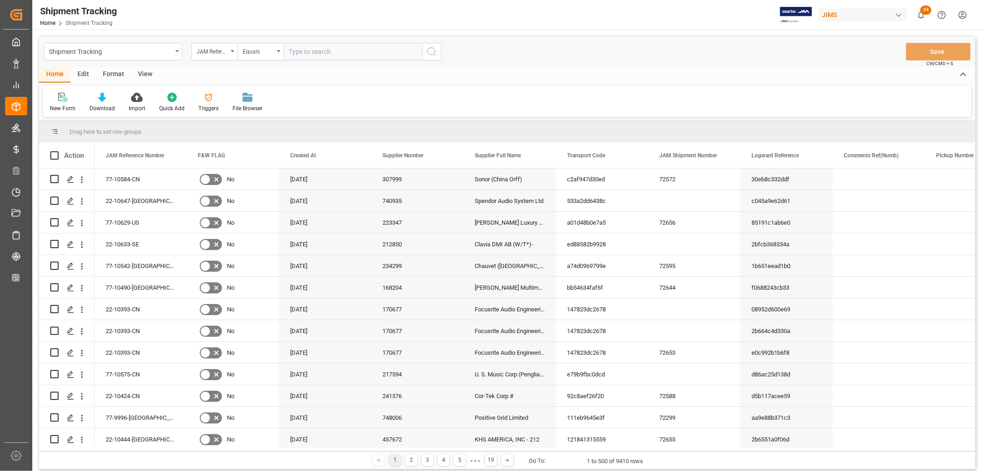
paste input "22-10470-[GEOGRAPHIC_DATA]"
type input "22-10470-[GEOGRAPHIC_DATA]"
click at [427, 49] on circle "search button" at bounding box center [430, 50] width 7 height 7
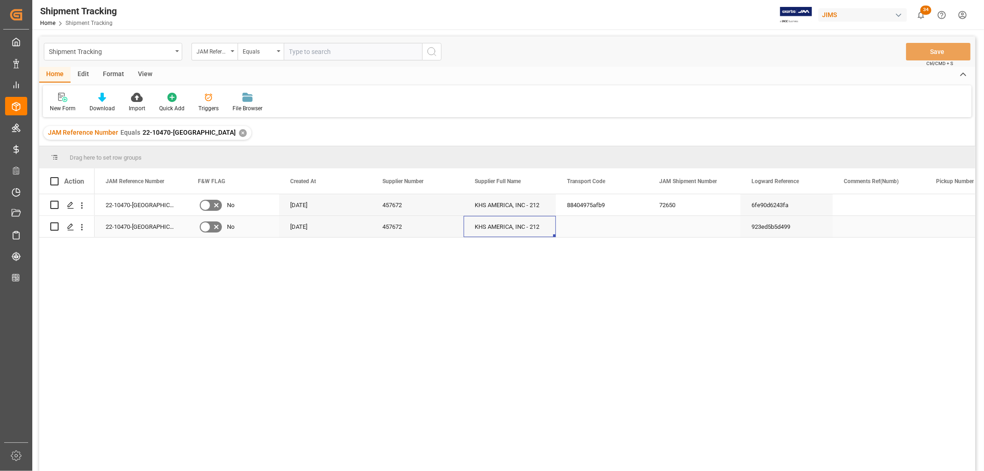
click at [540, 225] on div "KHS AMERICA, INC - 212" at bounding box center [509, 226] width 92 height 21
click at [83, 227] on icon "open menu" at bounding box center [82, 227] width 10 height 10
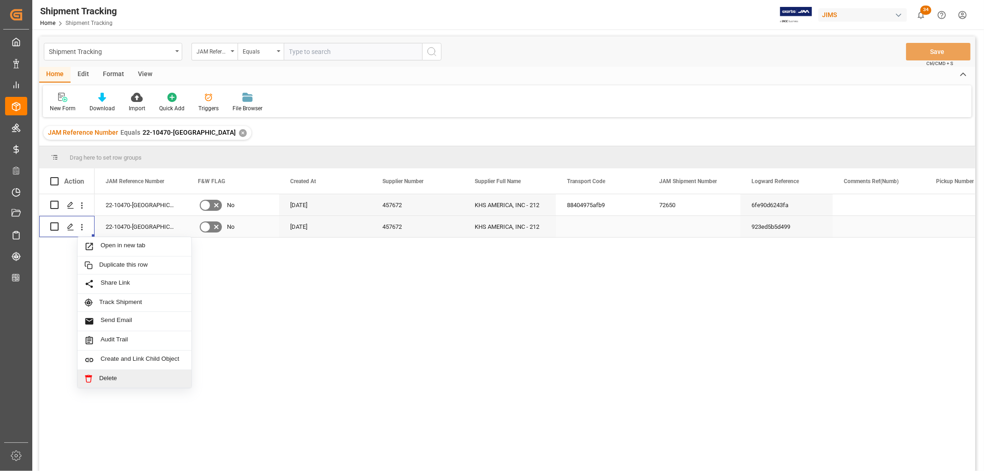
click at [104, 376] on span "Delete" at bounding box center [141, 378] width 85 height 8
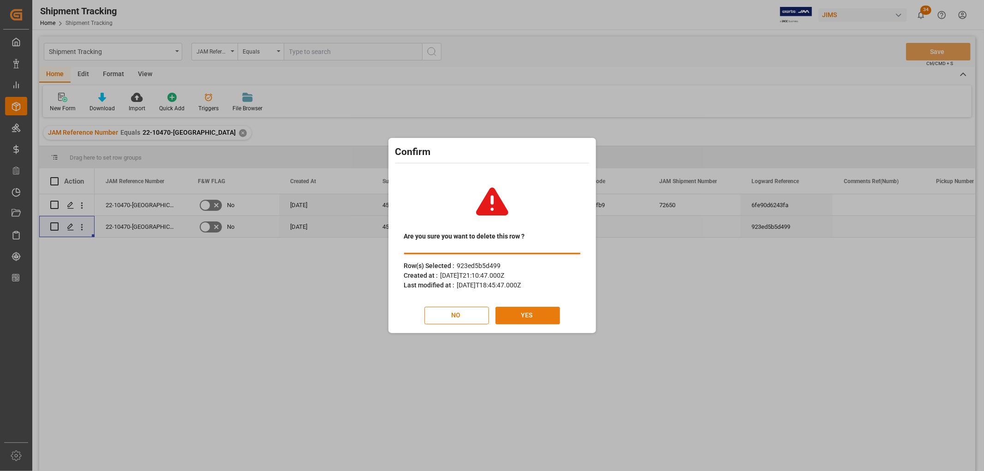
click at [532, 319] on button "YES" at bounding box center [527, 316] width 65 height 18
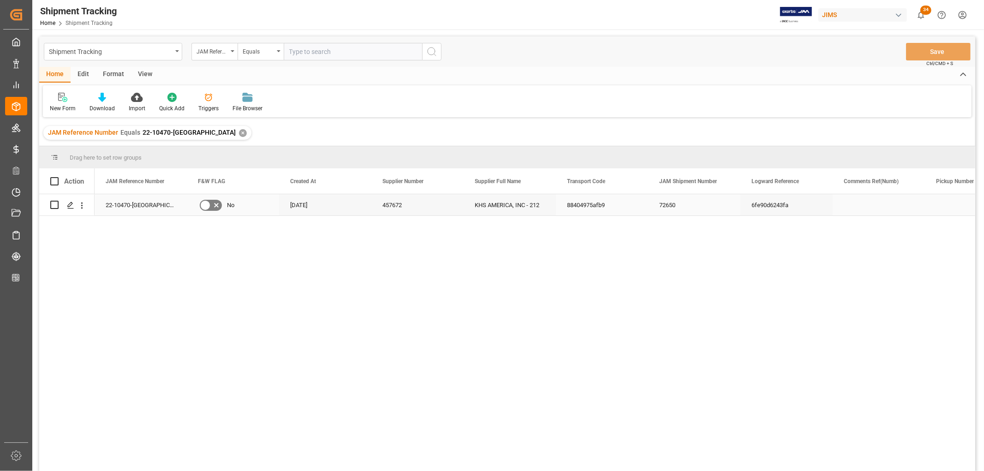
click at [124, 208] on div "22-10470-[GEOGRAPHIC_DATA]" at bounding box center [141, 204] width 92 height 21
click at [71, 206] on icon "Press SPACE to select this row." at bounding box center [70, 205] width 7 height 7
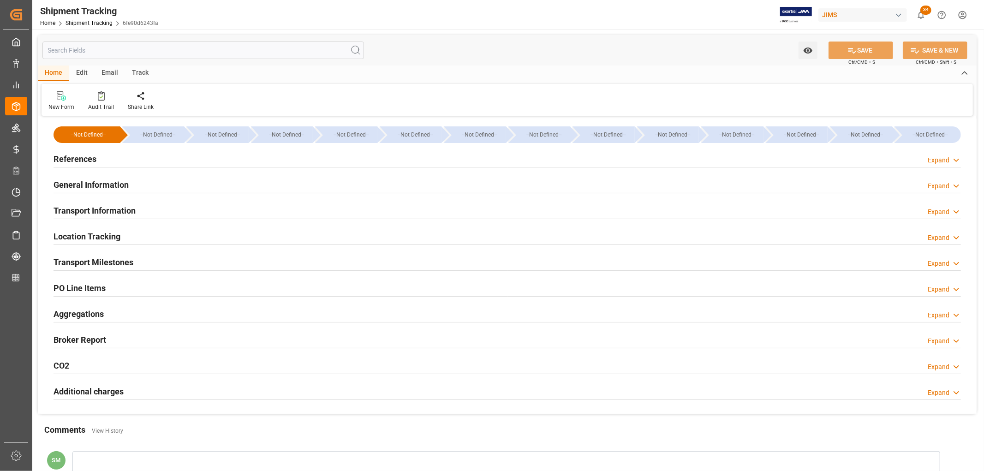
type input "06-08-2025"
click at [82, 159] on h2 "References" at bounding box center [74, 159] width 43 height 12
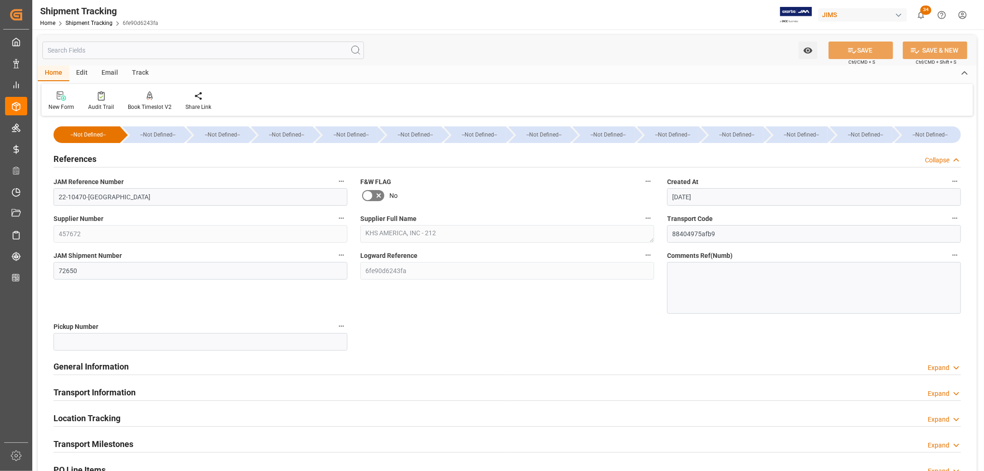
click at [82, 159] on h2 "References" at bounding box center [74, 159] width 43 height 12
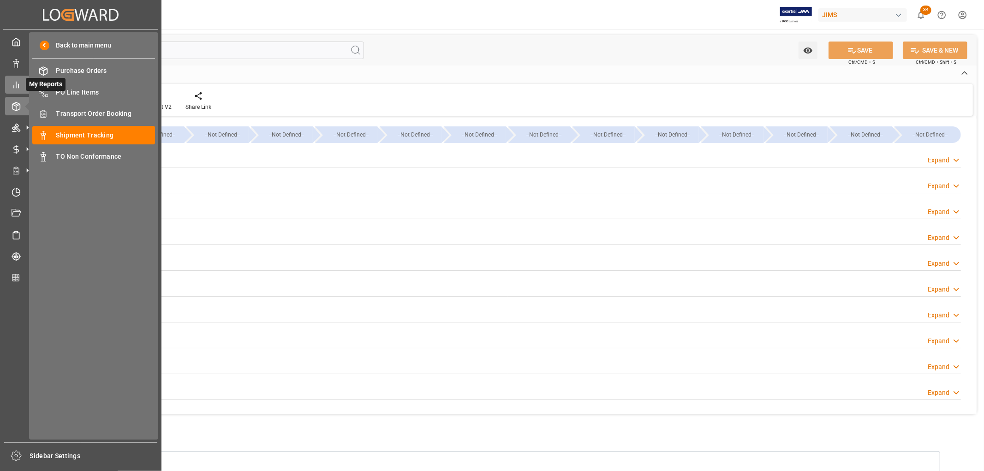
click at [17, 88] on icon at bounding box center [16, 84] width 9 height 9
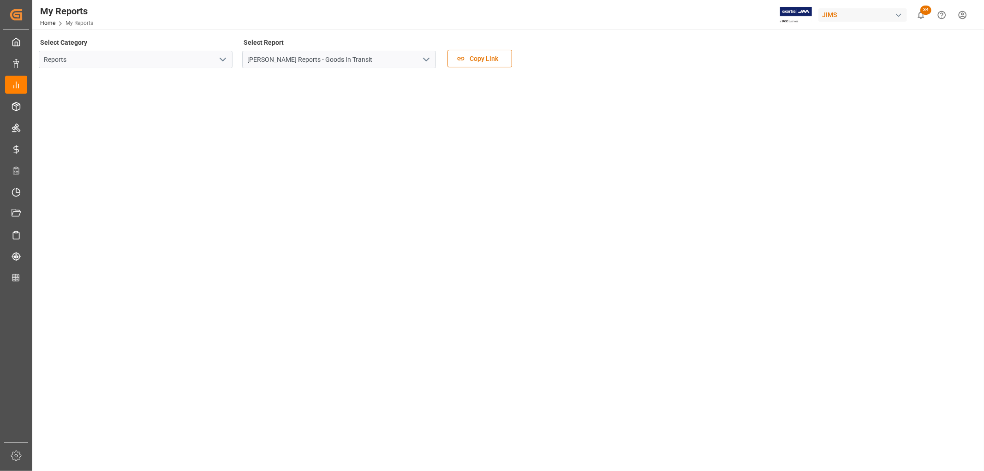
click at [219, 60] on icon "open menu" at bounding box center [222, 59] width 11 height 11
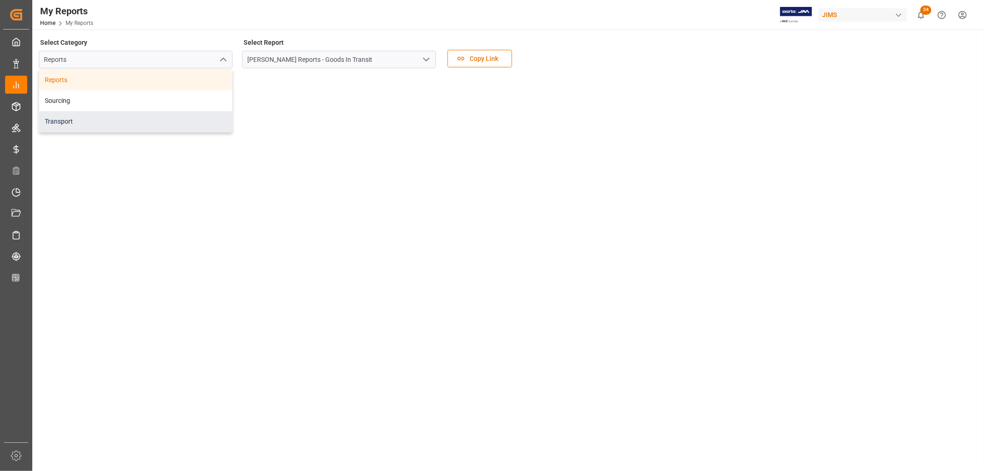
click at [95, 124] on div "Transport" at bounding box center [135, 121] width 193 height 21
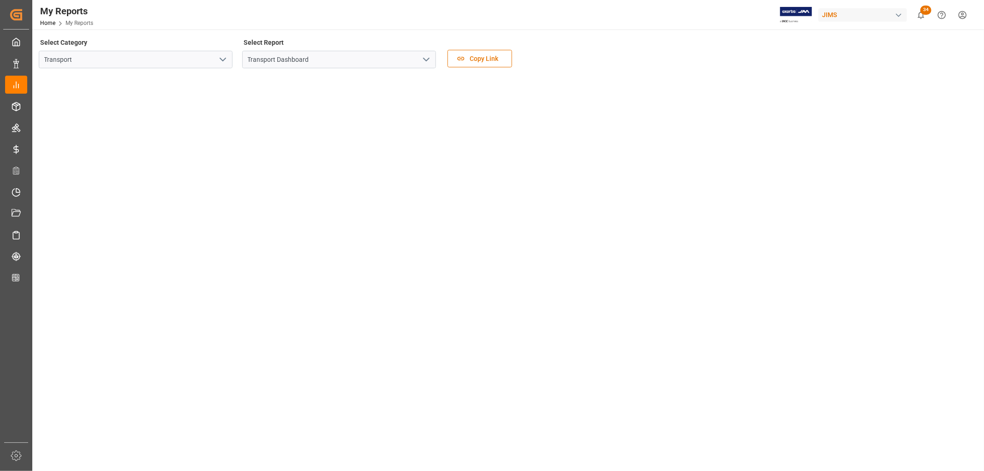
click at [427, 59] on polyline "open menu" at bounding box center [426, 59] width 6 height 3
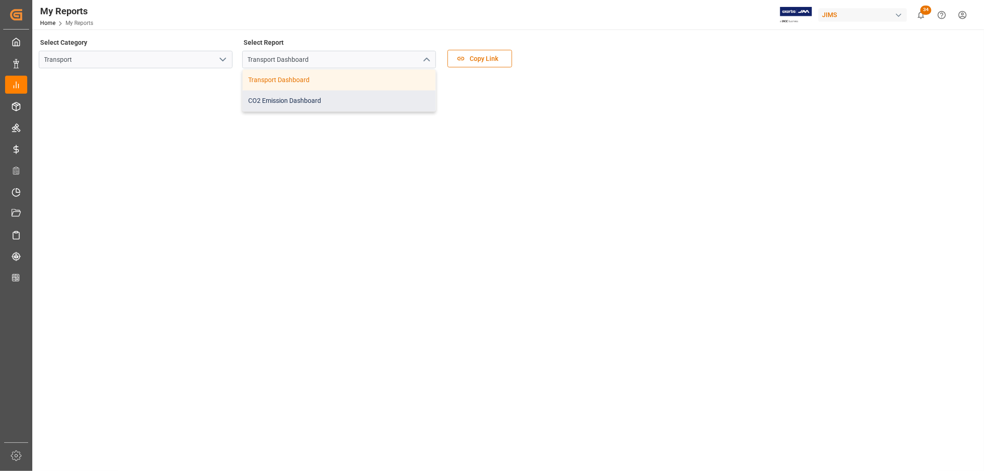
click at [293, 102] on div "CO2 Emission Dashboard" at bounding box center [339, 100] width 193 height 21
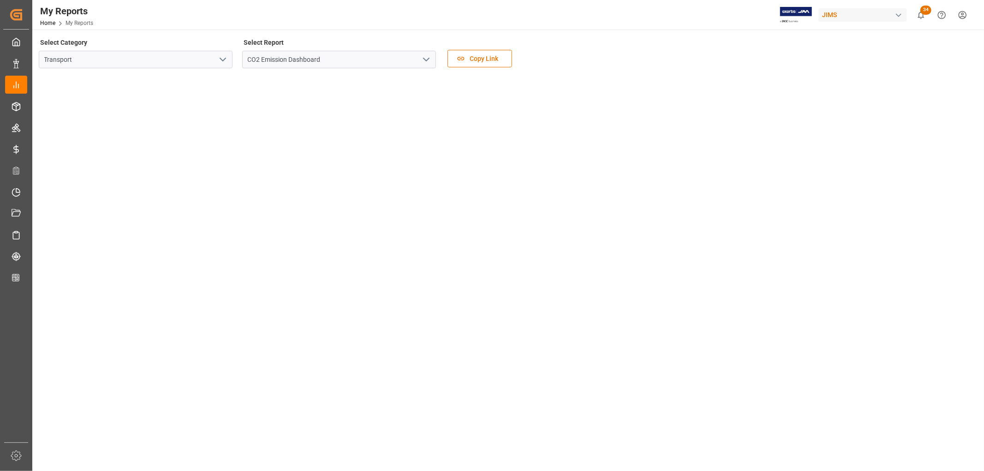
click at [426, 60] on polyline "open menu" at bounding box center [426, 59] width 6 height 3
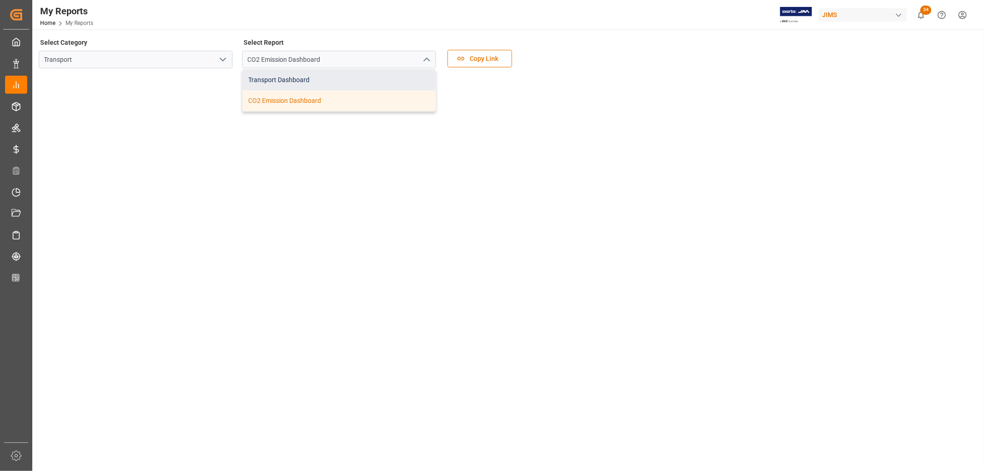
click at [286, 81] on div "Transport Dashboard" at bounding box center [339, 80] width 193 height 21
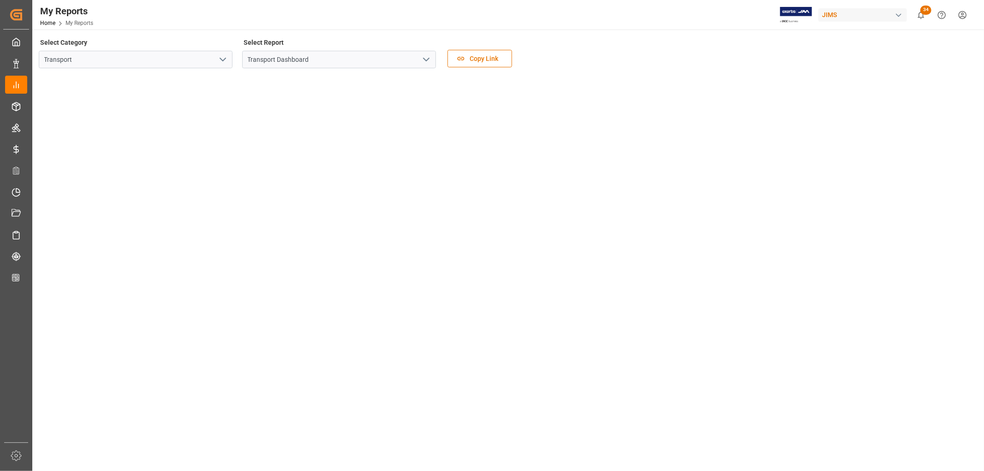
click at [427, 59] on polyline "open menu" at bounding box center [426, 59] width 6 height 3
click at [228, 59] on icon "open menu" at bounding box center [222, 59] width 11 height 11
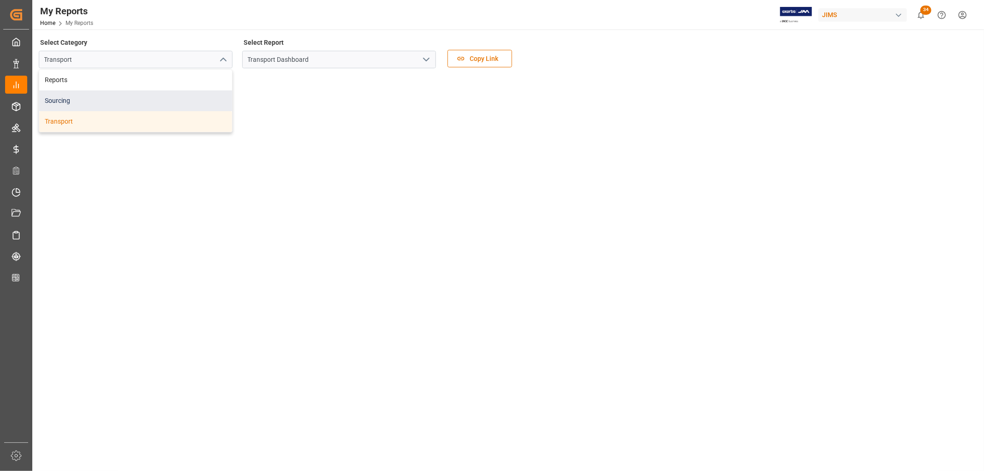
click at [58, 104] on div "Sourcing" at bounding box center [135, 100] width 193 height 21
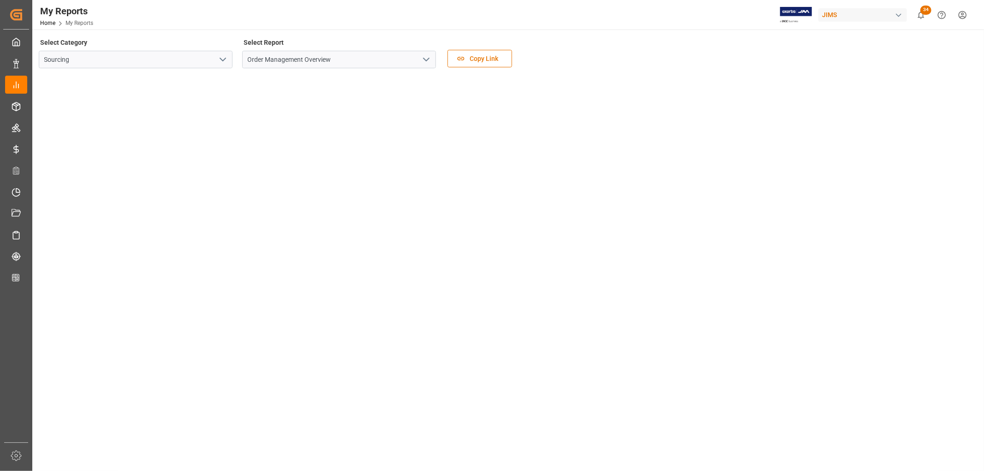
click at [224, 58] on icon "open menu" at bounding box center [222, 59] width 11 height 11
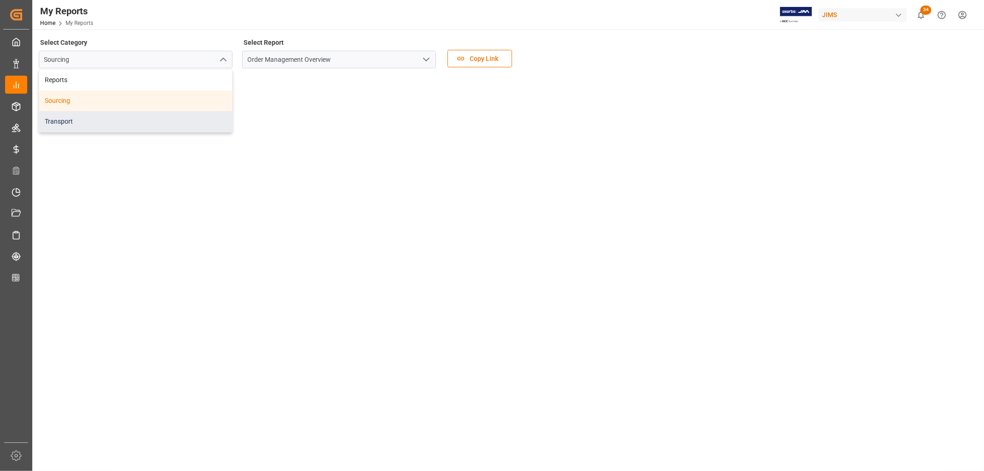
click at [108, 123] on div "Transport" at bounding box center [135, 121] width 193 height 21
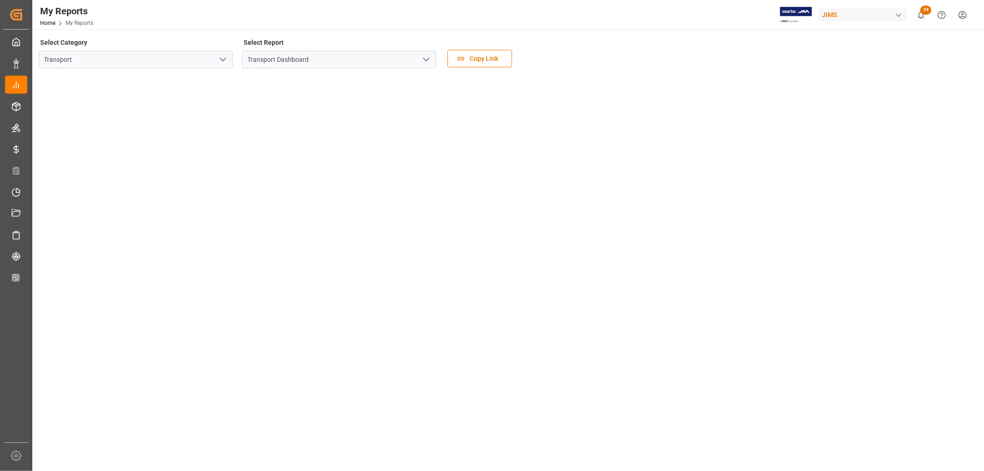
click at [427, 59] on icon "open menu" at bounding box center [426, 59] width 11 height 11
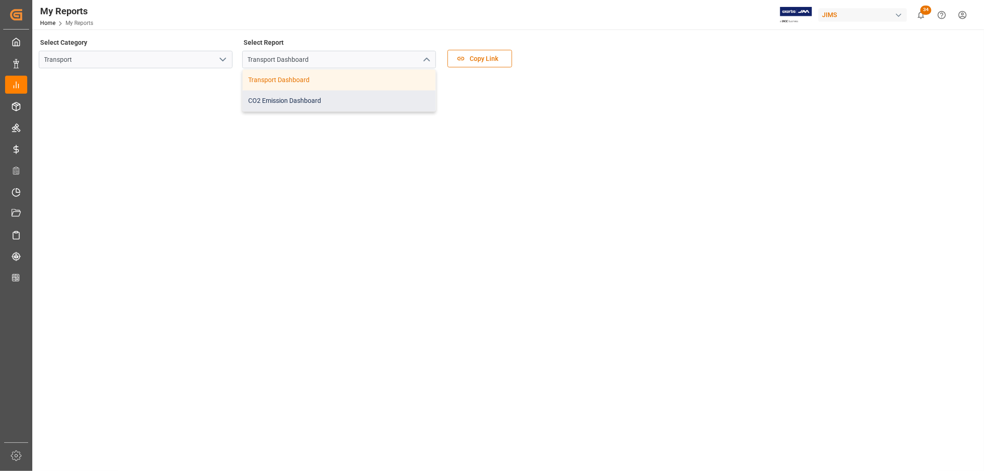
click at [314, 101] on div "CO2 Emission Dashboard" at bounding box center [339, 100] width 193 height 21
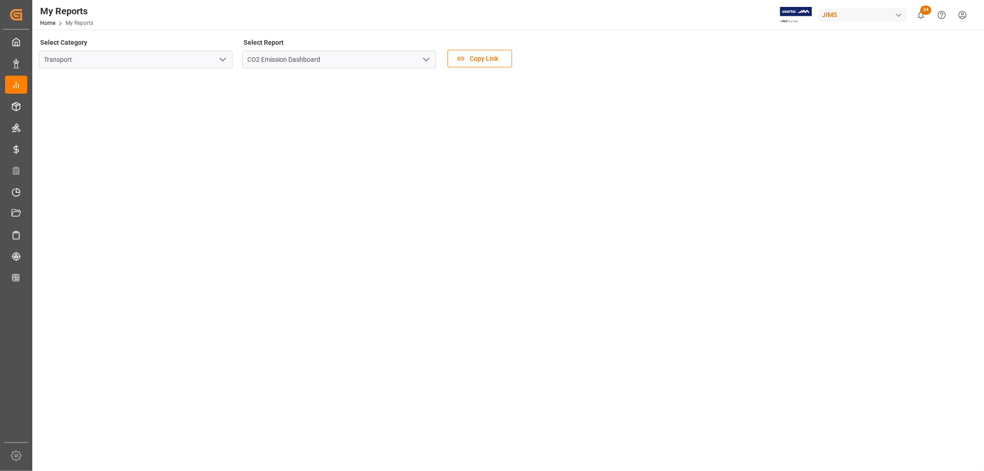
click at [223, 60] on polyline "open menu" at bounding box center [223, 59] width 6 height 3
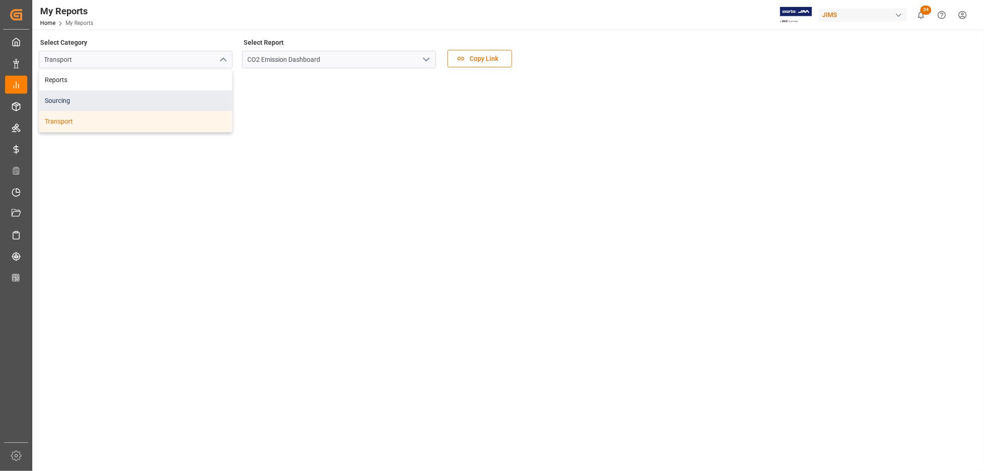
click at [56, 99] on div "Sourcing" at bounding box center [135, 100] width 193 height 21
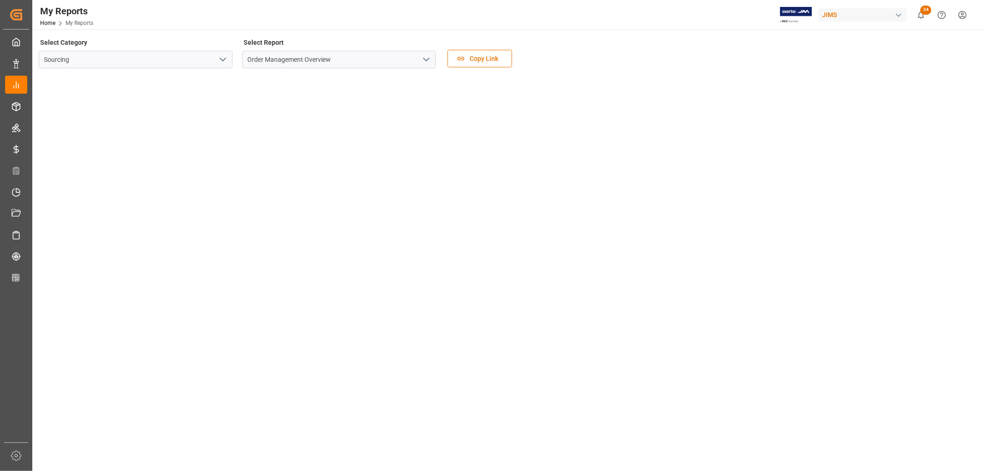
click at [223, 56] on icon "open menu" at bounding box center [222, 59] width 11 height 11
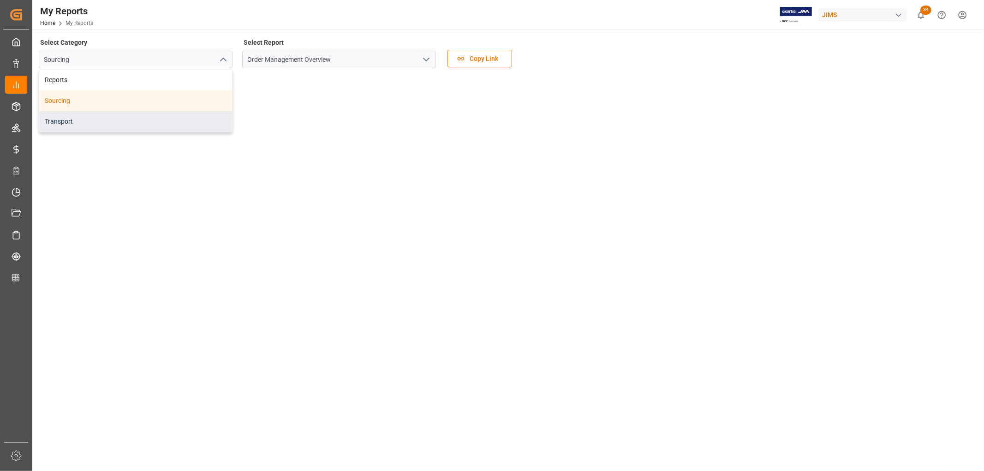
click at [102, 124] on div "Transport" at bounding box center [135, 121] width 193 height 21
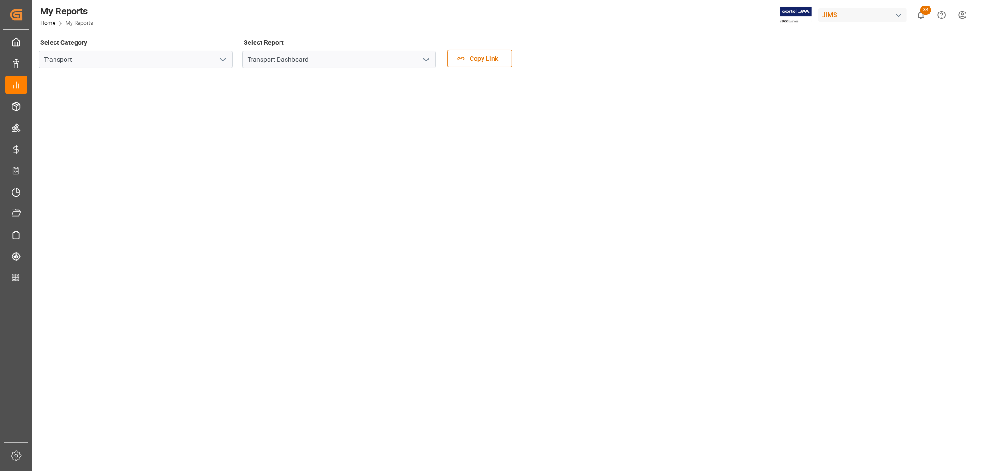
scroll to position [36, 0]
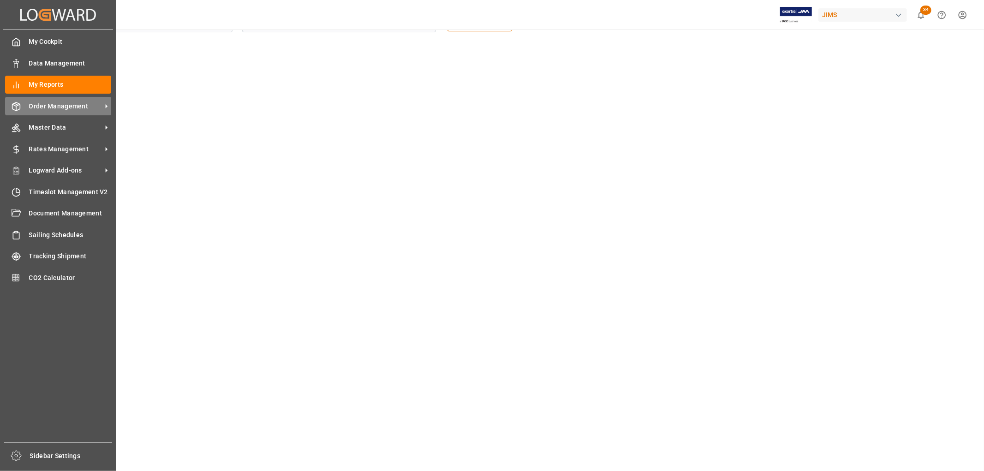
click at [64, 104] on span "Order Management" at bounding box center [65, 106] width 73 height 10
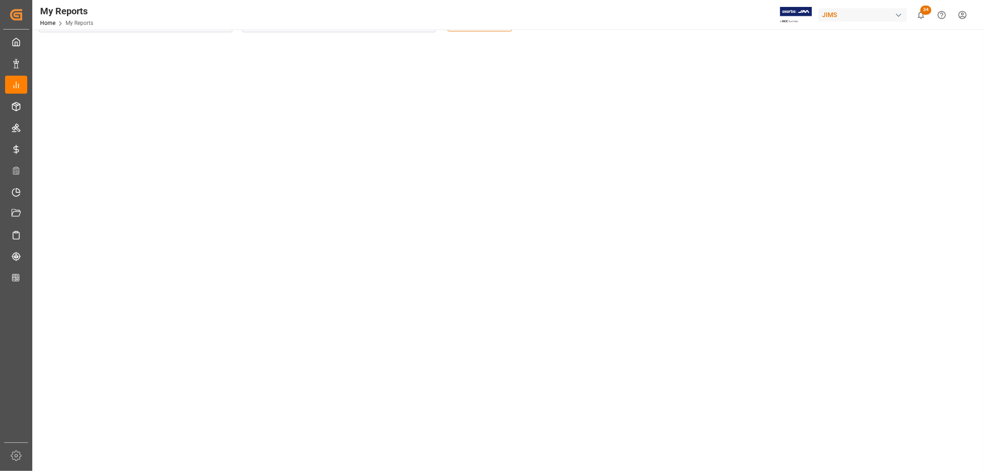
scroll to position [0, 0]
click at [425, 62] on icon "open menu" at bounding box center [426, 59] width 11 height 11
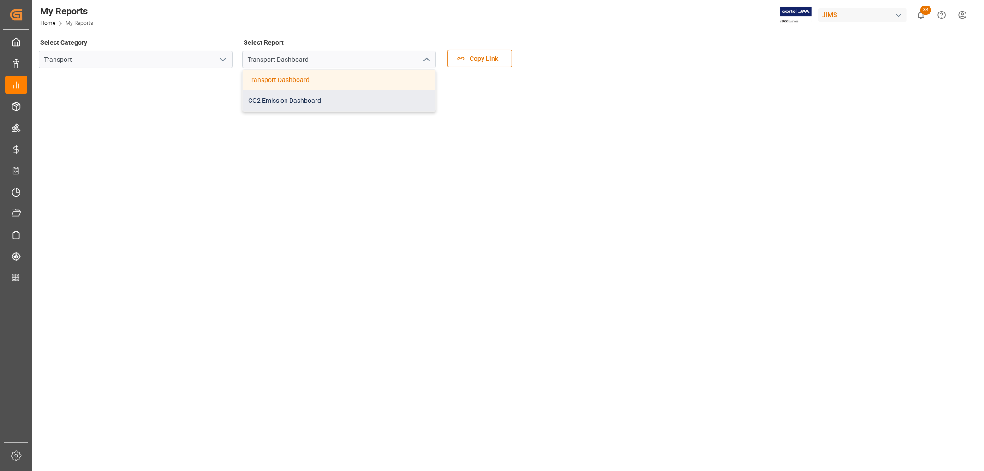
click at [304, 102] on div "CO2 Emission Dashboard" at bounding box center [339, 100] width 193 height 21
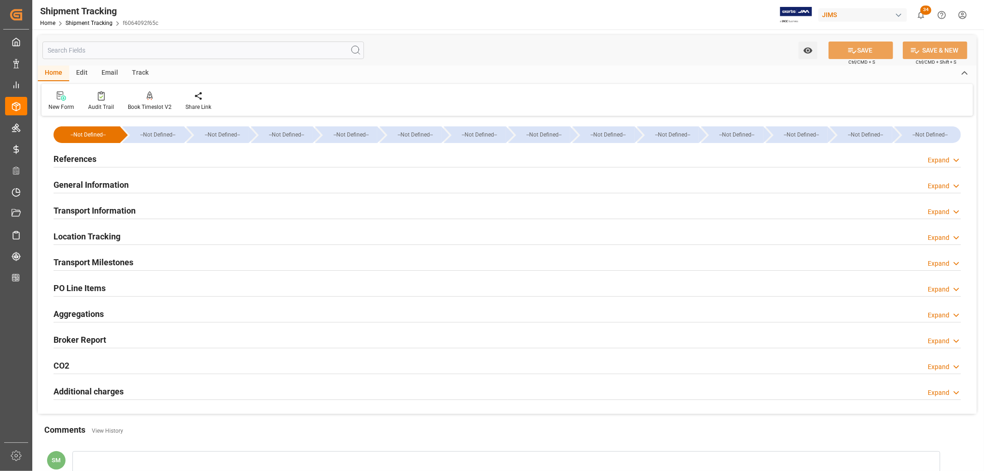
click at [102, 288] on h2 "PO Line Items" at bounding box center [79, 288] width 52 height 12
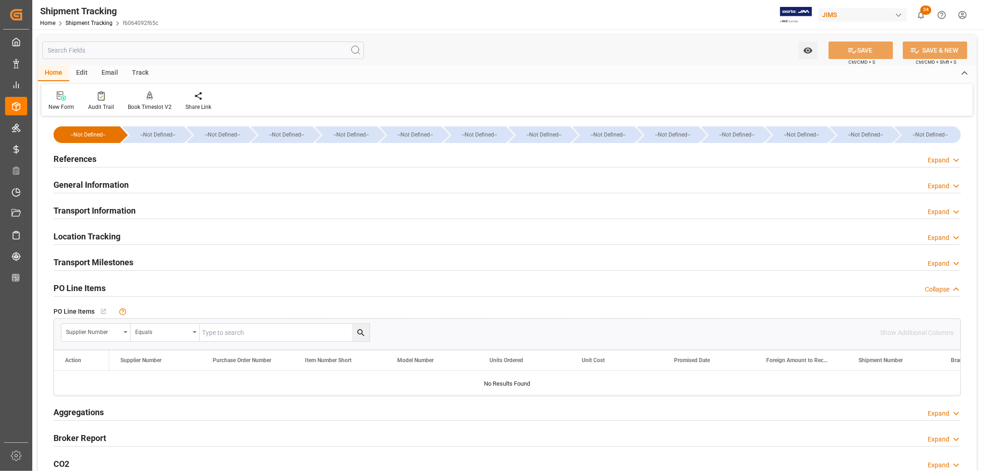
click at [98, 211] on h2 "Transport Information" at bounding box center [94, 210] width 82 height 12
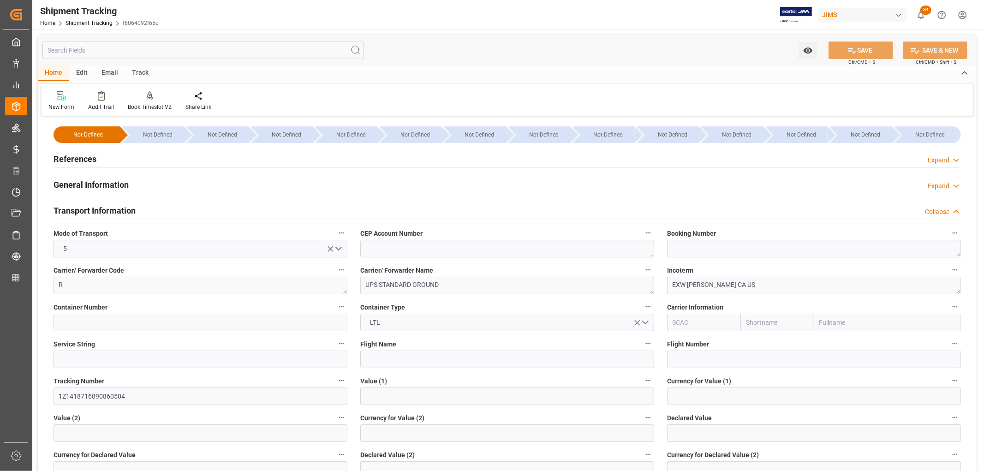
click at [98, 211] on h2 "Transport Information" at bounding box center [94, 210] width 82 height 12
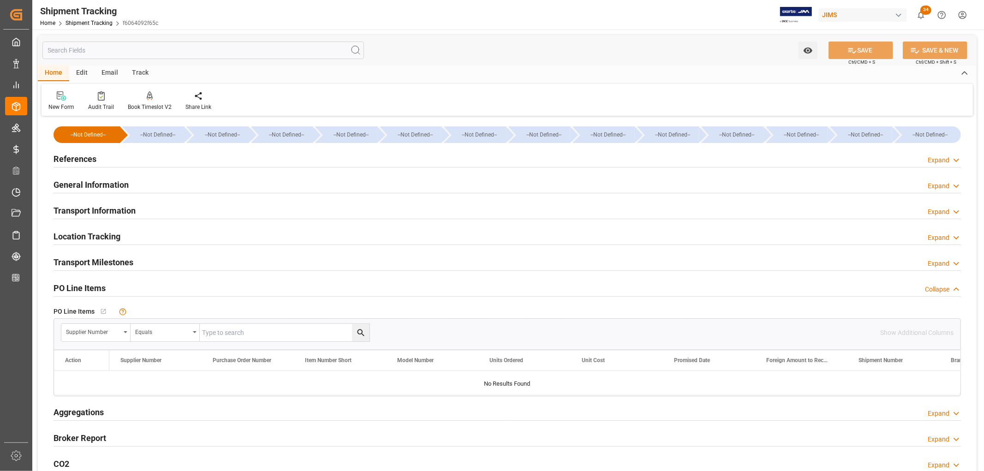
click at [89, 183] on h2 "General Information" at bounding box center [90, 184] width 75 height 12
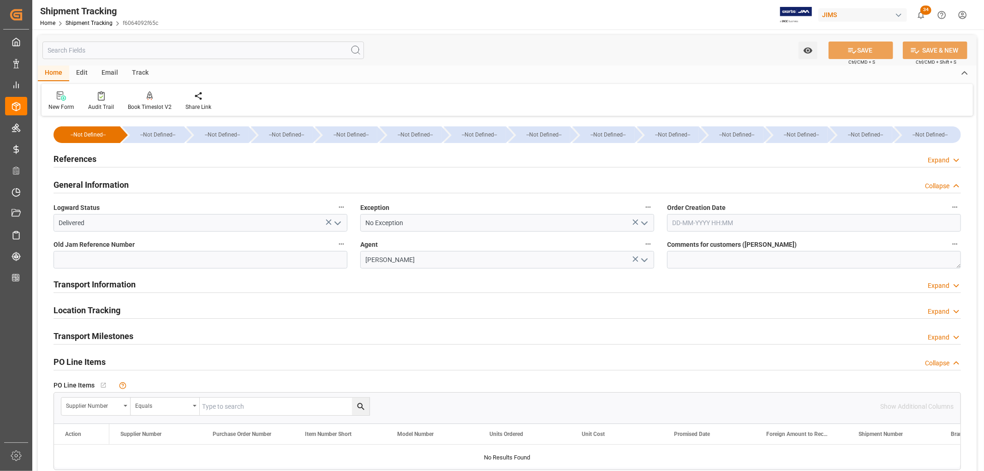
click at [89, 183] on h2 "General Information" at bounding box center [90, 184] width 75 height 12
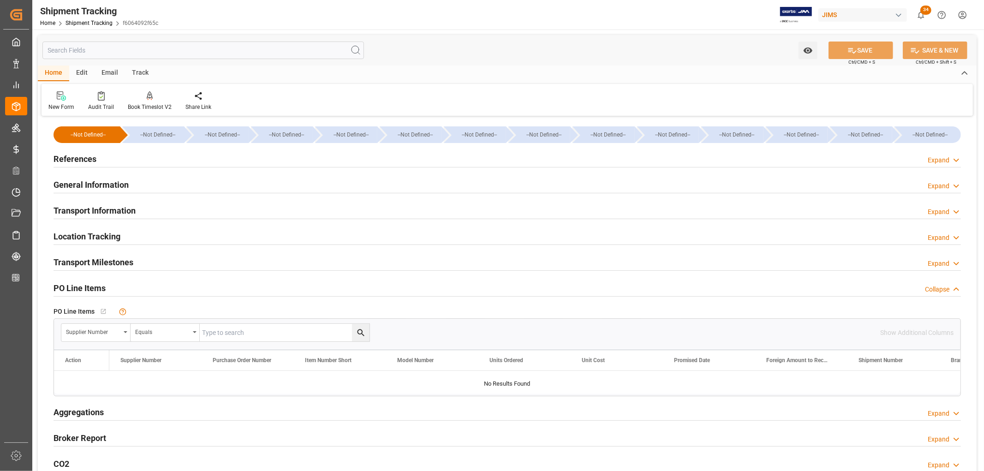
click at [90, 187] on h2 "General Information" at bounding box center [90, 184] width 75 height 12
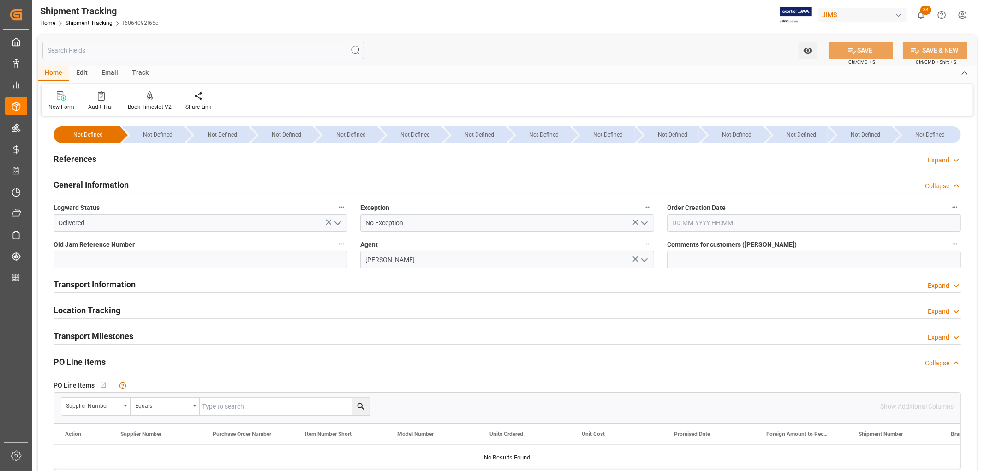
click at [85, 180] on h2 "General Information" at bounding box center [90, 184] width 75 height 12
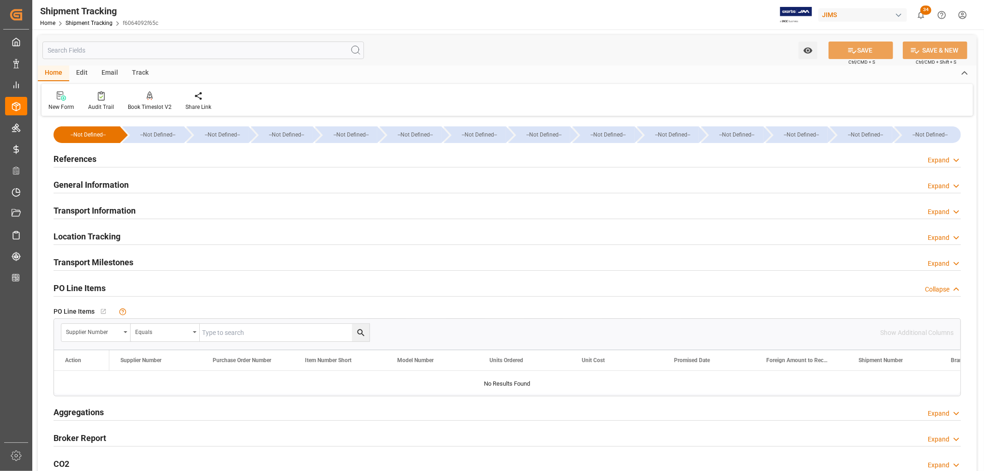
click at [82, 210] on h2 "Transport Information" at bounding box center [94, 210] width 82 height 12
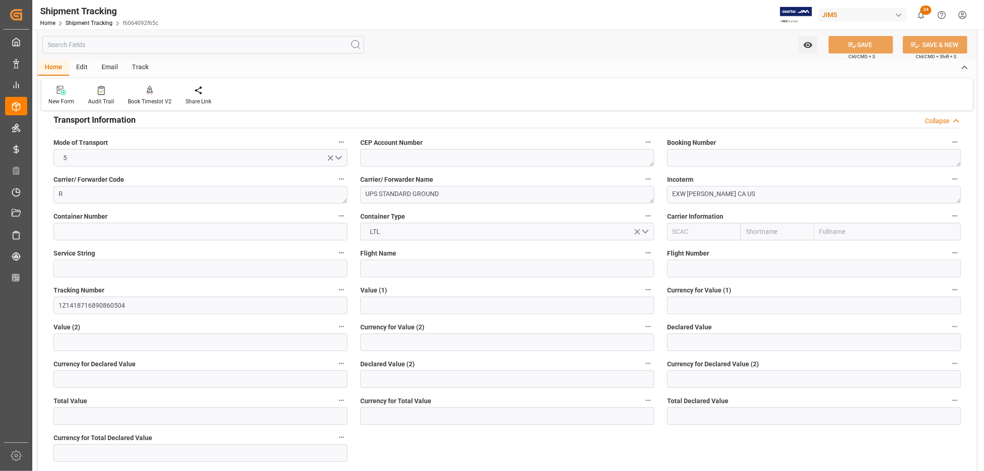
scroll to position [51, 0]
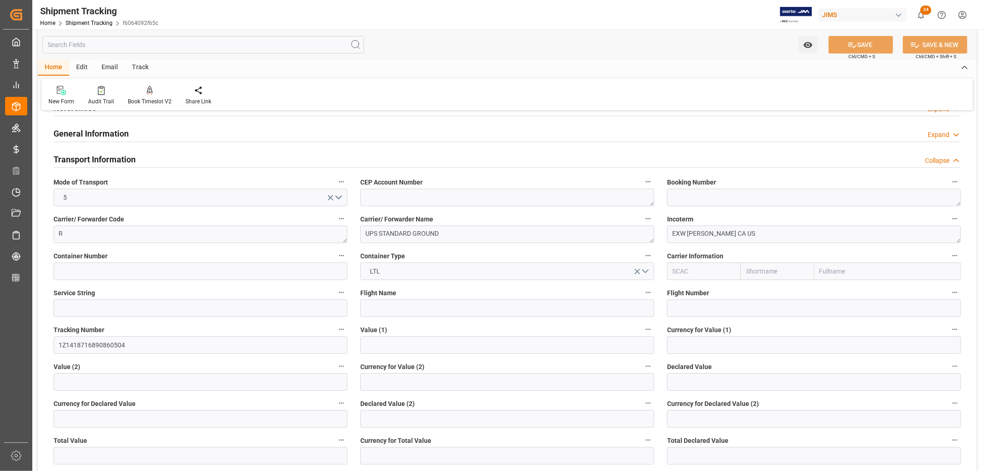
click at [83, 156] on h2 "Transport Information" at bounding box center [94, 159] width 82 height 12
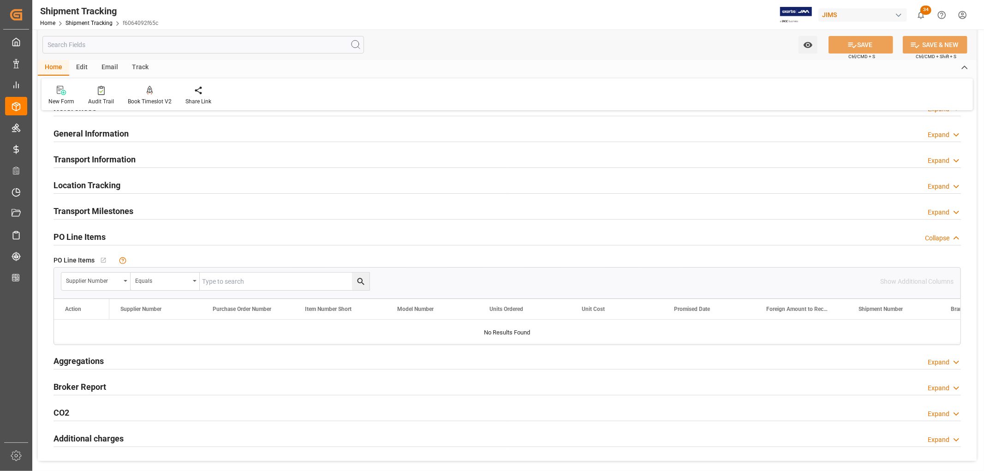
click at [81, 132] on h2 "General Information" at bounding box center [90, 133] width 75 height 12
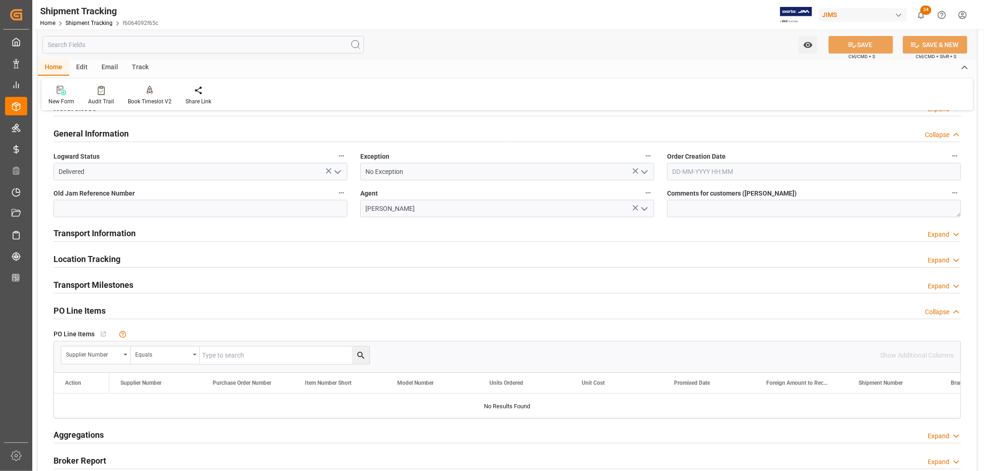
click at [111, 136] on h2 "General Information" at bounding box center [90, 133] width 75 height 12
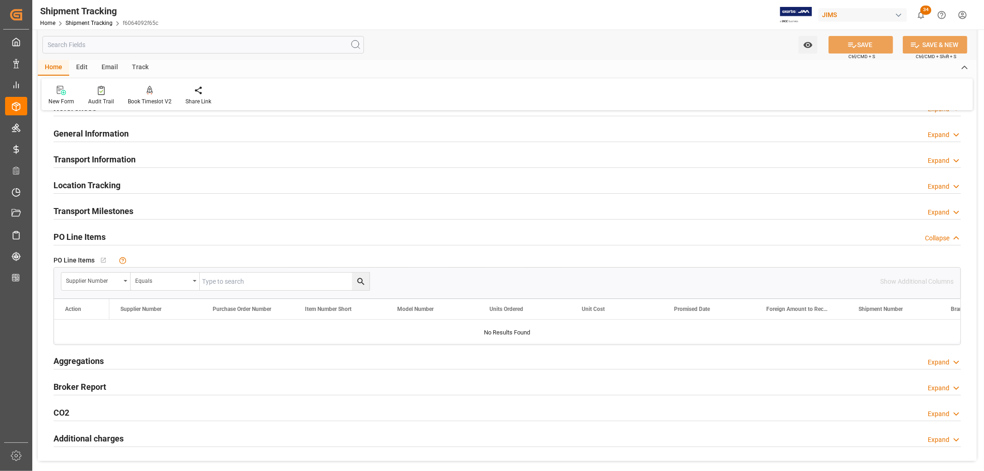
scroll to position [0, 0]
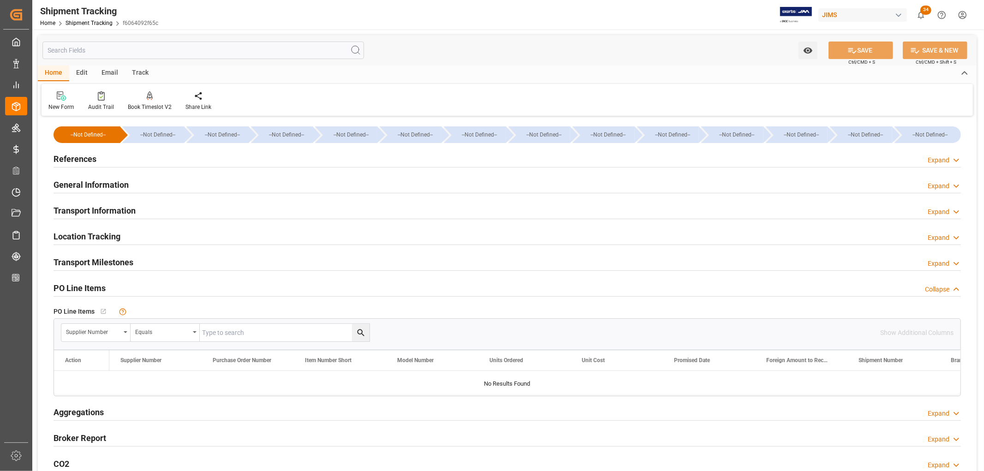
click at [81, 162] on h2 "References" at bounding box center [74, 159] width 43 height 12
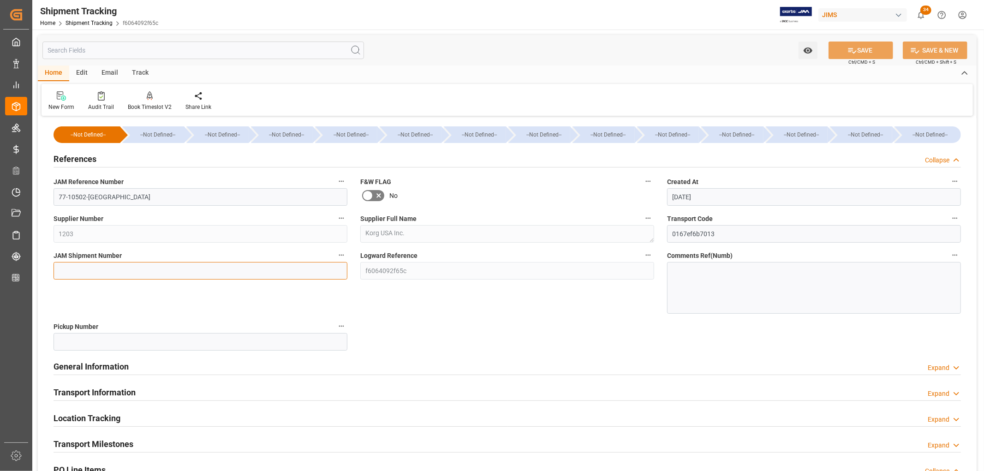
click at [87, 270] on input at bounding box center [200, 271] width 294 height 18
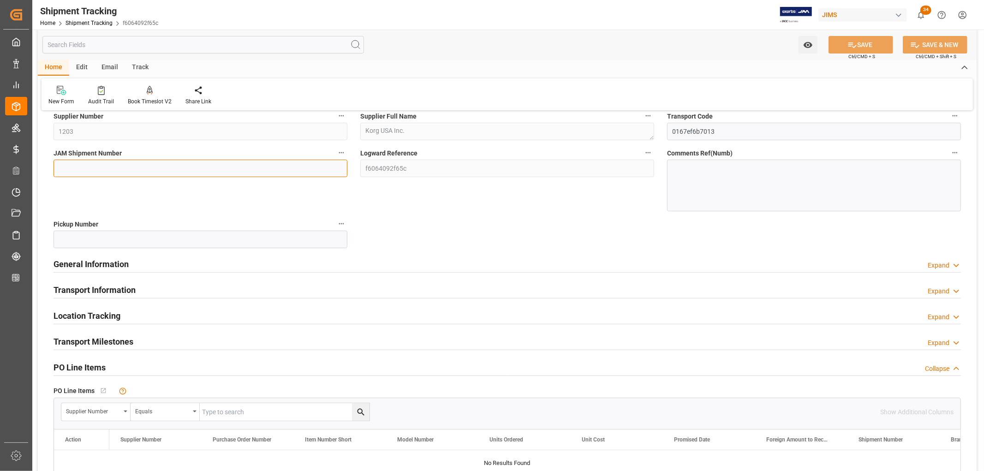
scroll to position [205, 0]
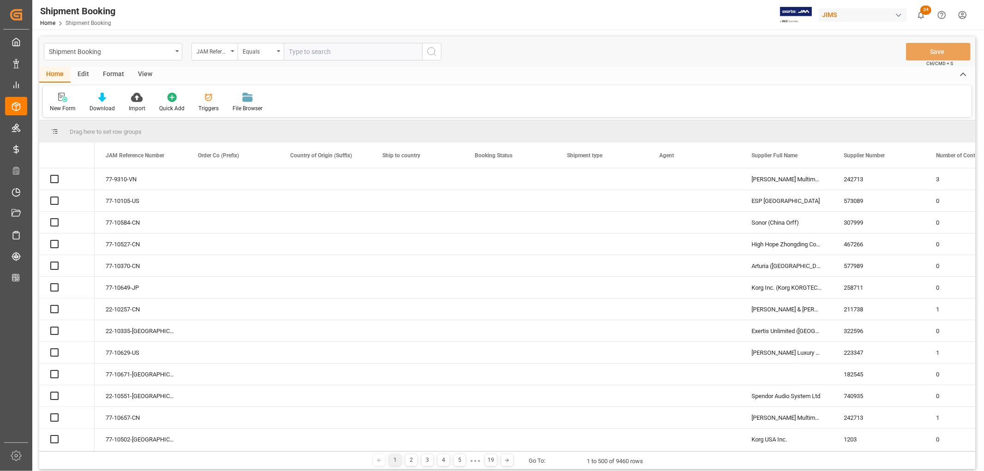
click at [323, 50] on input "text" at bounding box center [353, 52] width 138 height 18
paste input "77-10653-US"
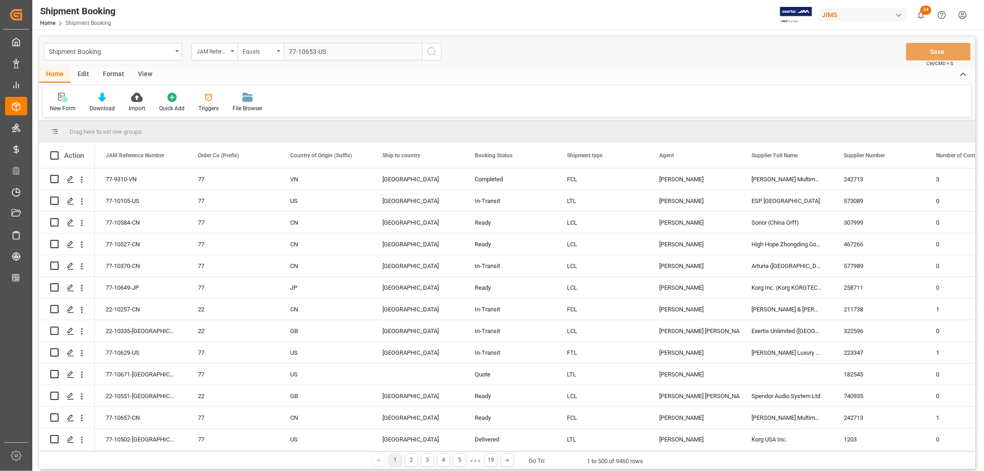
type input "77-10653-US"
click at [434, 52] on icon "search button" at bounding box center [431, 51] width 11 height 11
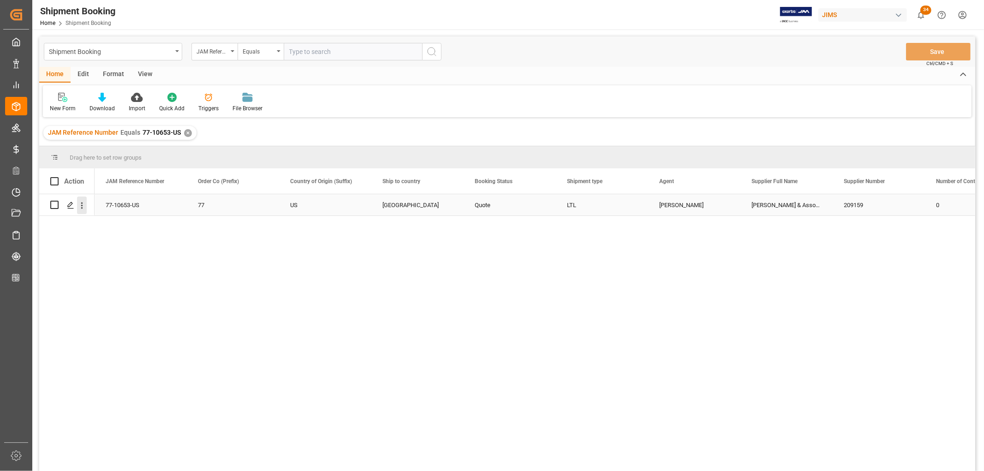
click at [85, 208] on icon "open menu" at bounding box center [82, 206] width 10 height 10
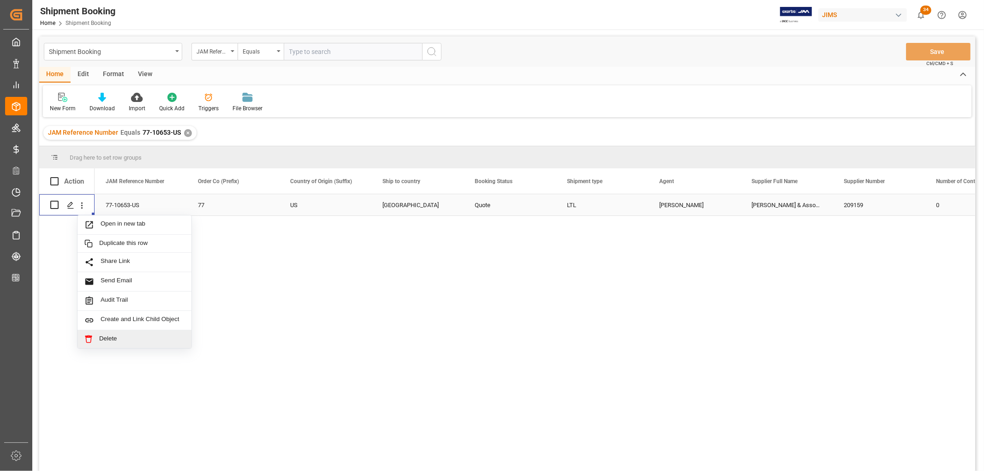
click at [97, 335] on span "Press SPACE to select this row." at bounding box center [91, 339] width 15 height 8
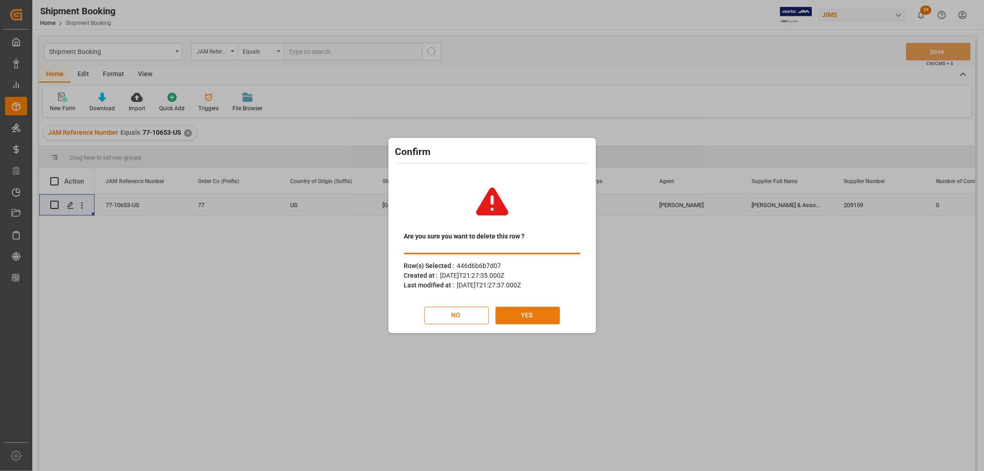
click at [527, 315] on button "YES" at bounding box center [527, 316] width 65 height 18
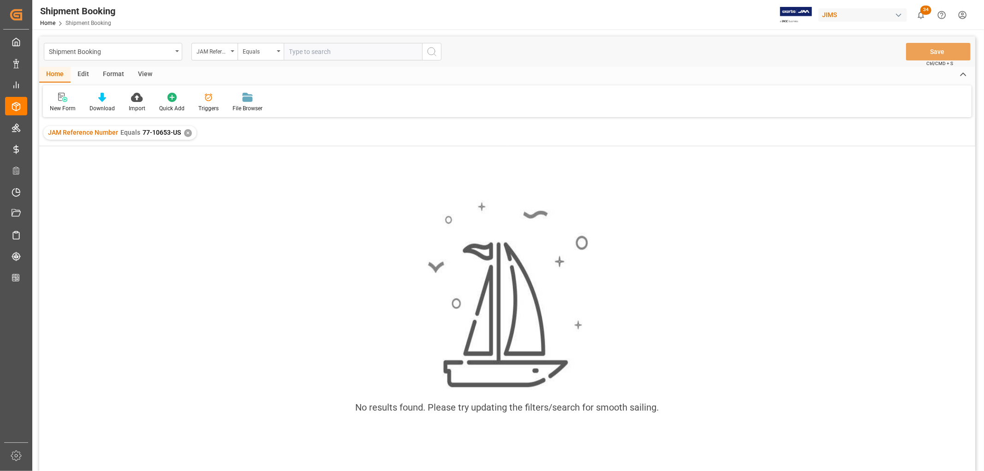
click at [186, 130] on div "✕" at bounding box center [188, 133] width 8 height 8
